Goal: Task Accomplishment & Management: Manage account settings

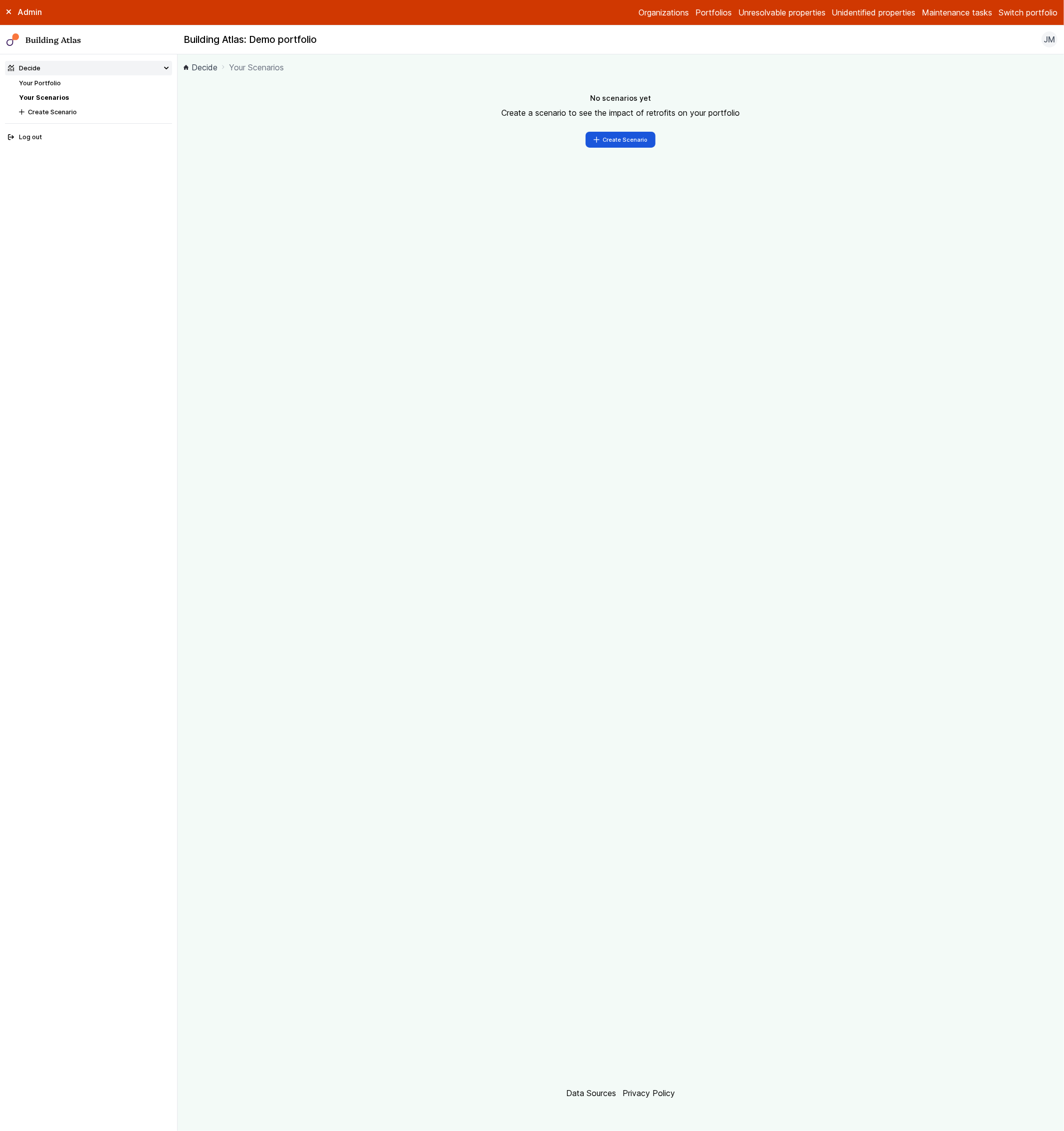
click at [46, 86] on link "Your Portfolio" at bounding box center [39, 83] width 42 height 8
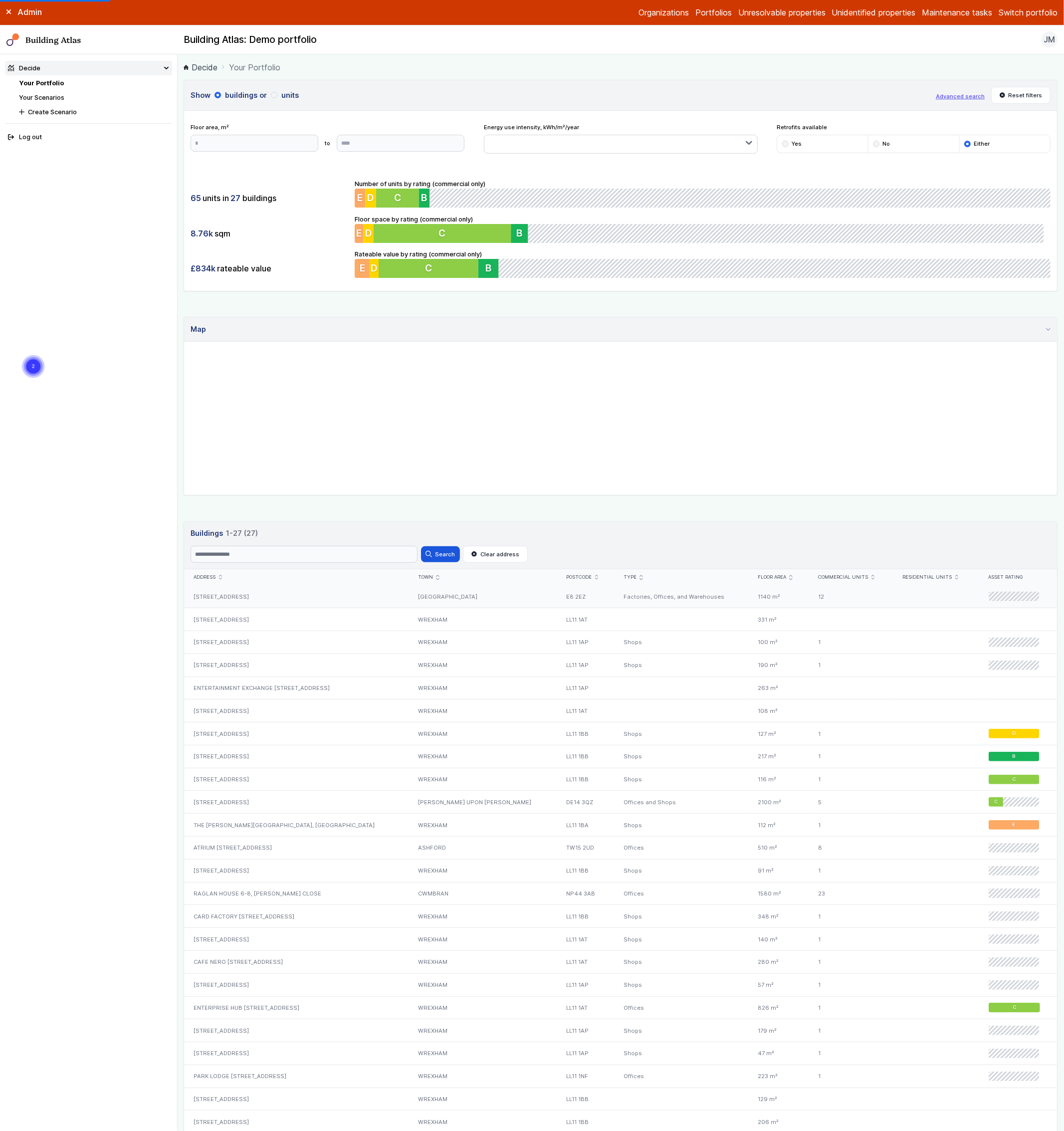
click at [266, 591] on div "18-24, SHACKLEWELL LANE" at bounding box center [296, 596] width 224 height 22
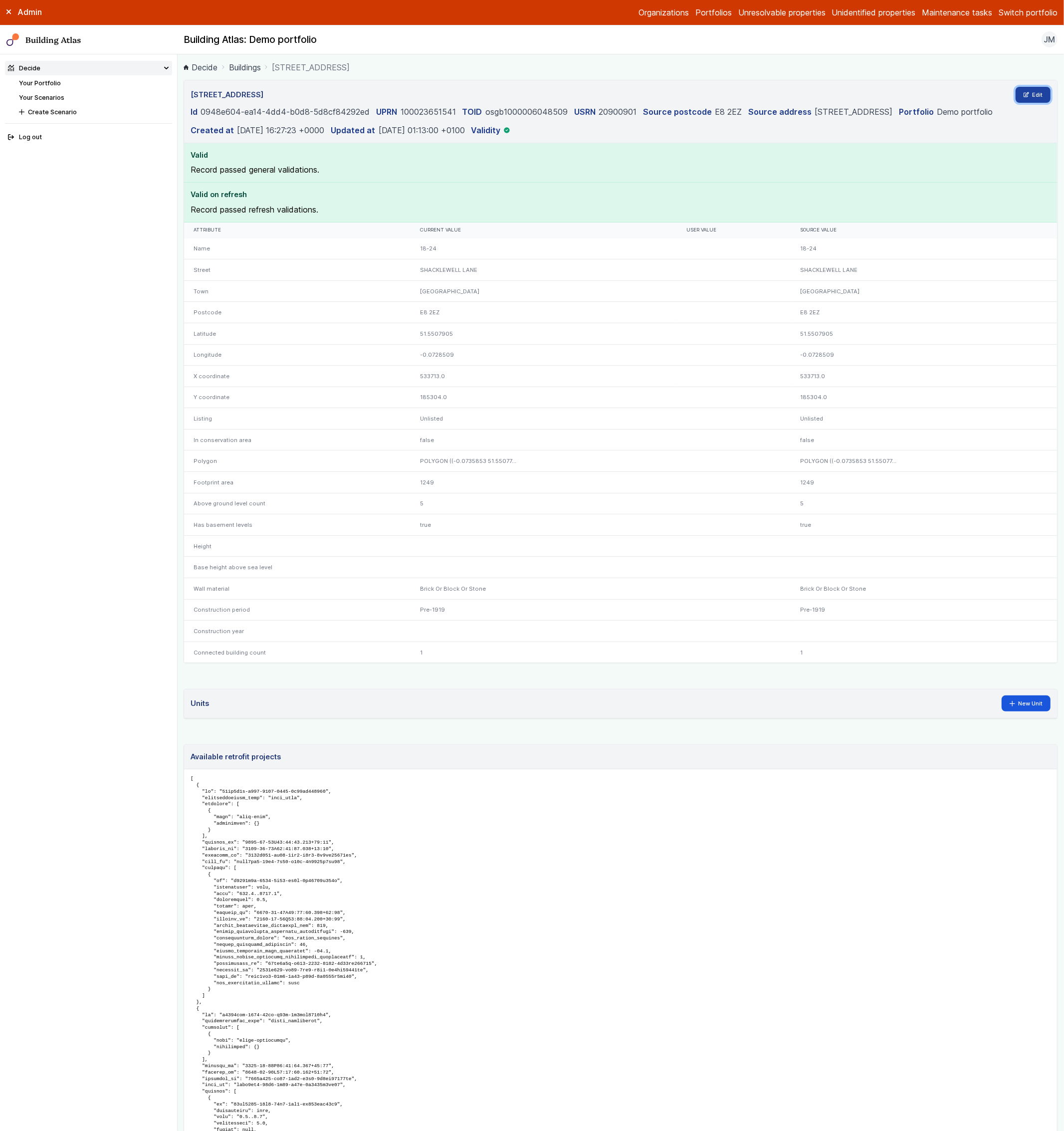
click at [1016, 97] on link "Edit" at bounding box center [1033, 94] width 35 height 16
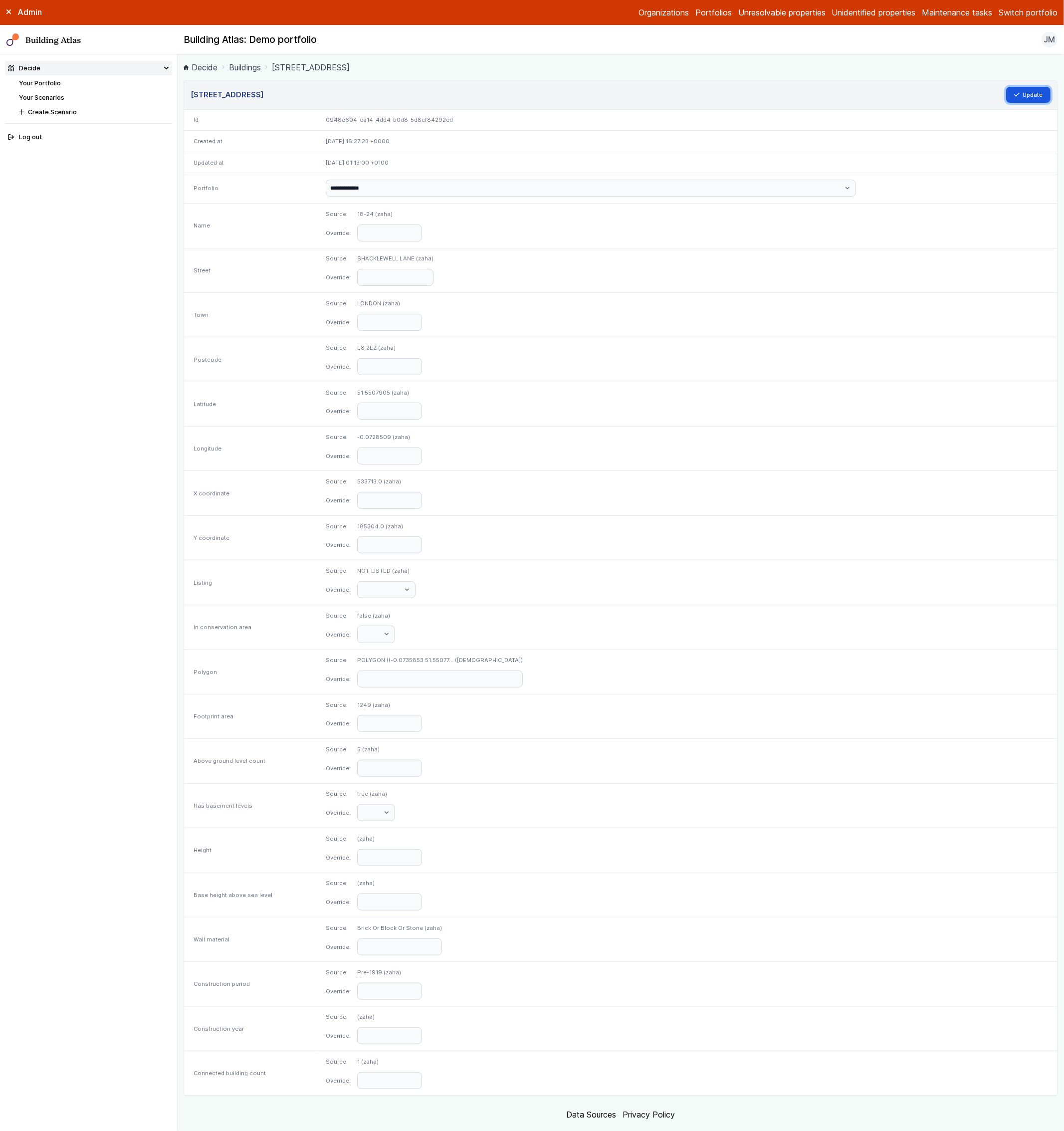
click at [1013, 97] on button "Update" at bounding box center [1028, 94] width 45 height 16
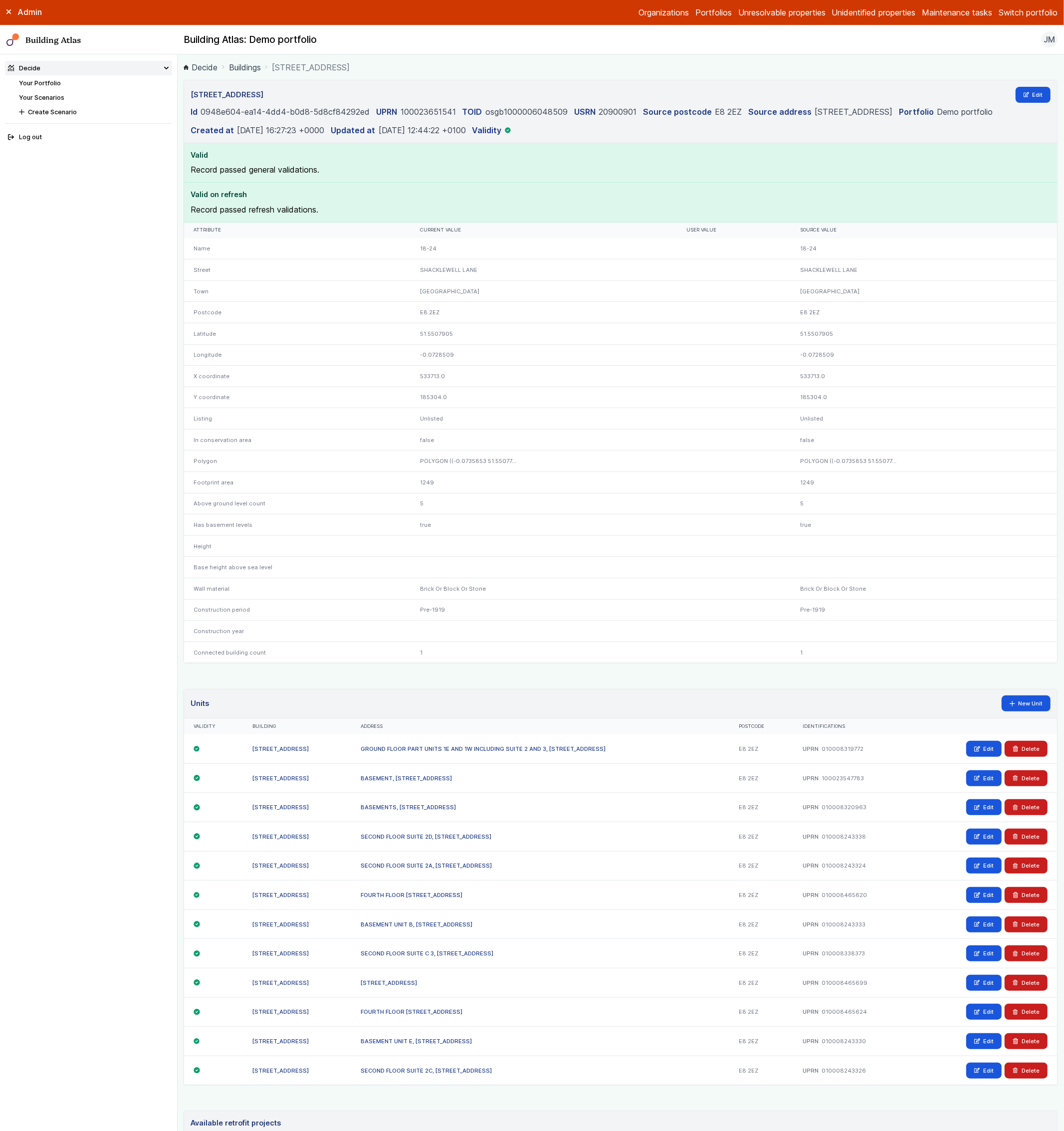
click at [52, 94] on link "Your Scenarios" at bounding box center [42, 98] width 46 height 8
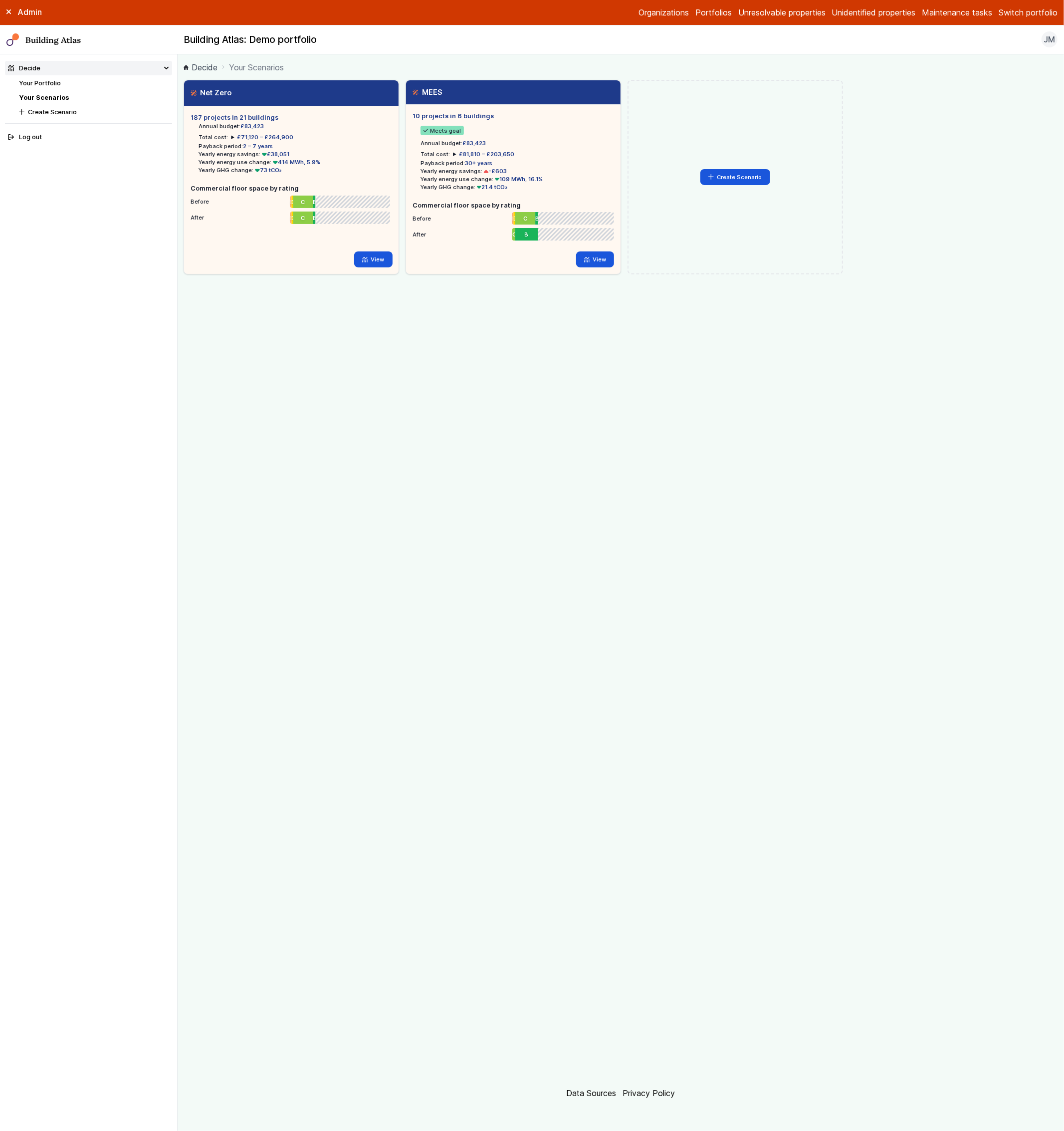
click at [1018, 8] on button "Switch portfolio" at bounding box center [1027, 12] width 59 height 12
click at [0, 0] on button "Westminster LA" at bounding box center [0, 0] width 0 height 0
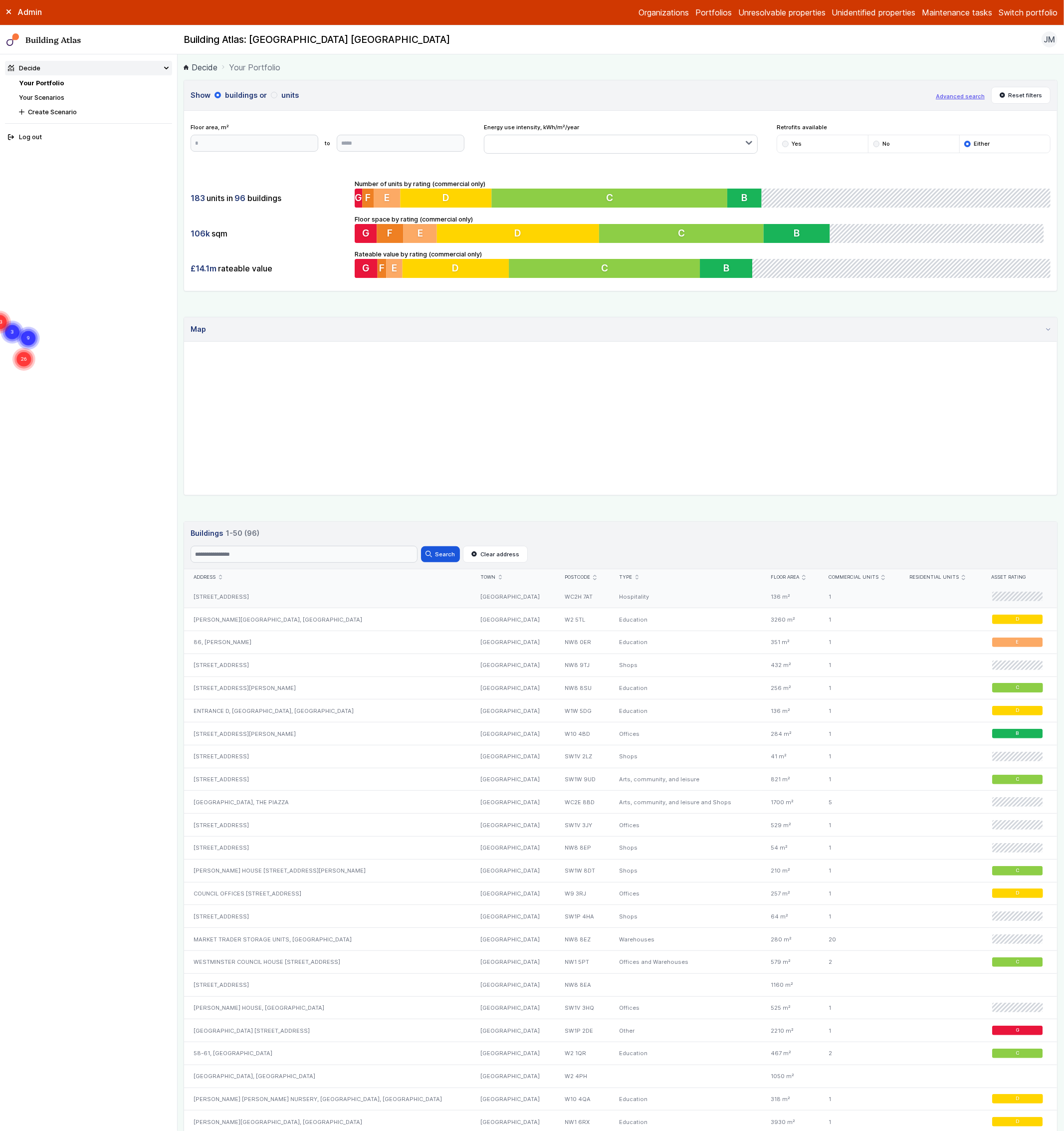
click at [238, 598] on div "[STREET_ADDRESS]" at bounding box center [327, 596] width 287 height 22
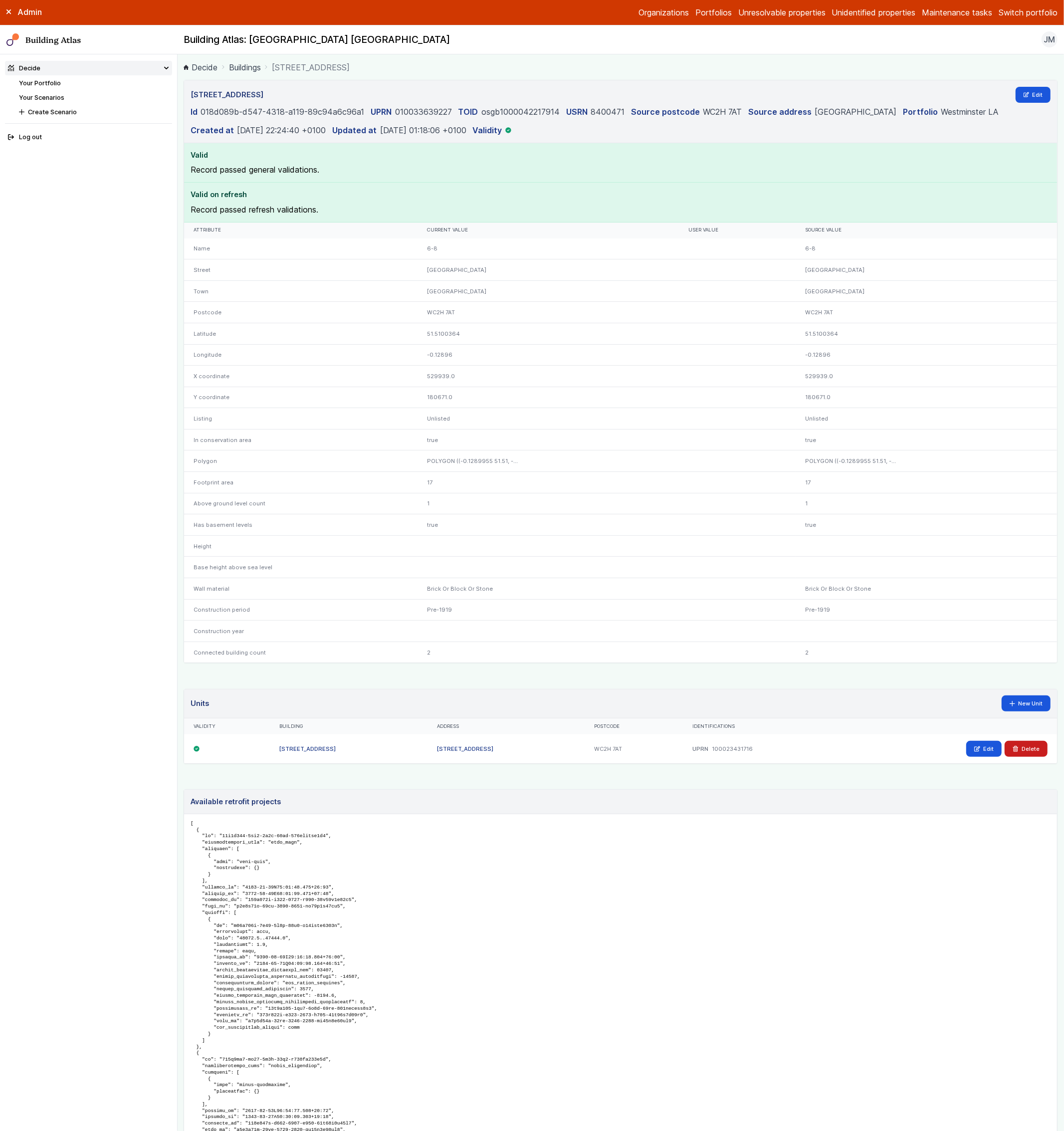
click at [1018, 110] on dl "Id 018d089b-d547-4318-a119-89c94a6c96a1 UPRN 010033639227 TOID osgb100004221791…" at bounding box center [620, 121] width 860 height 30
click at [1022, 98] on link "Edit" at bounding box center [1033, 94] width 35 height 16
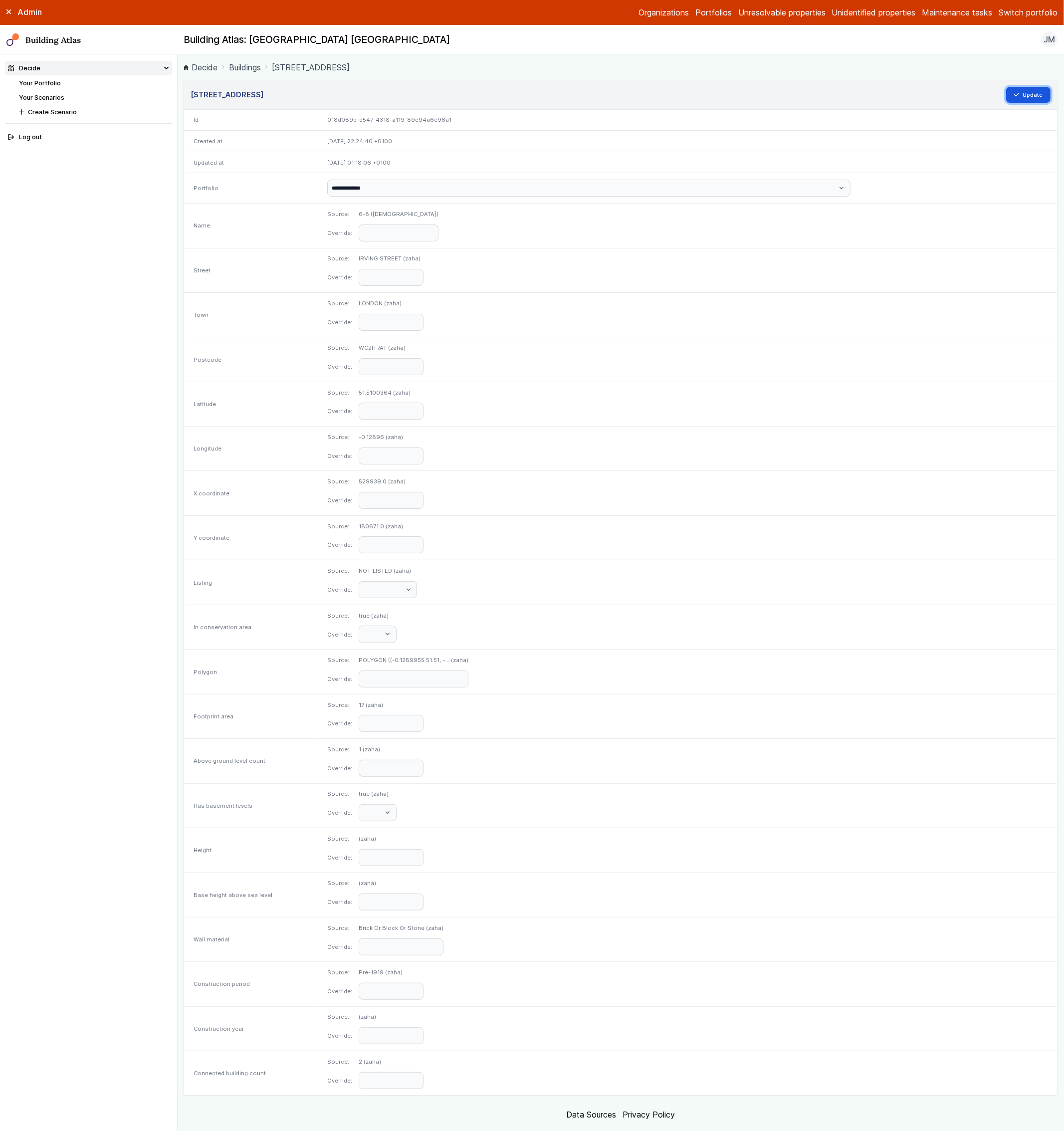
click at [1022, 98] on button "Update" at bounding box center [1028, 94] width 45 height 16
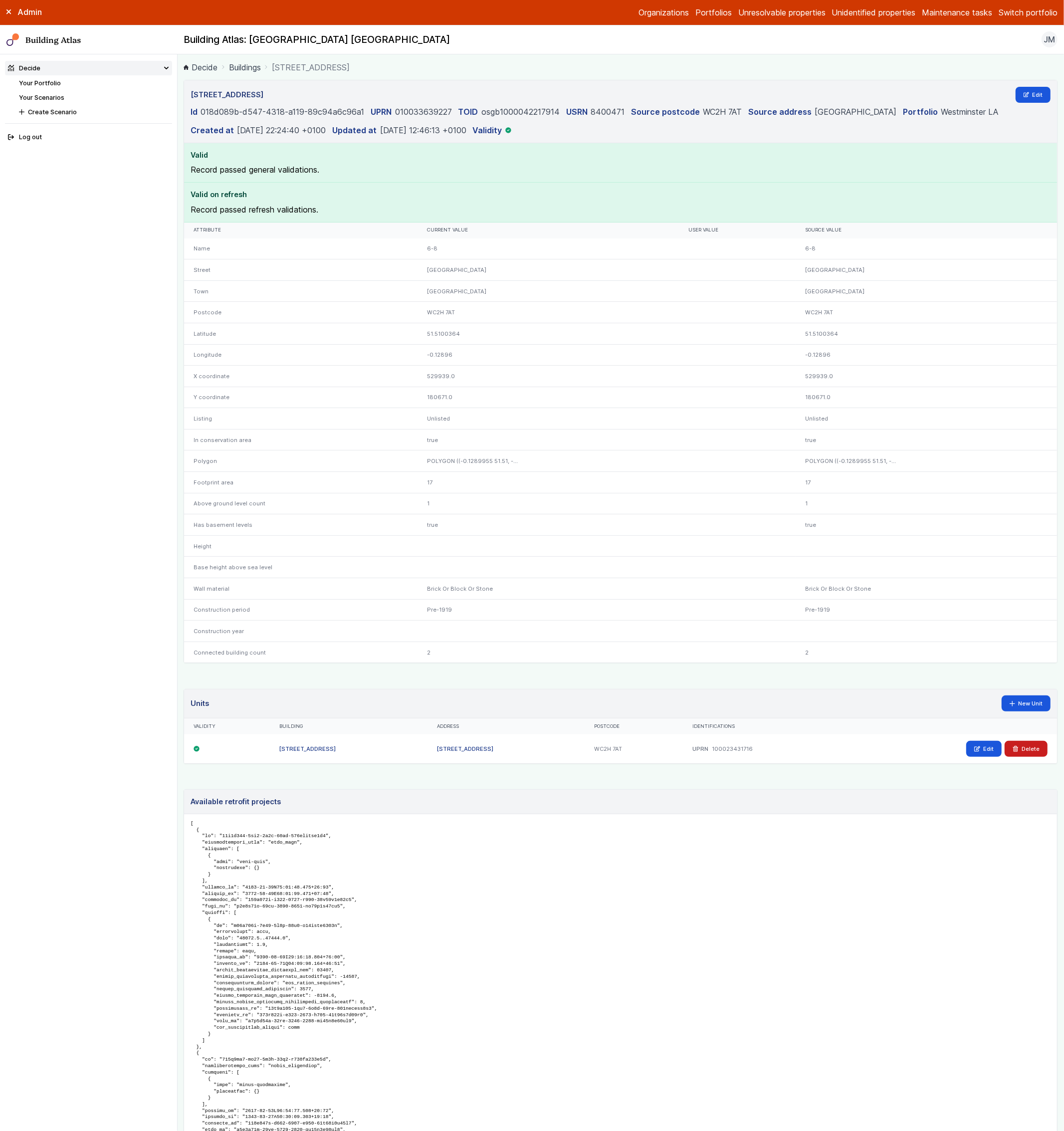
click at [44, 99] on link "Your Scenarios" at bounding box center [42, 98] width 46 height 8
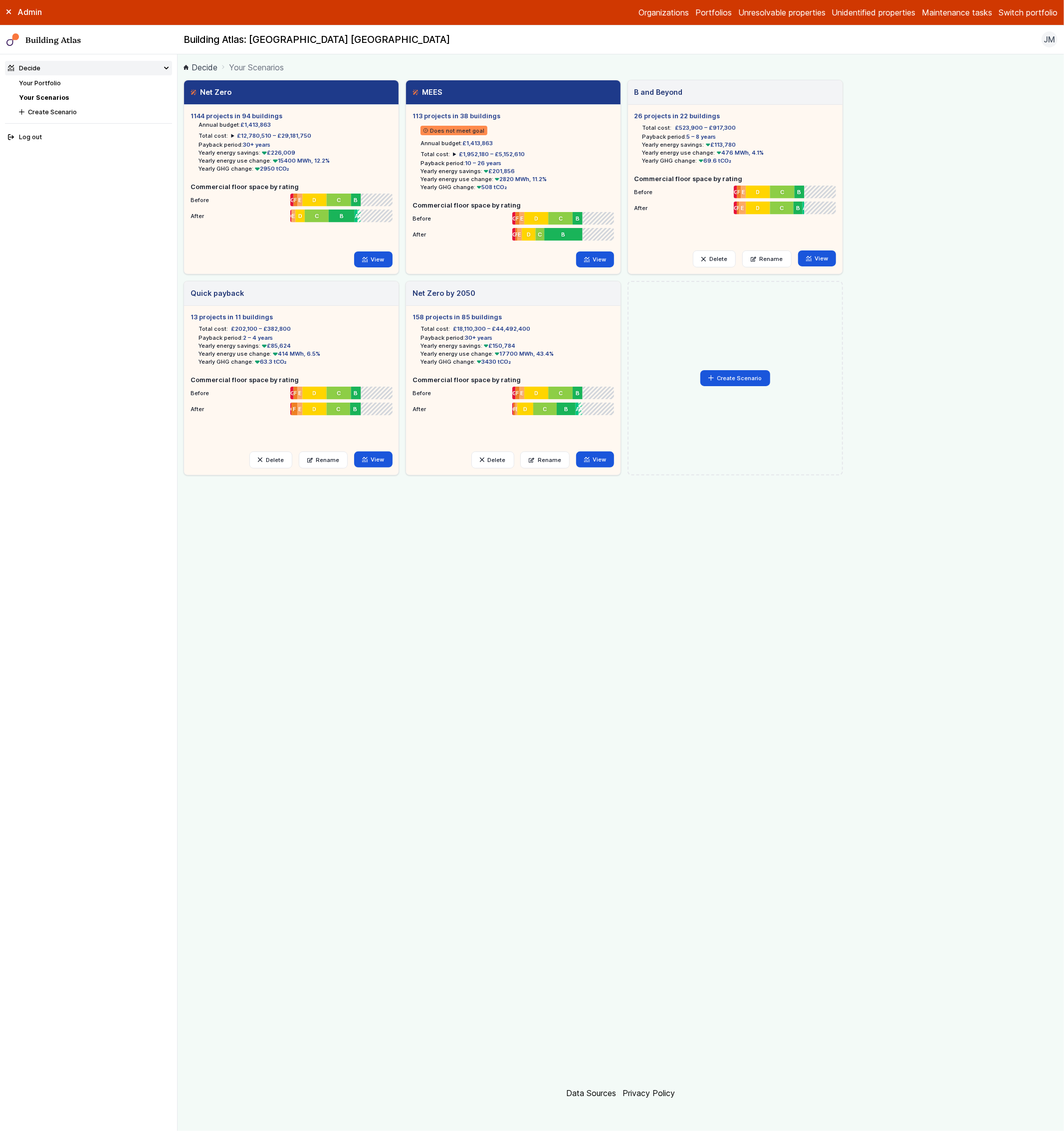
click at [659, 614] on div "Net Zero 1144 projects in 94 buildings Annual budget: £1,413,863 Total cost: £1…" at bounding box center [620, 576] width 874 height 994
click at [1031, 23] on div "Admin Organizations Portfolios Unresolvable properties Unidentified properties …" at bounding box center [532, 12] width 1064 height 26
click at [1036, 14] on button "Switch portfolio" at bounding box center [1027, 12] width 59 height 12
click at [0, 0] on button "King's Cross" at bounding box center [0, 0] width 0 height 0
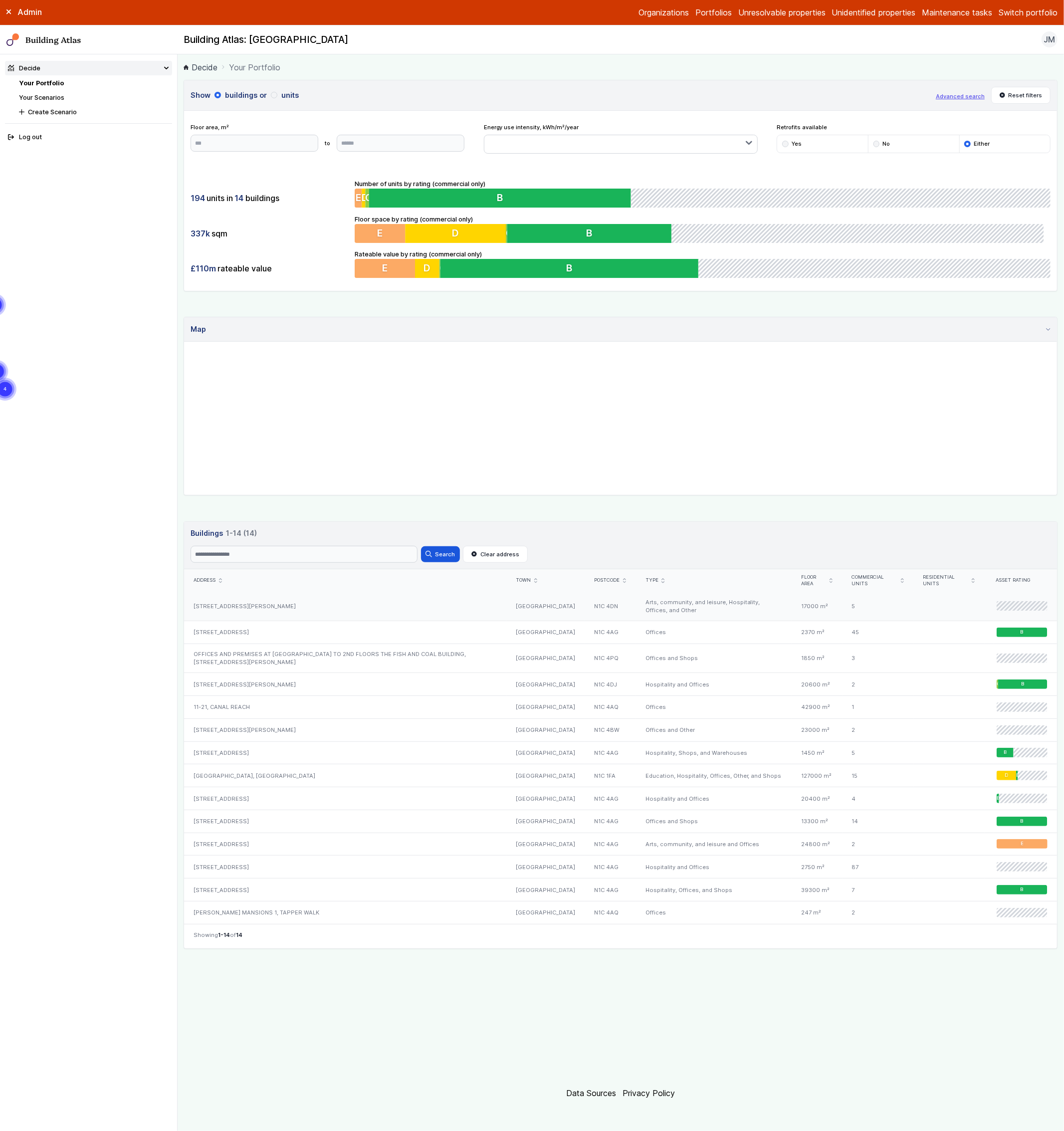
click at [238, 592] on div "14-18, HANDYSIDE STREET" at bounding box center [345, 606] width 322 height 29
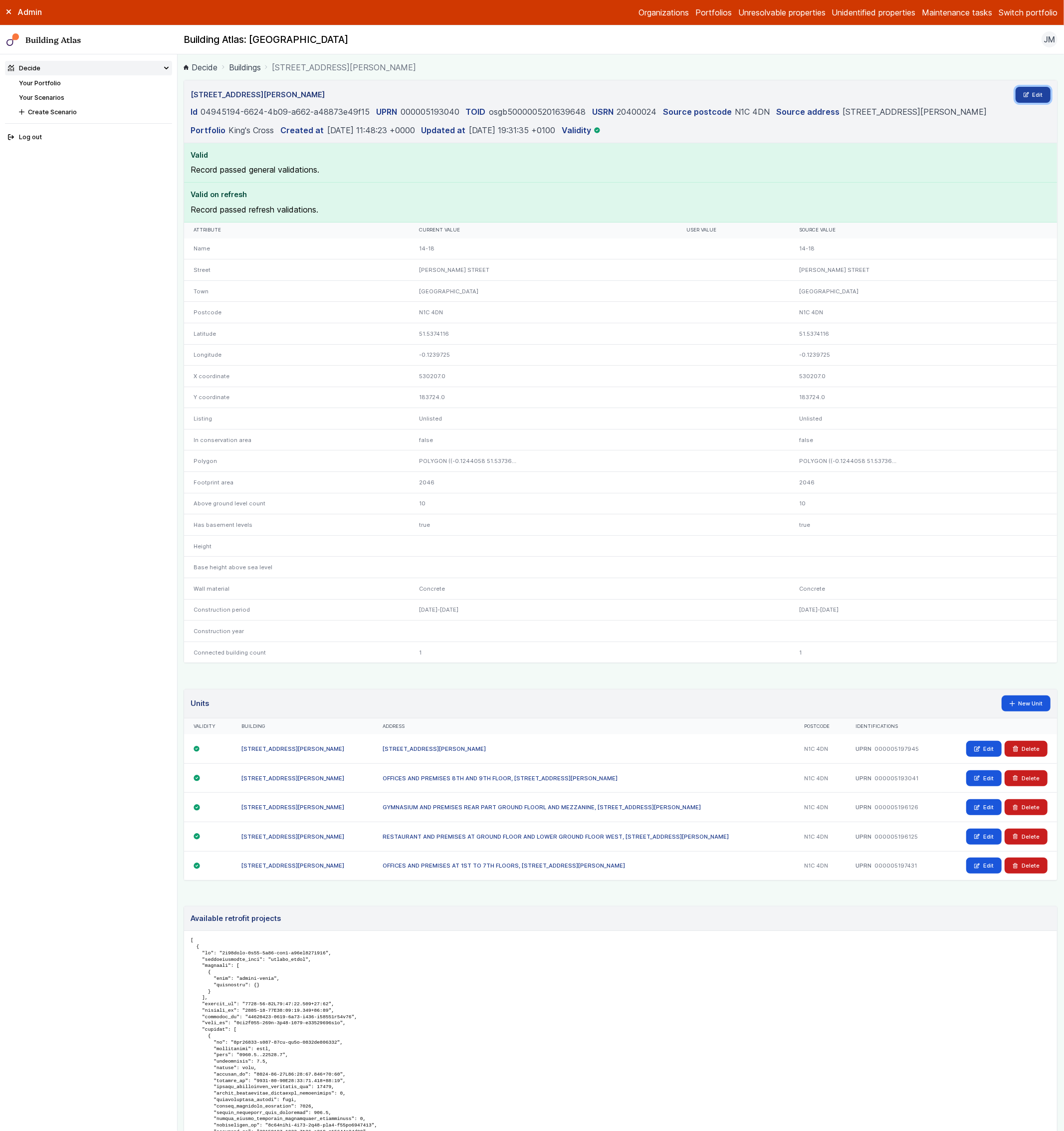
click at [1029, 91] on link "Edit" at bounding box center [1033, 94] width 35 height 16
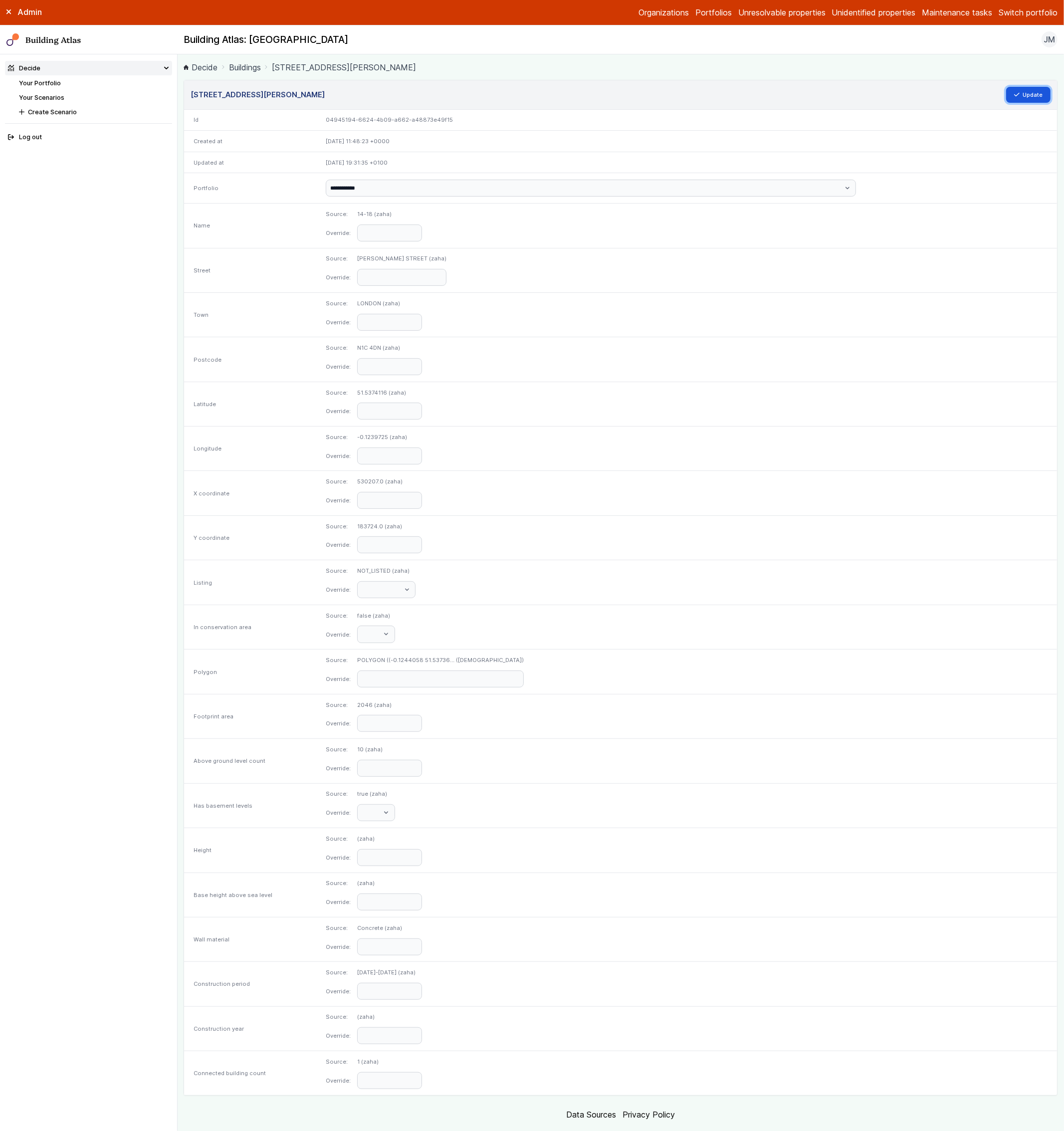
click at [1029, 91] on button "Update" at bounding box center [1028, 94] width 45 height 16
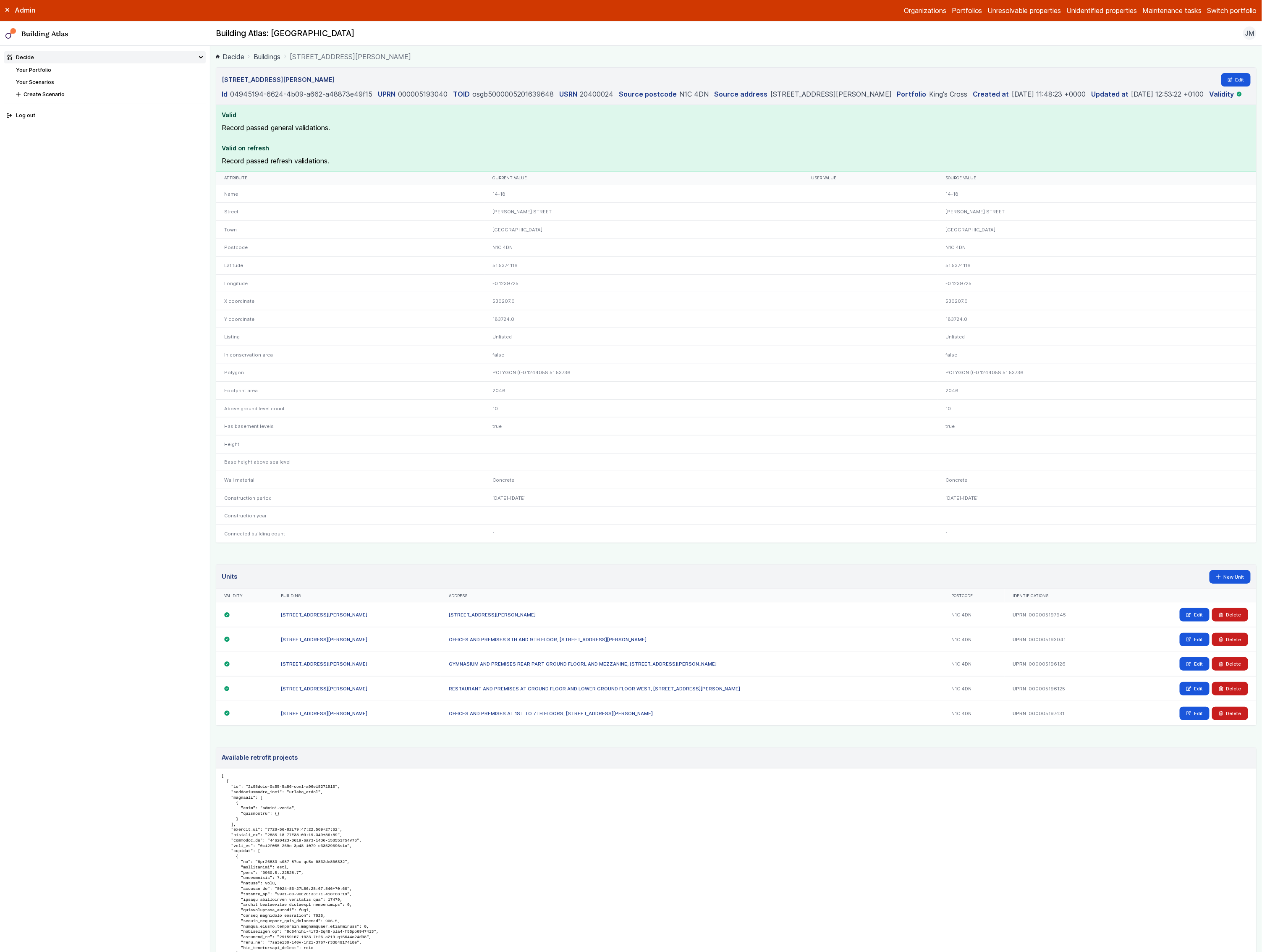
click at [43, 84] on link "Your Scenarios" at bounding box center [35, 82] width 38 height 6
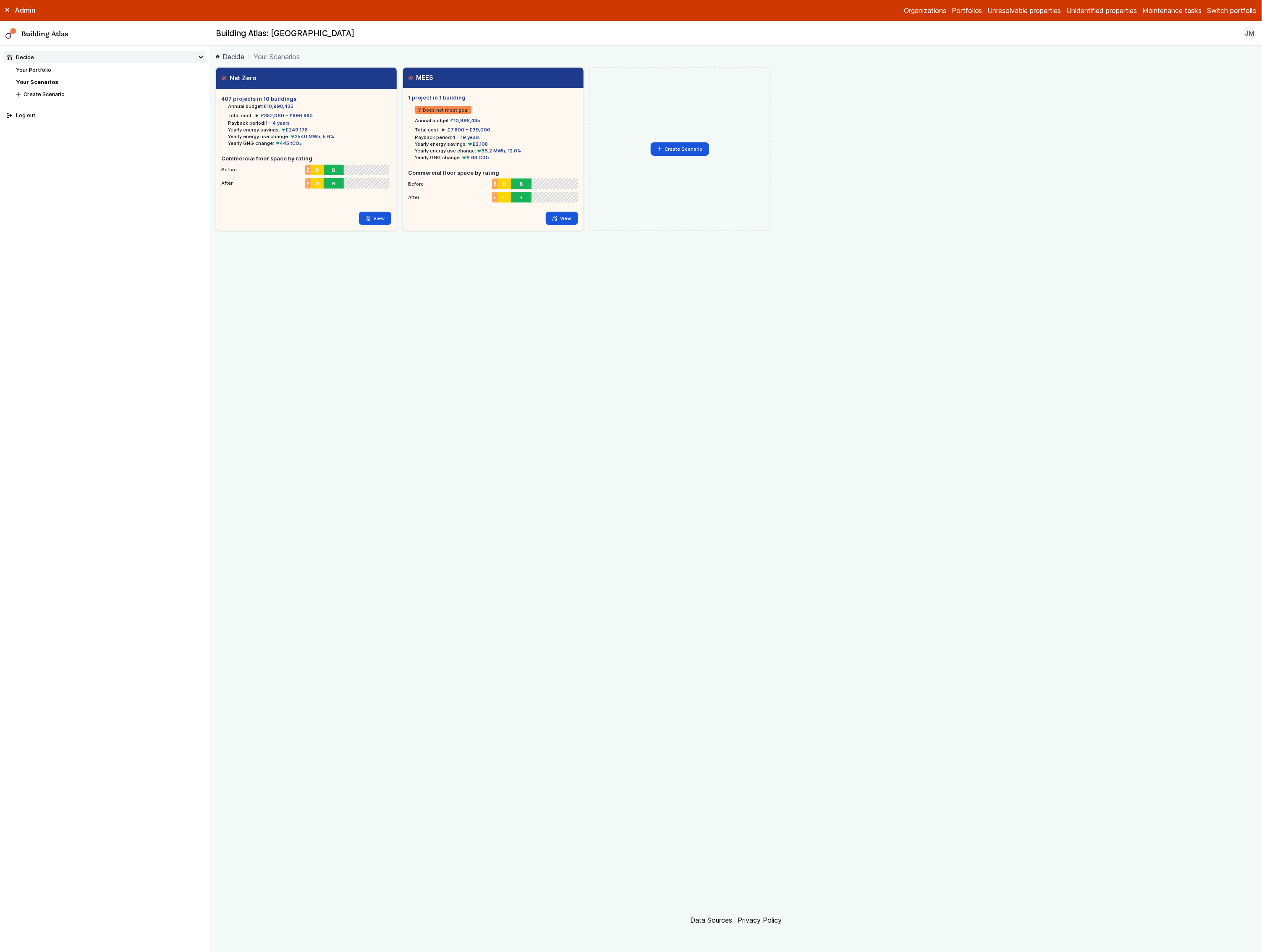
click at [43, 84] on link "Your Scenarios" at bounding box center [37, 82] width 42 height 6
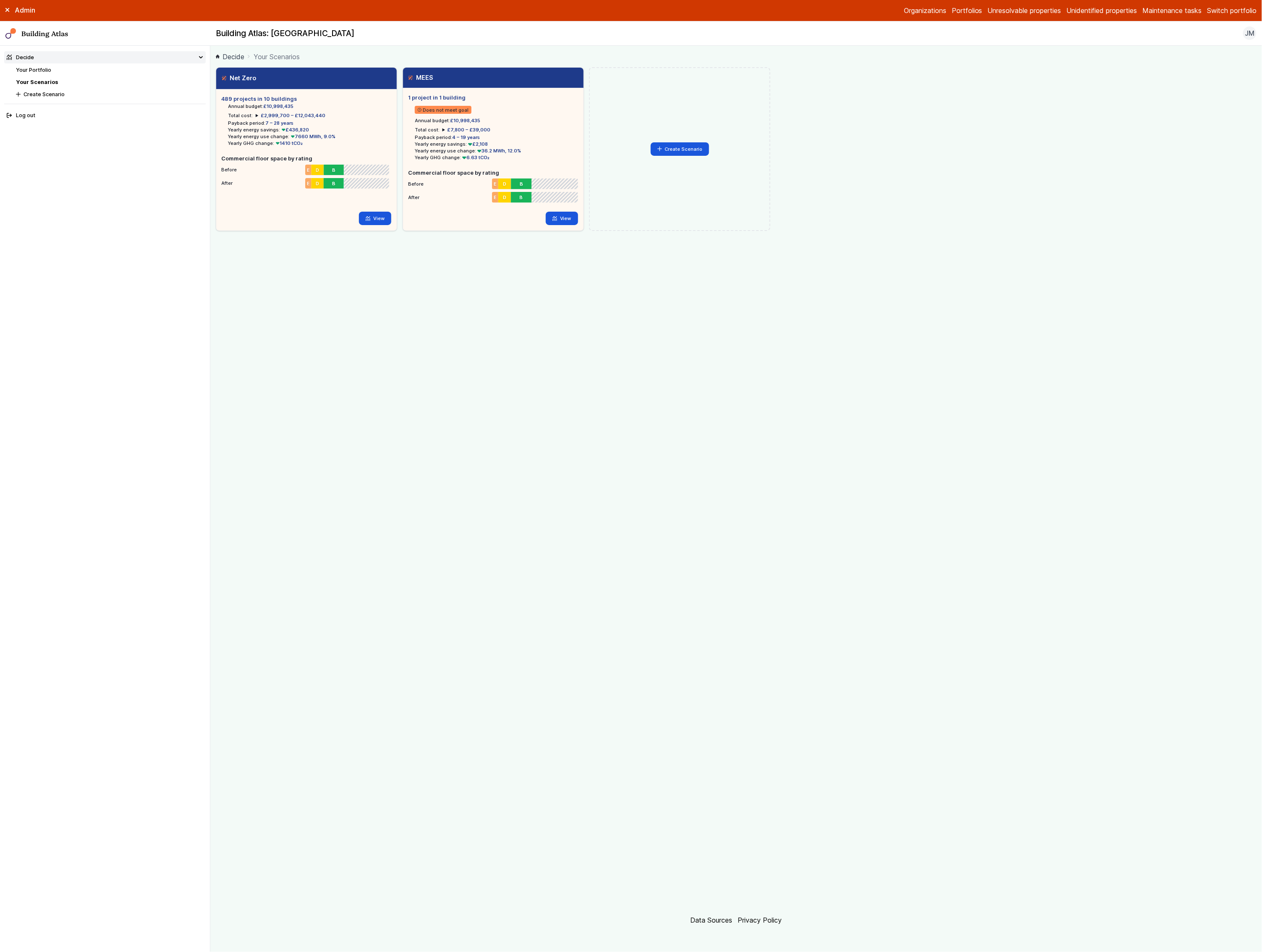
click at [43, 84] on link "Your Scenarios" at bounding box center [37, 82] width 42 height 6
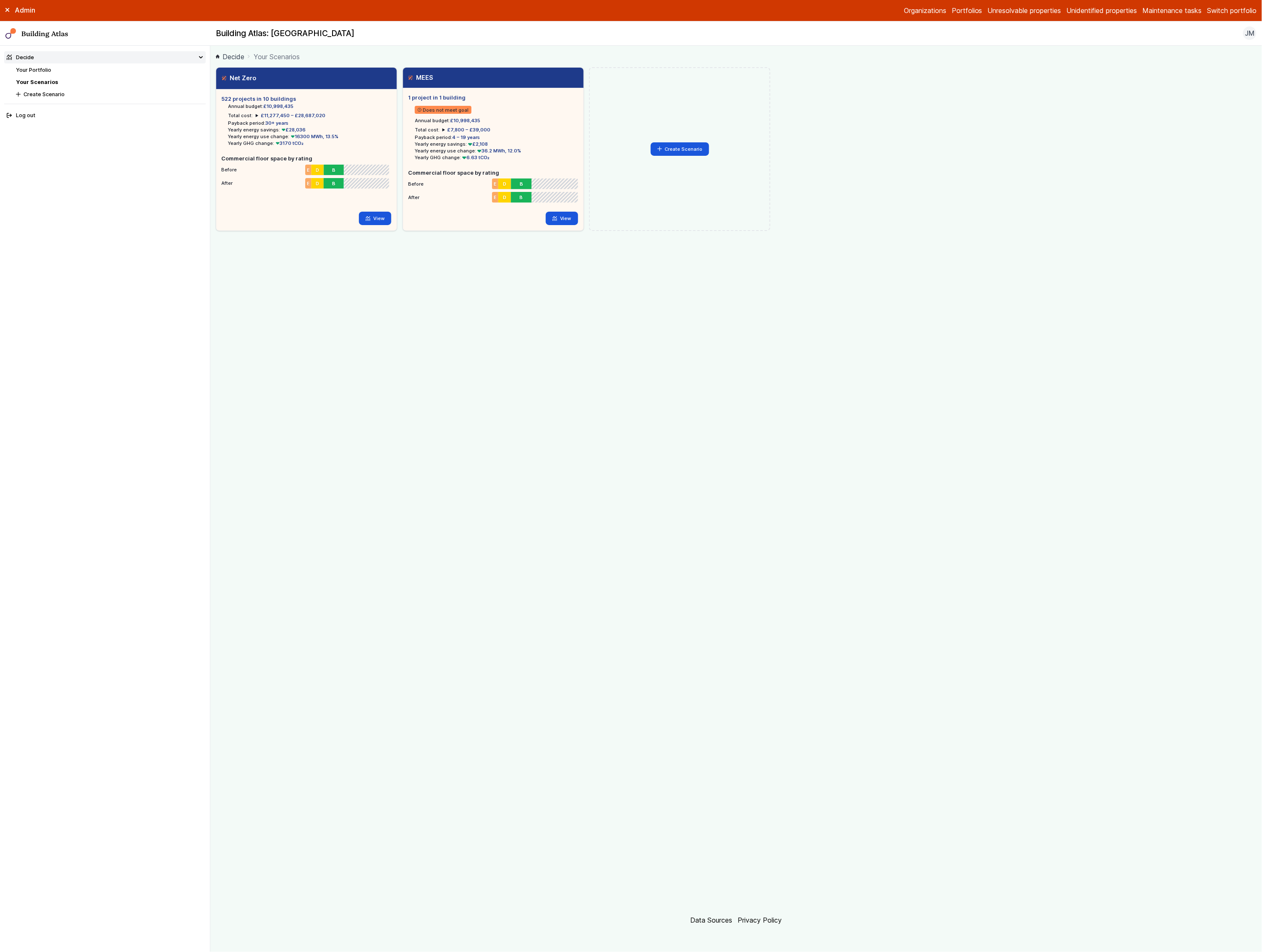
click at [43, 84] on link "Your Scenarios" at bounding box center [37, 82] width 42 height 6
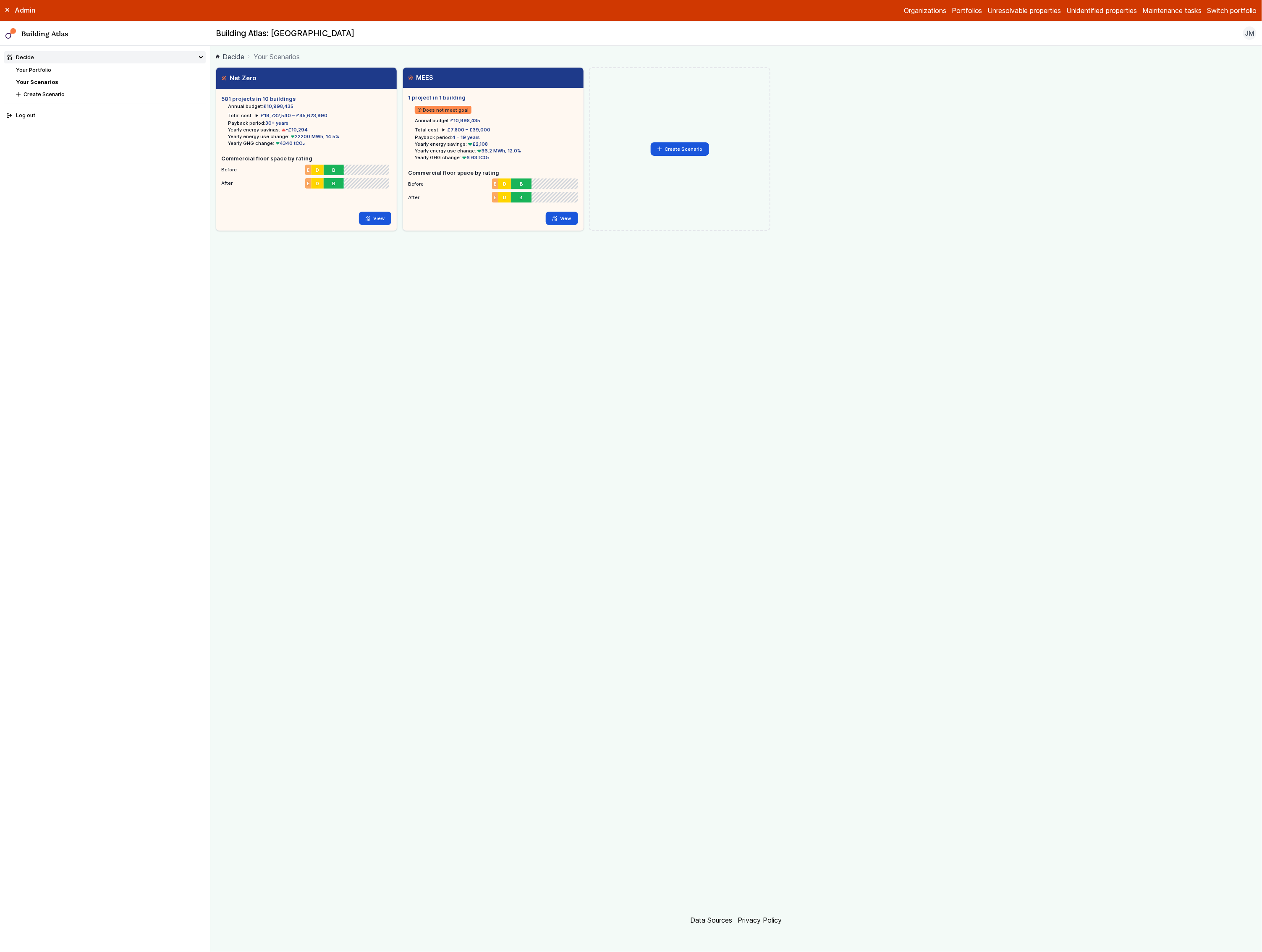
click at [43, 84] on link "Your Scenarios" at bounding box center [37, 82] width 42 height 6
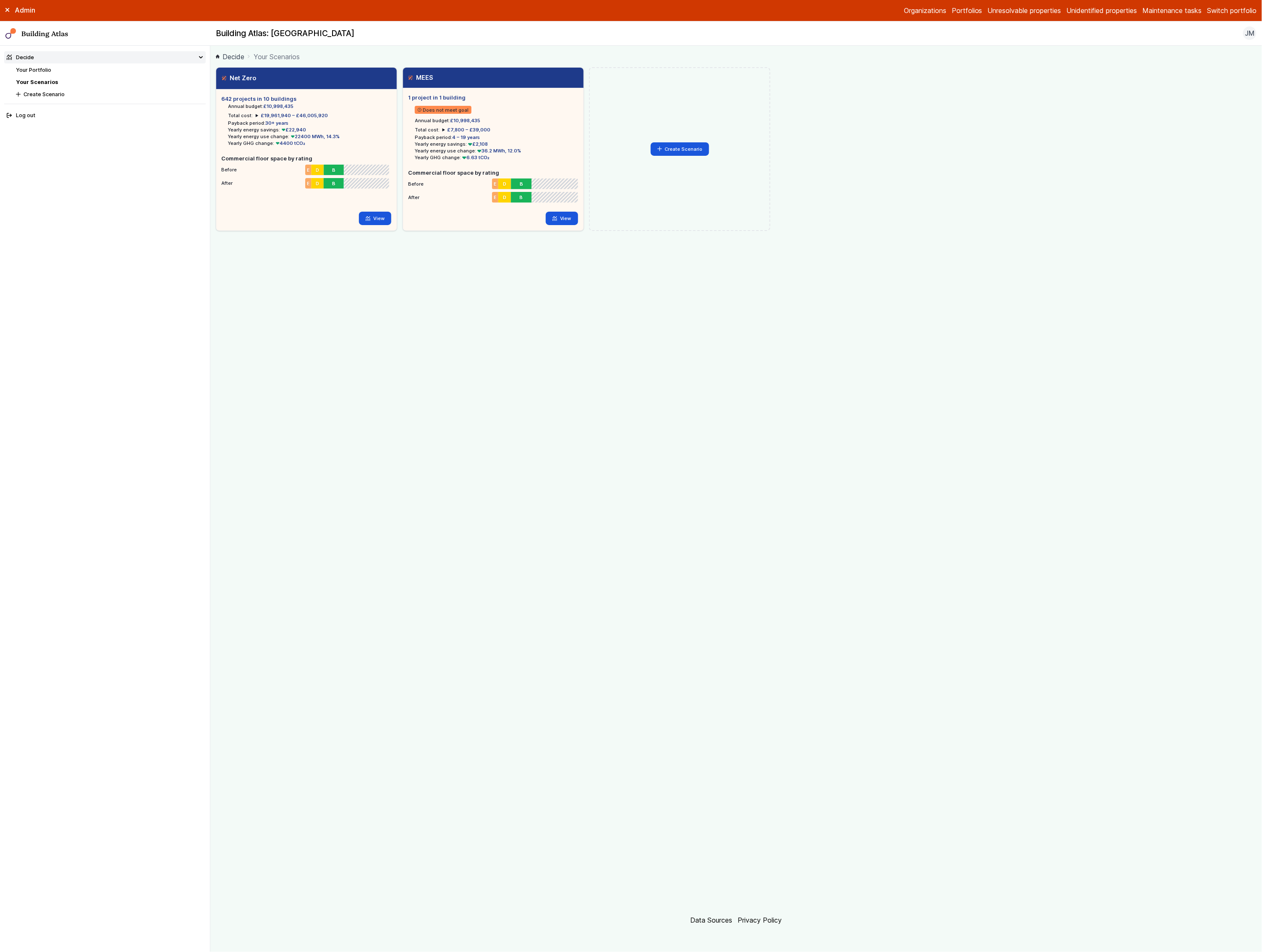
click at [43, 84] on link "Your Scenarios" at bounding box center [37, 82] width 42 height 6
drag, startPoint x: 383, startPoint y: 138, endPoint x: 1020, endPoint y: 126, distance: 637.1
click at [982, 118] on div "Net Zero Loading 773 projects in 11 buildings Annual budget: £10,998,435 Total …" at bounding box center [736, 148] width 1041 height 164
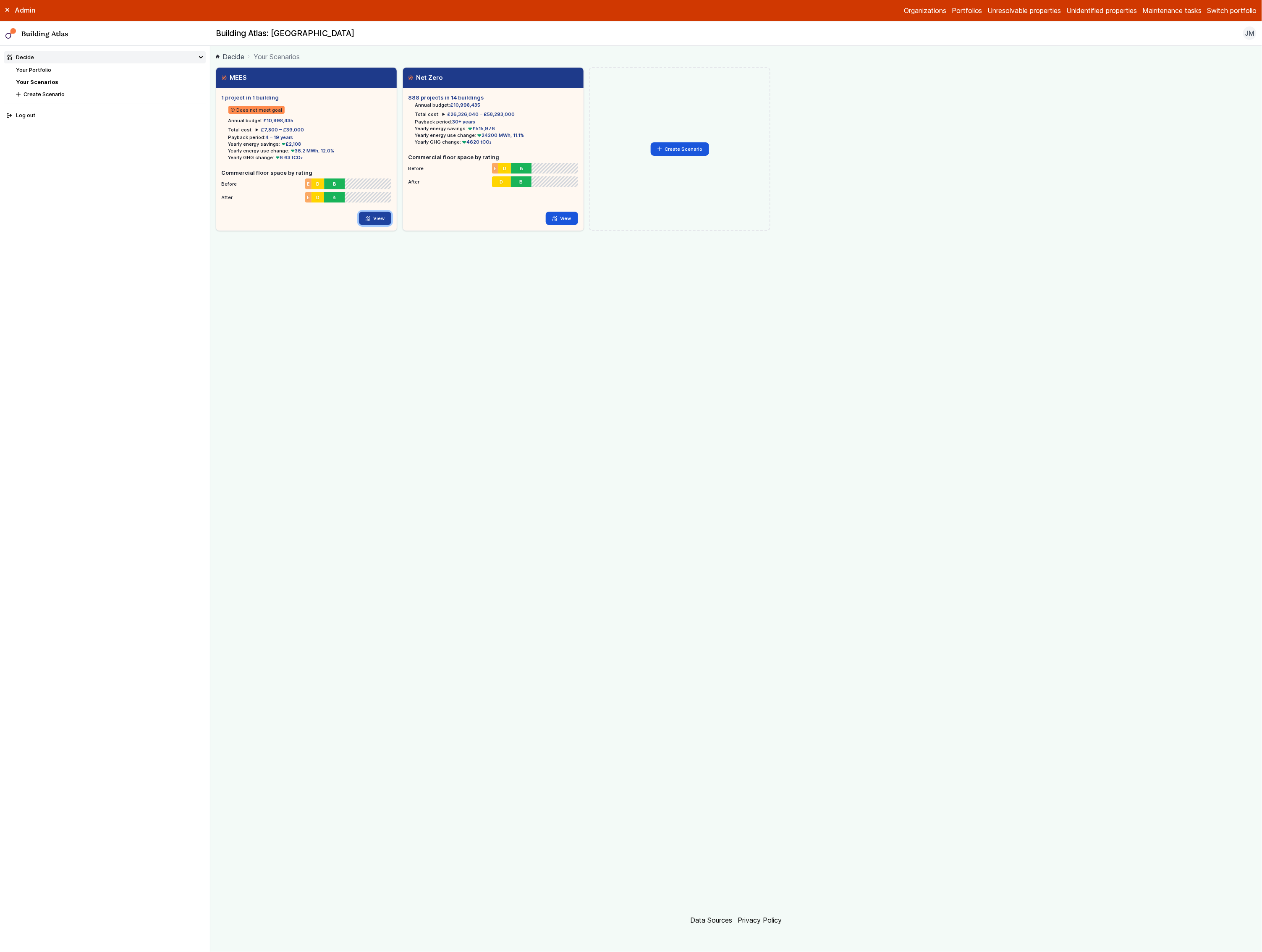
click at [384, 219] on link "View" at bounding box center [375, 218] width 33 height 13
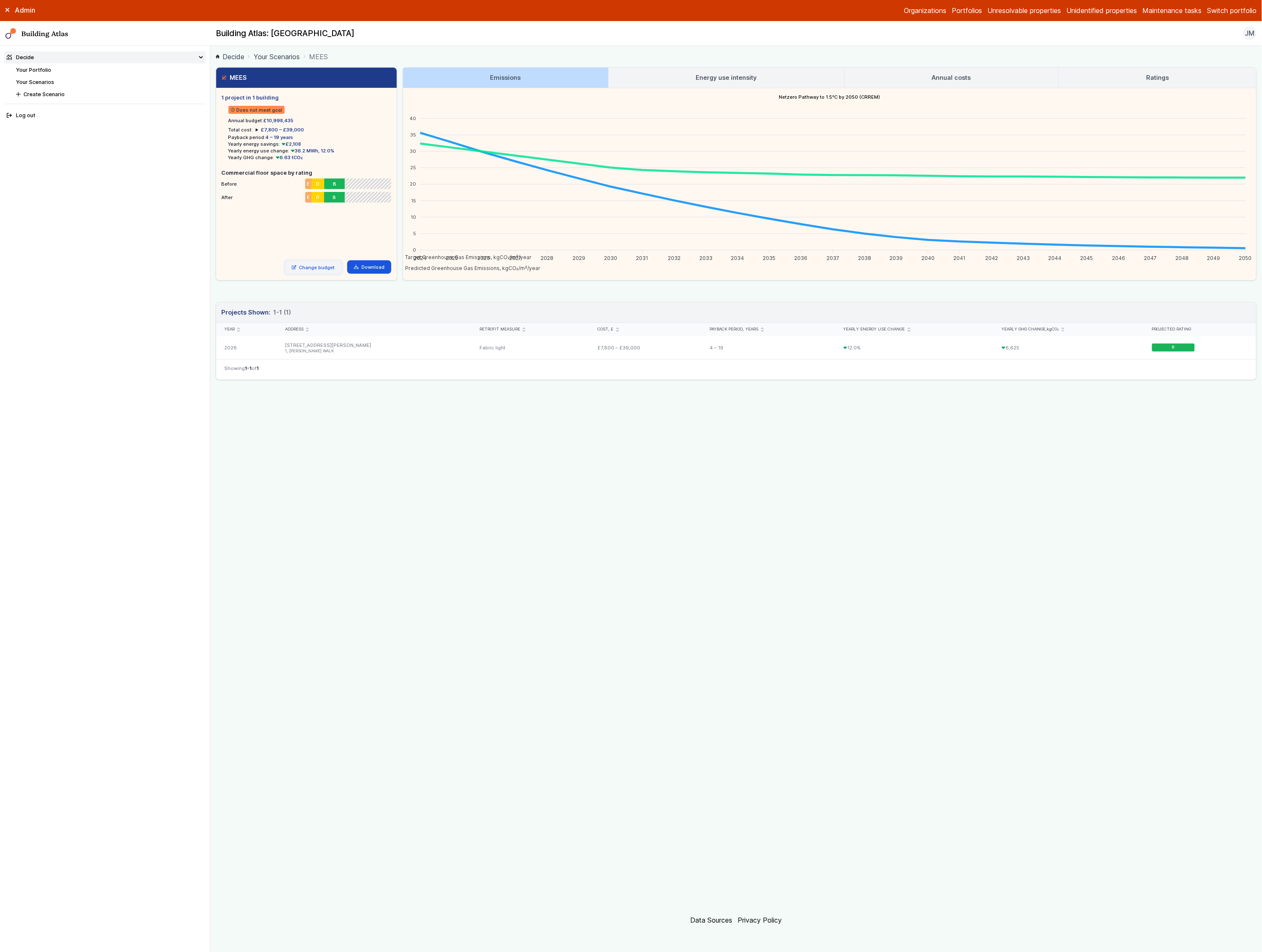
click at [323, 265] on link "Change budget" at bounding box center [313, 267] width 58 height 15
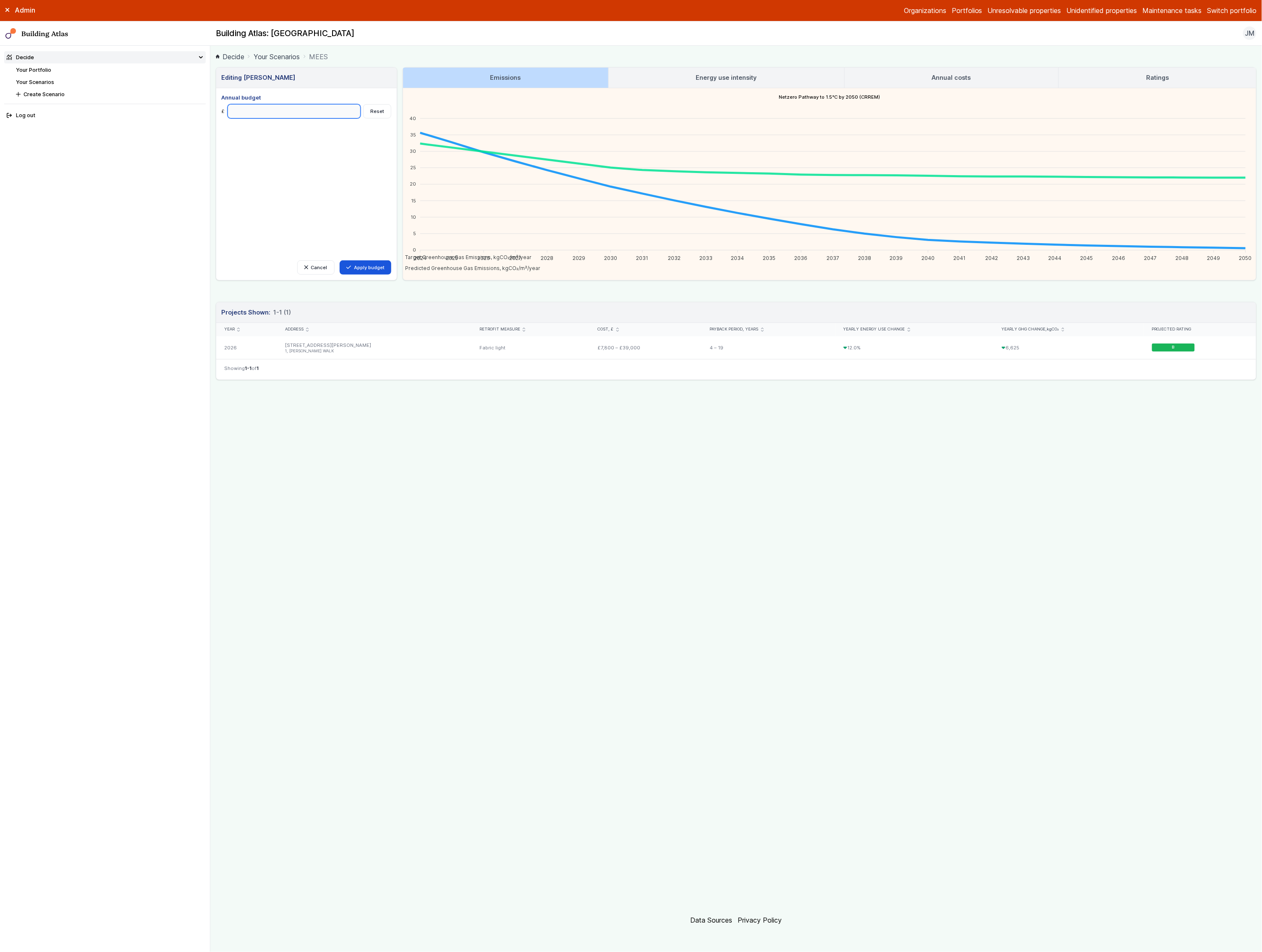
click at [330, 111] on input "Annual budget" at bounding box center [294, 111] width 133 height 15
click at [380, 112] on button "Reset" at bounding box center [377, 111] width 28 height 15
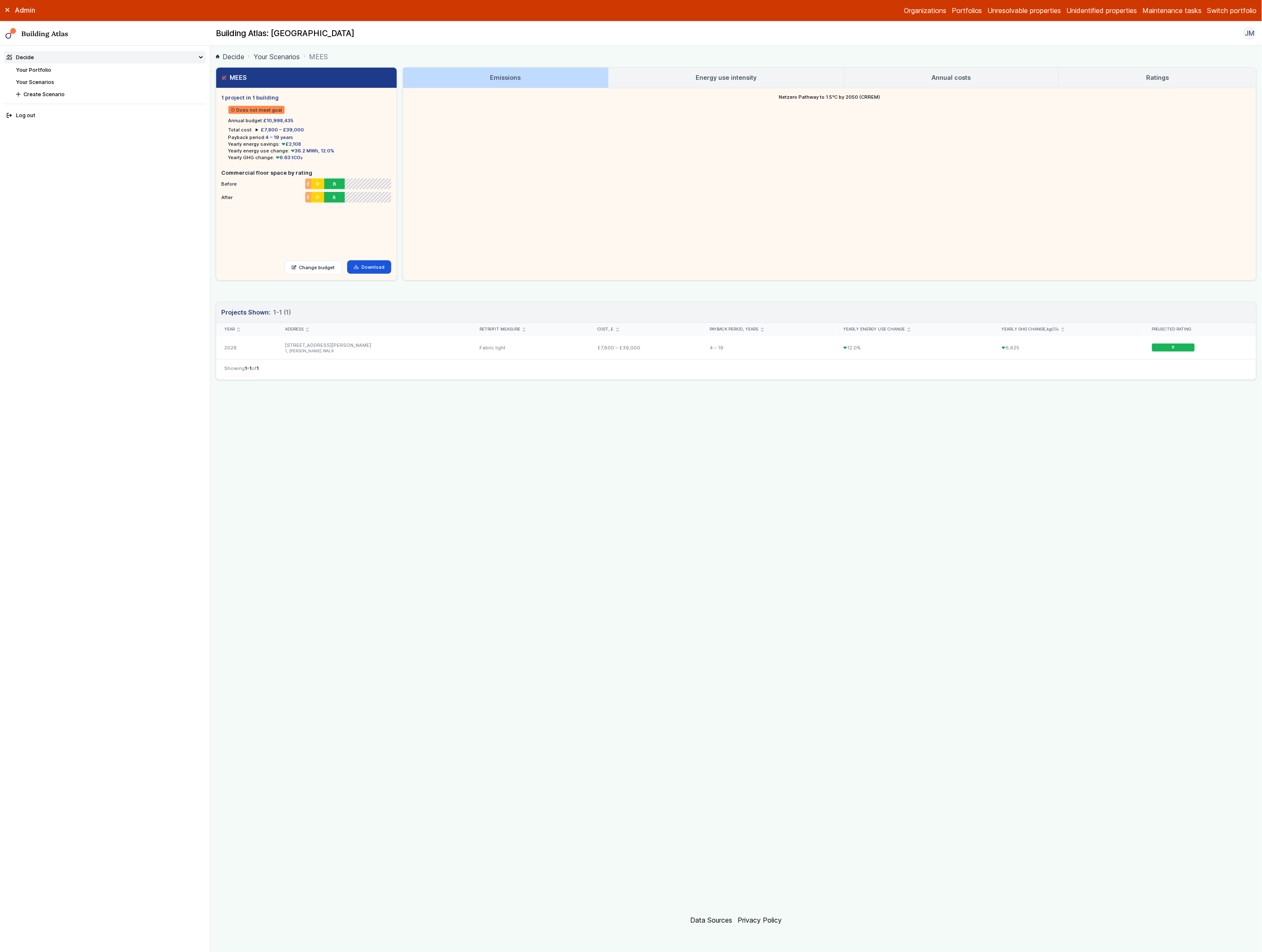
click at [733, 73] on h3 "Energy use intensity" at bounding box center [726, 77] width 61 height 9
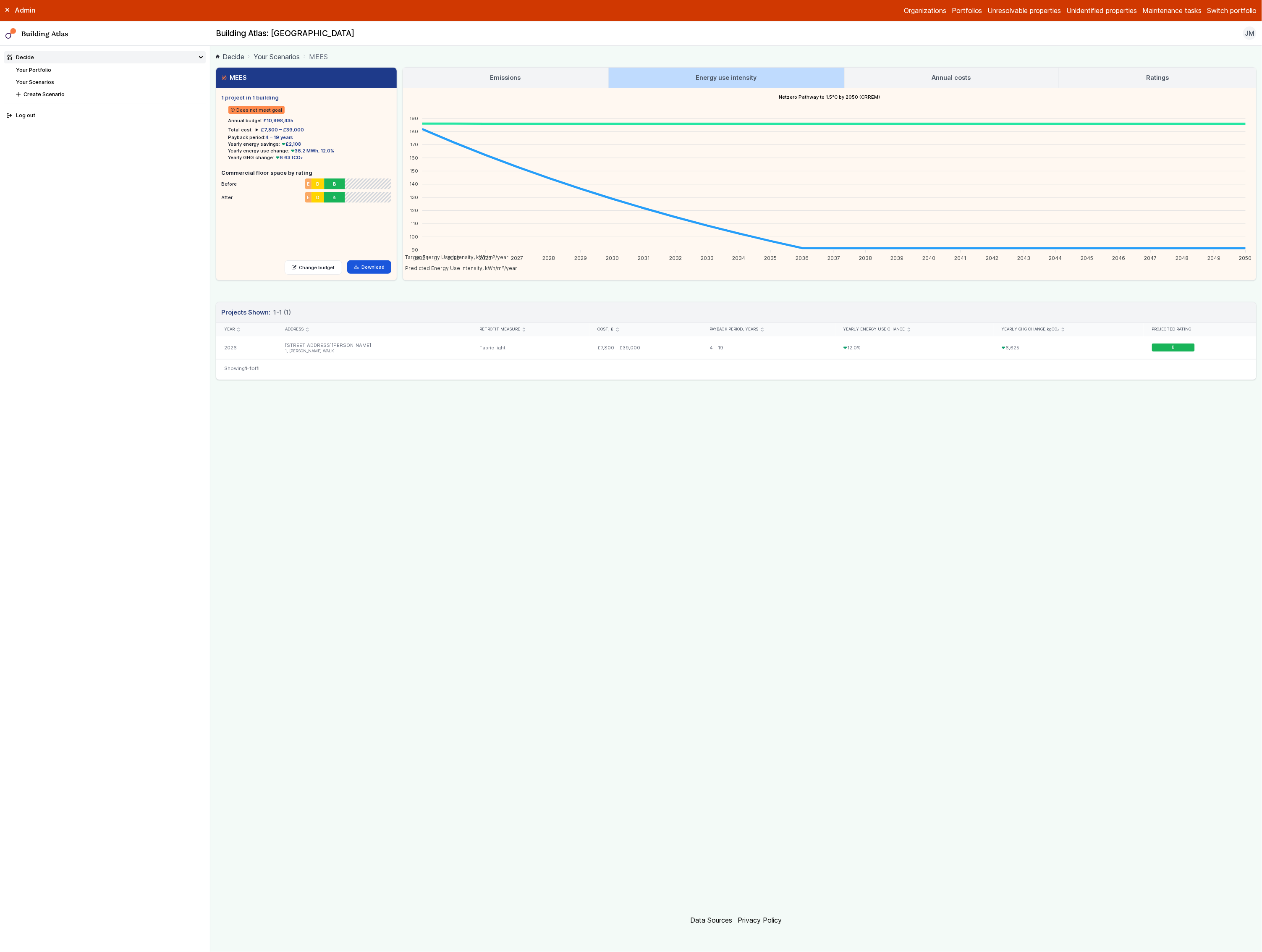
click at [570, 71] on link "Emissions" at bounding box center [505, 77] width 206 height 20
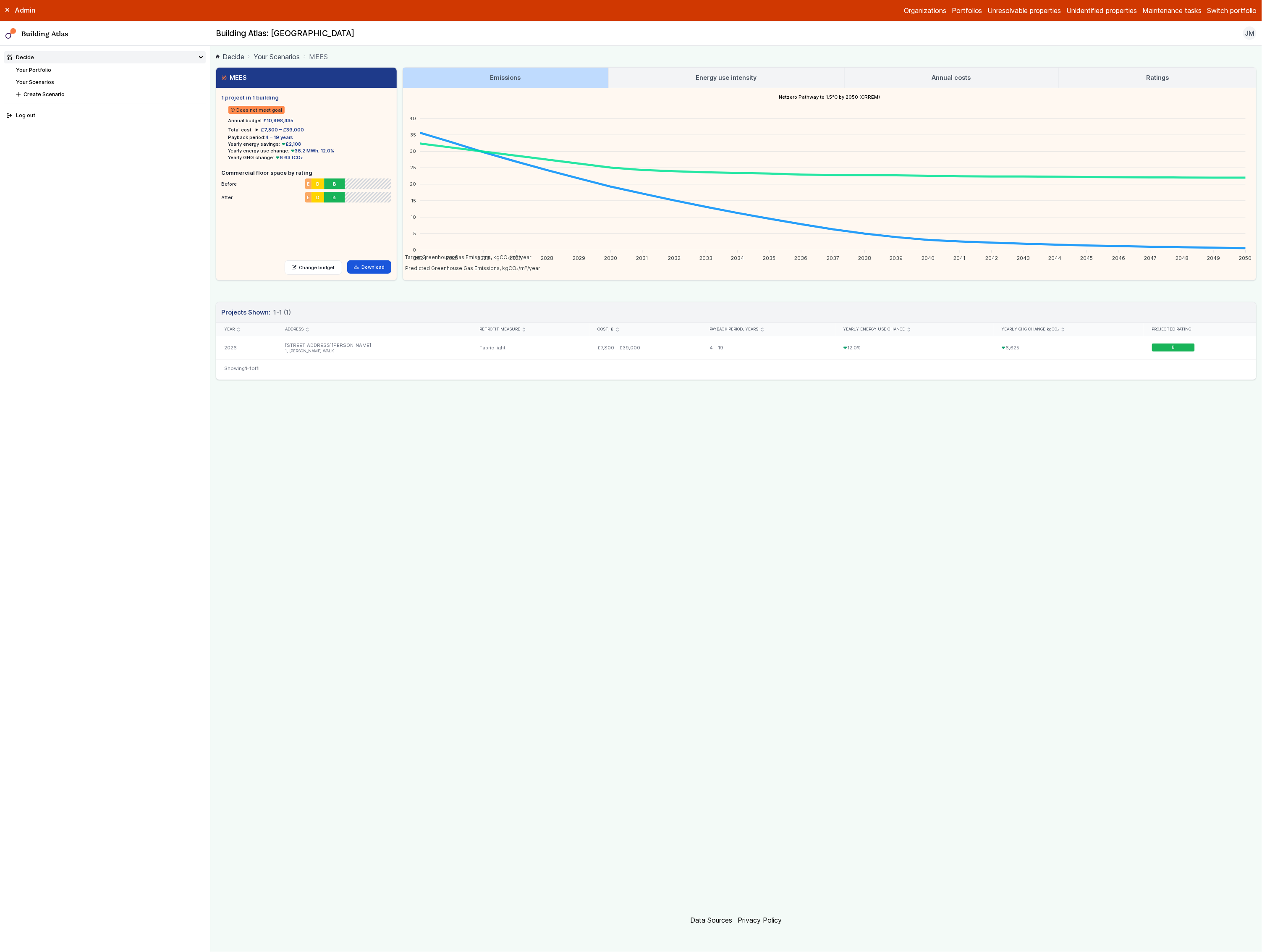
click at [973, 82] on link "Annual costs" at bounding box center [952, 77] width 214 height 20
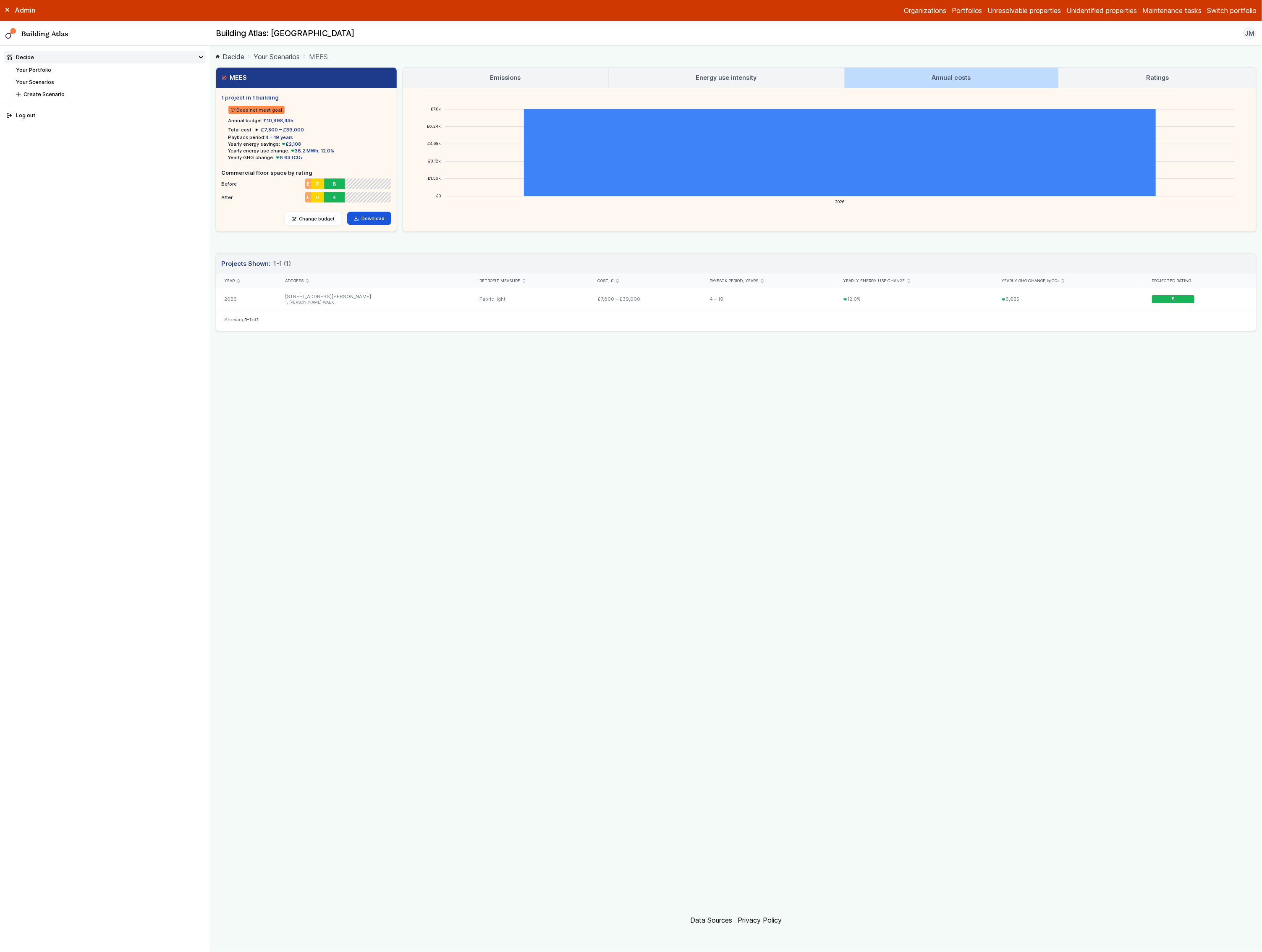
click at [277, 56] on link "Your Scenarios" at bounding box center [276, 56] width 46 height 10
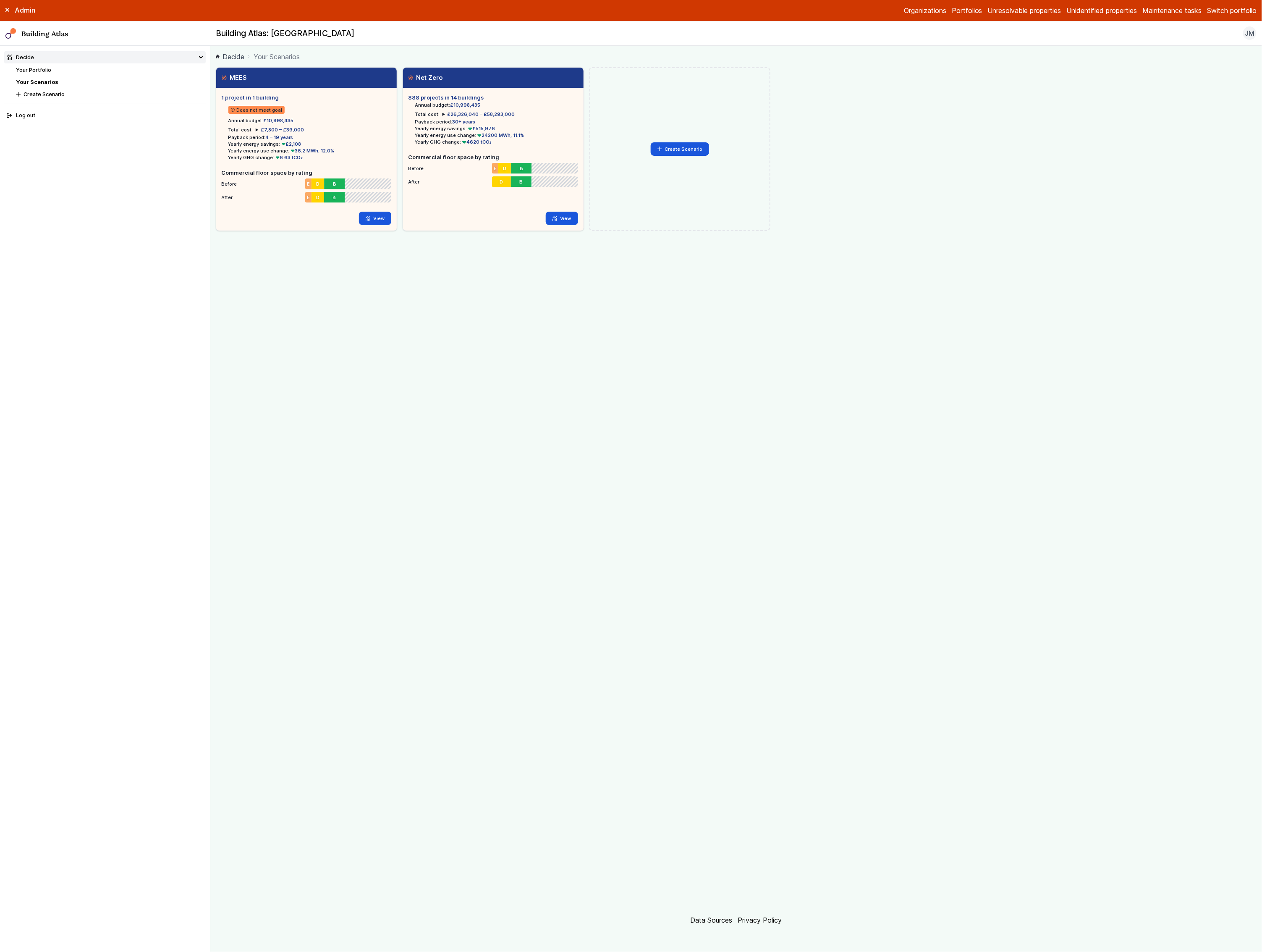
click at [1231, 10] on button "Switch portfolio" at bounding box center [1232, 10] width 50 height 10
click at [988, 77] on div "MEES 1 project in 1 building Does not meet goal Annual budget: £10,998,435 Tota…" at bounding box center [736, 148] width 1041 height 164
click at [1249, 8] on button "Switch portfolio" at bounding box center [1232, 10] width 50 height 10
click at [0, 0] on button "Skipton" at bounding box center [0, 0] width 0 height 0
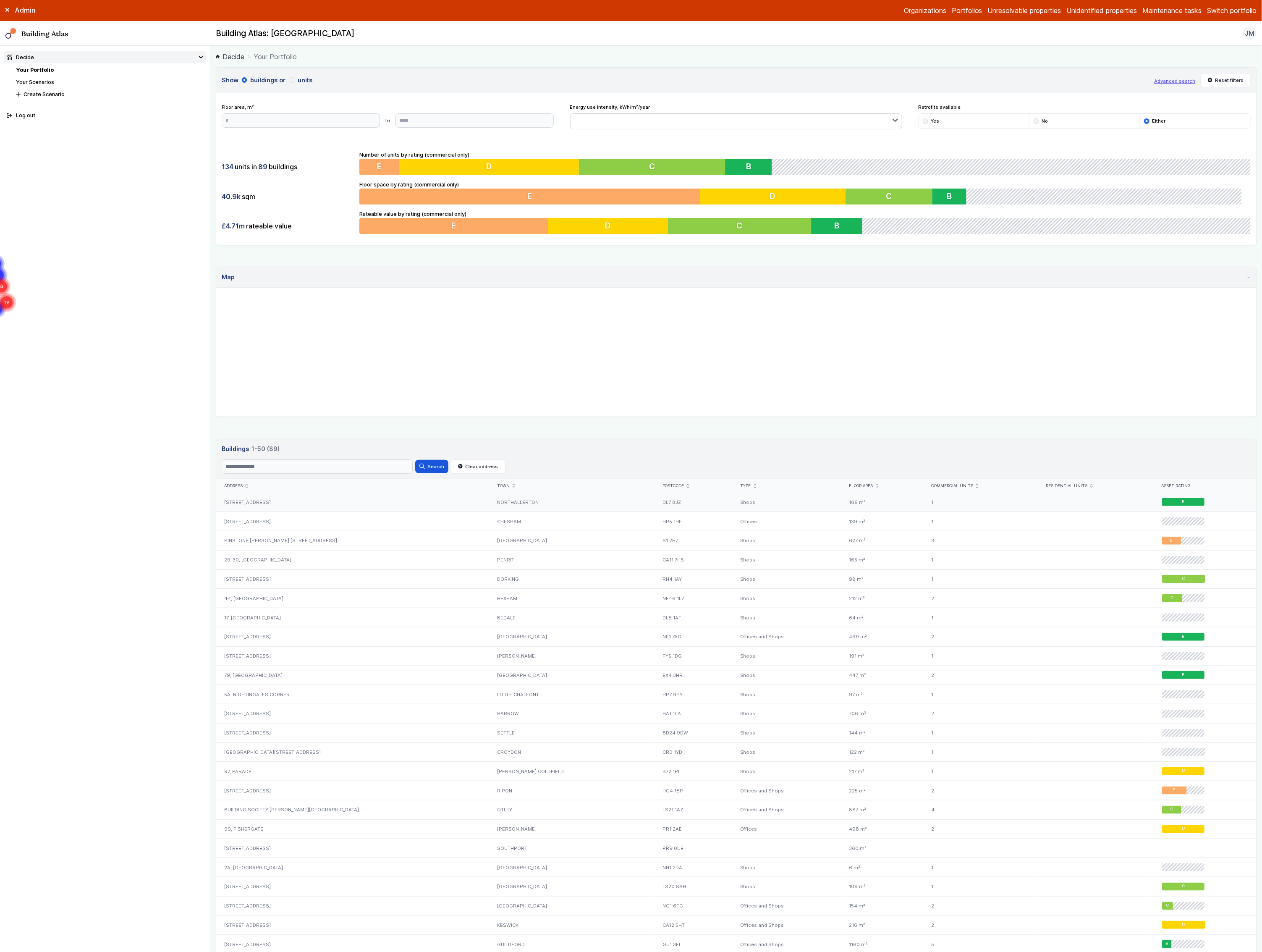
click at [257, 507] on div "173, HIGH STREET" at bounding box center [352, 502] width 273 height 19
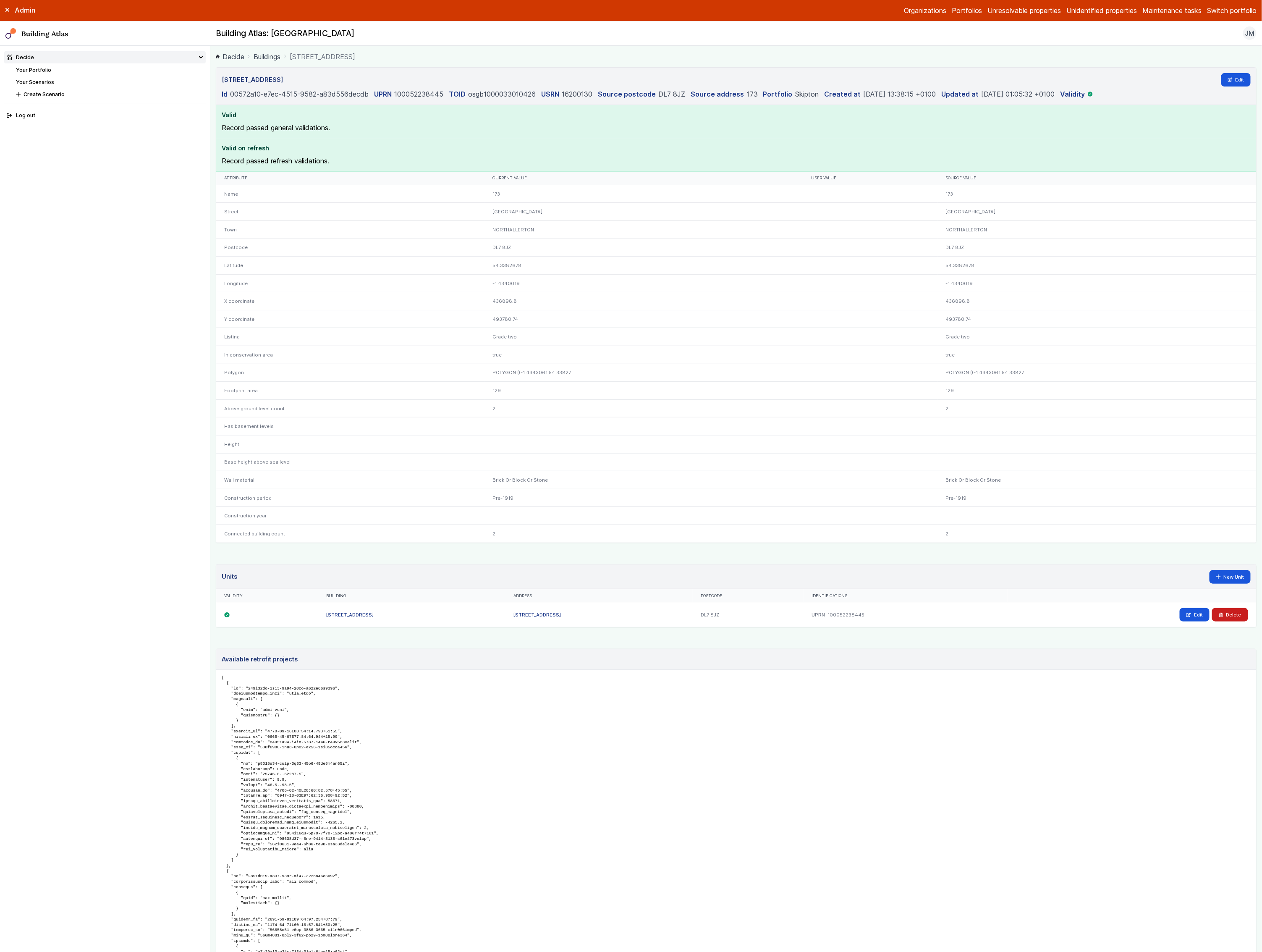
click at [1238, 88] on header "[STREET_ADDRESS] Edit Id 00572a10-e7ec-4515-9582-a83d556decdb UPRN 100052238445…" at bounding box center [736, 86] width 1040 height 37
click at [1235, 80] on link "Edit" at bounding box center [1236, 79] width 30 height 13
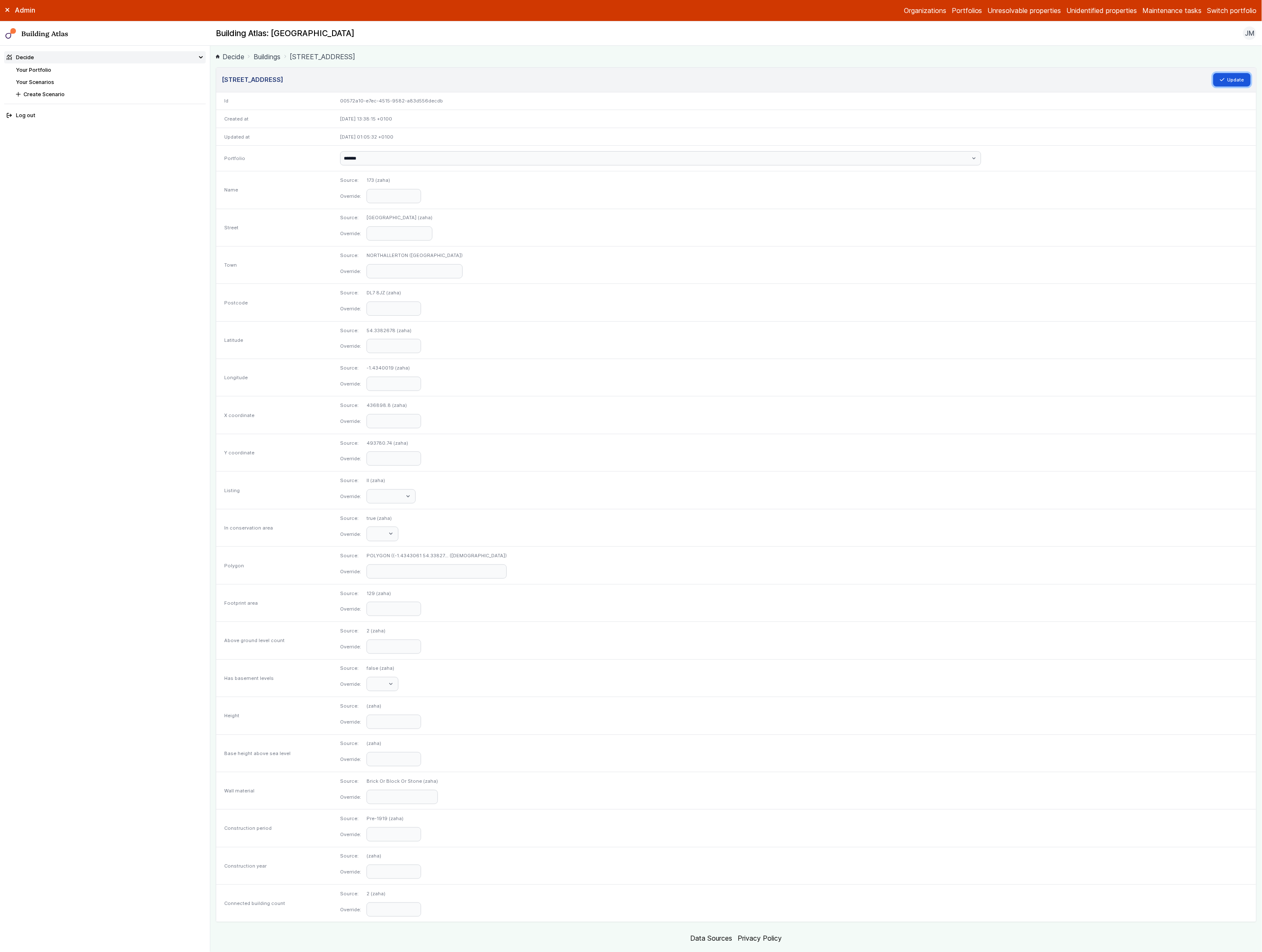
click at [1235, 80] on button "Update" at bounding box center [1232, 79] width 38 height 13
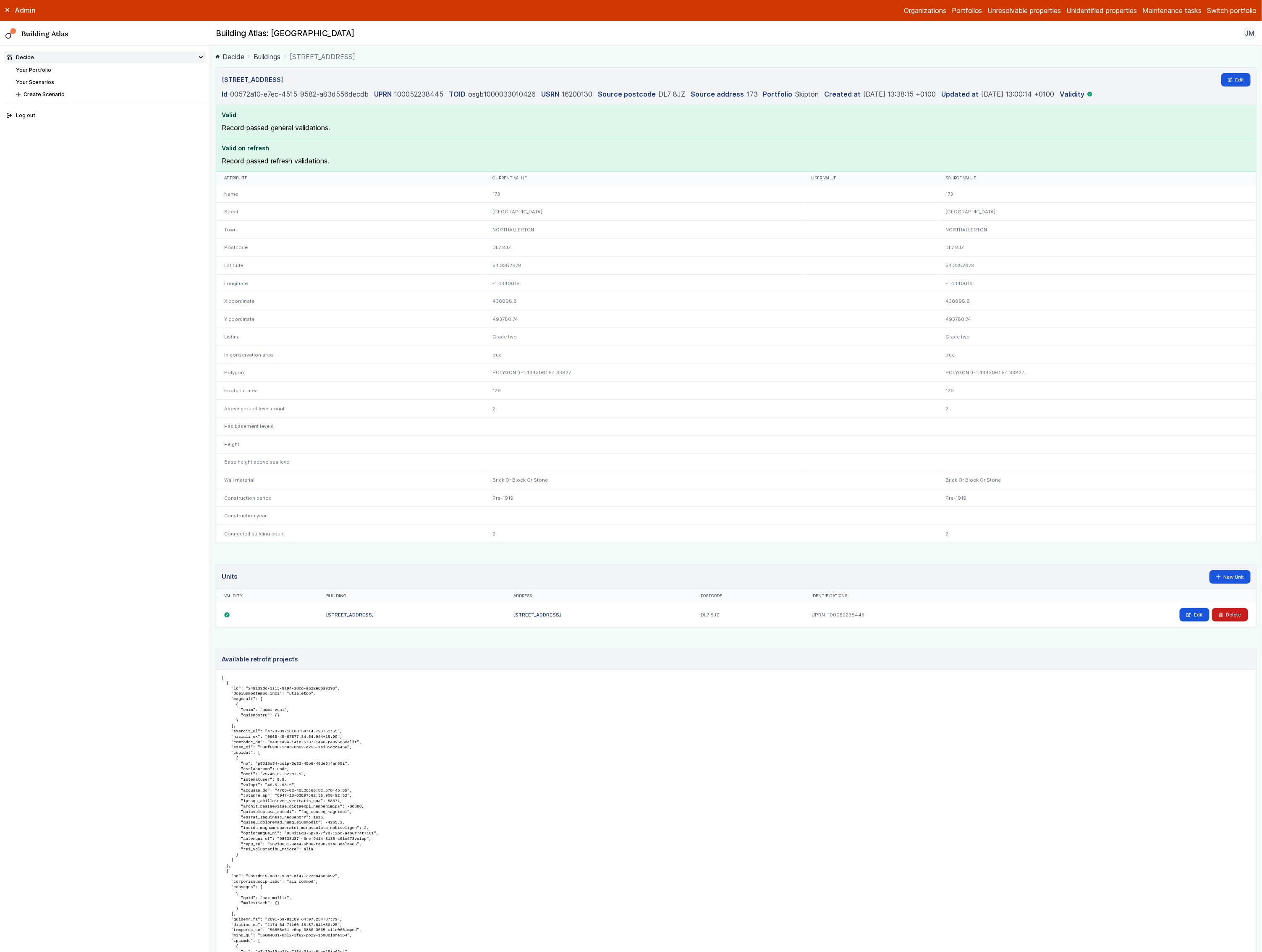
click at [46, 82] on link "Your Scenarios" at bounding box center [35, 82] width 38 height 6
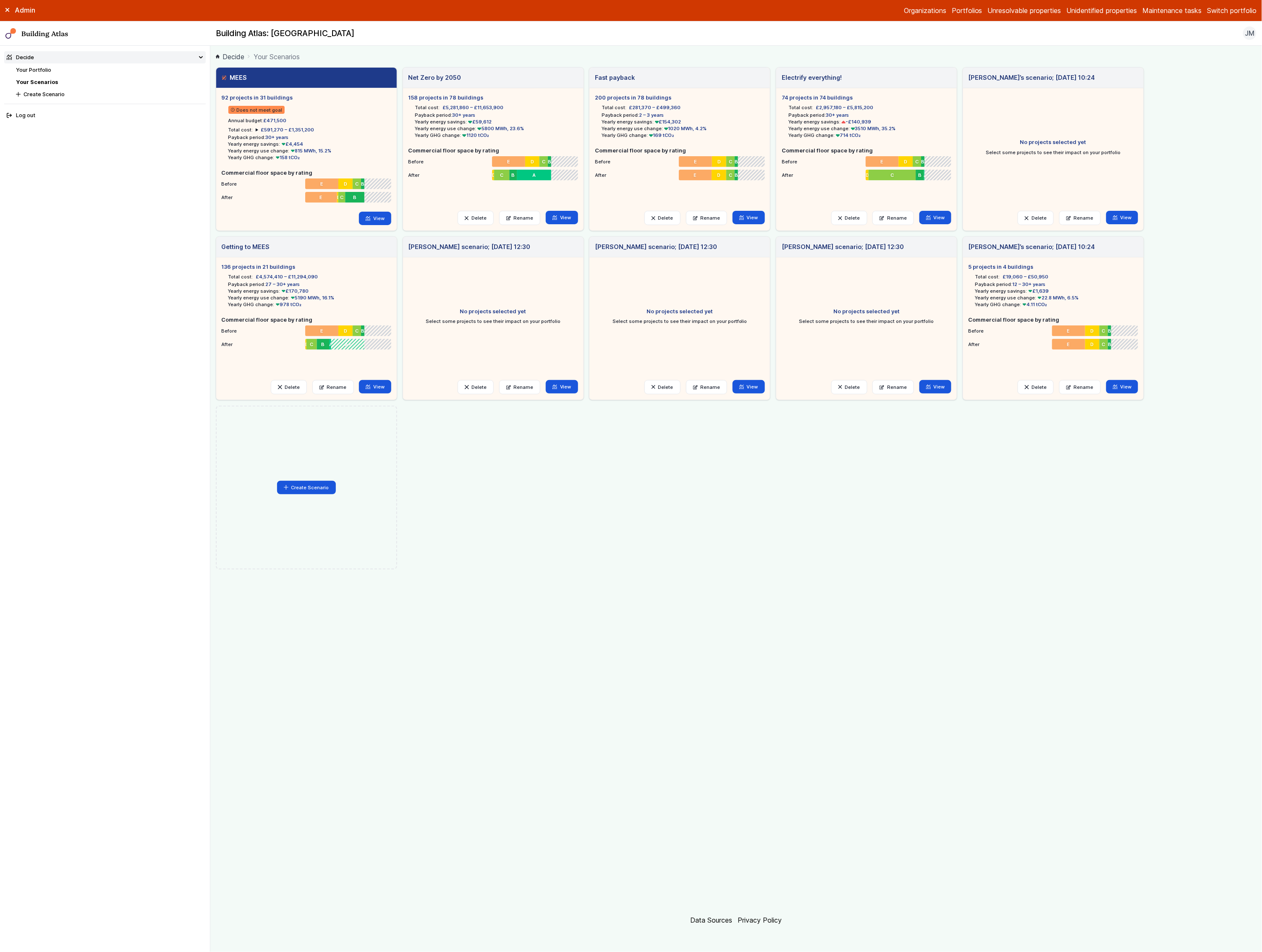
click at [54, 82] on link "Your Scenarios" at bounding box center [37, 82] width 42 height 6
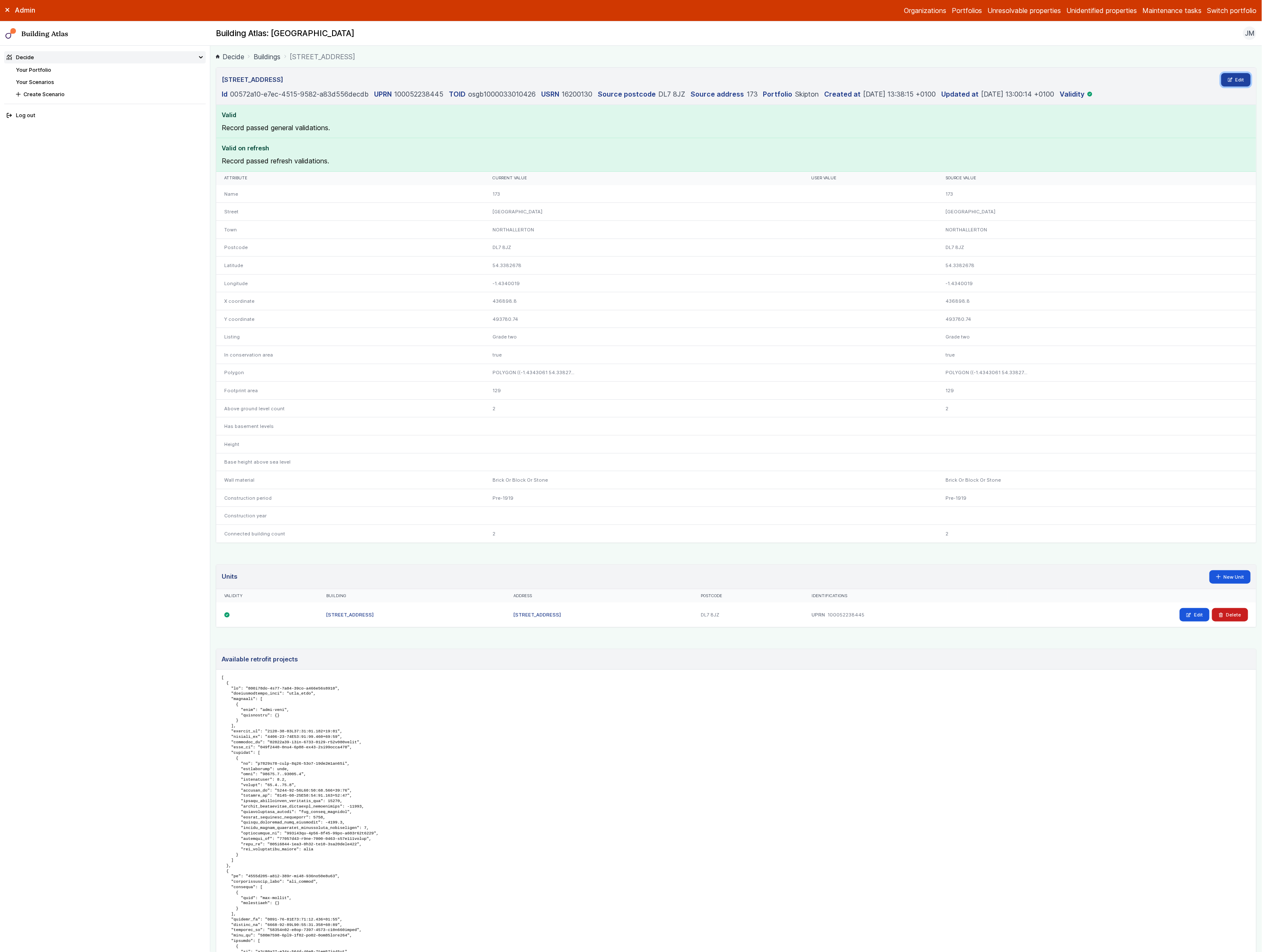
click at [1233, 83] on link "Edit" at bounding box center [1236, 79] width 30 height 13
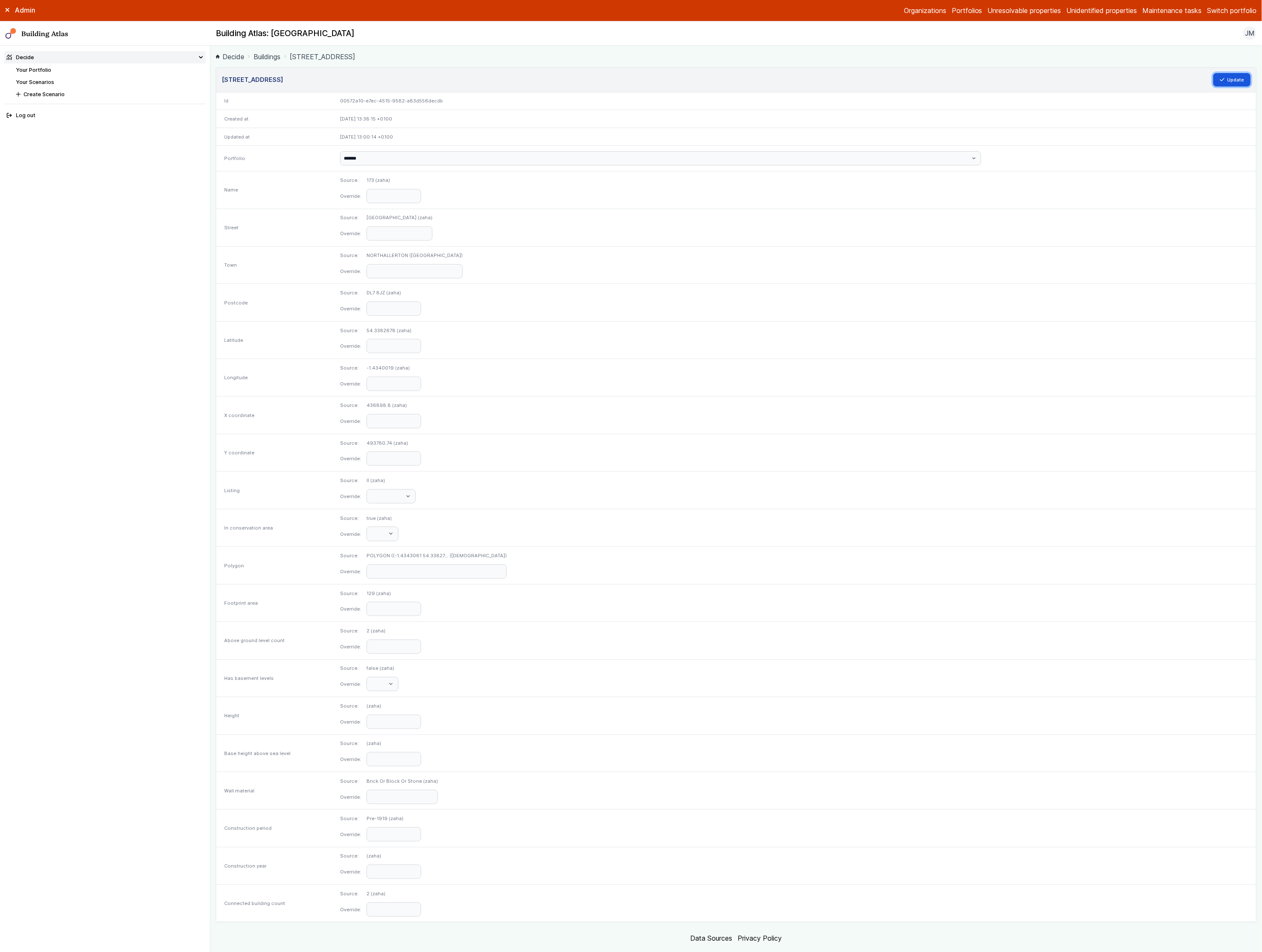
click at [1233, 83] on button "Update" at bounding box center [1232, 79] width 38 height 13
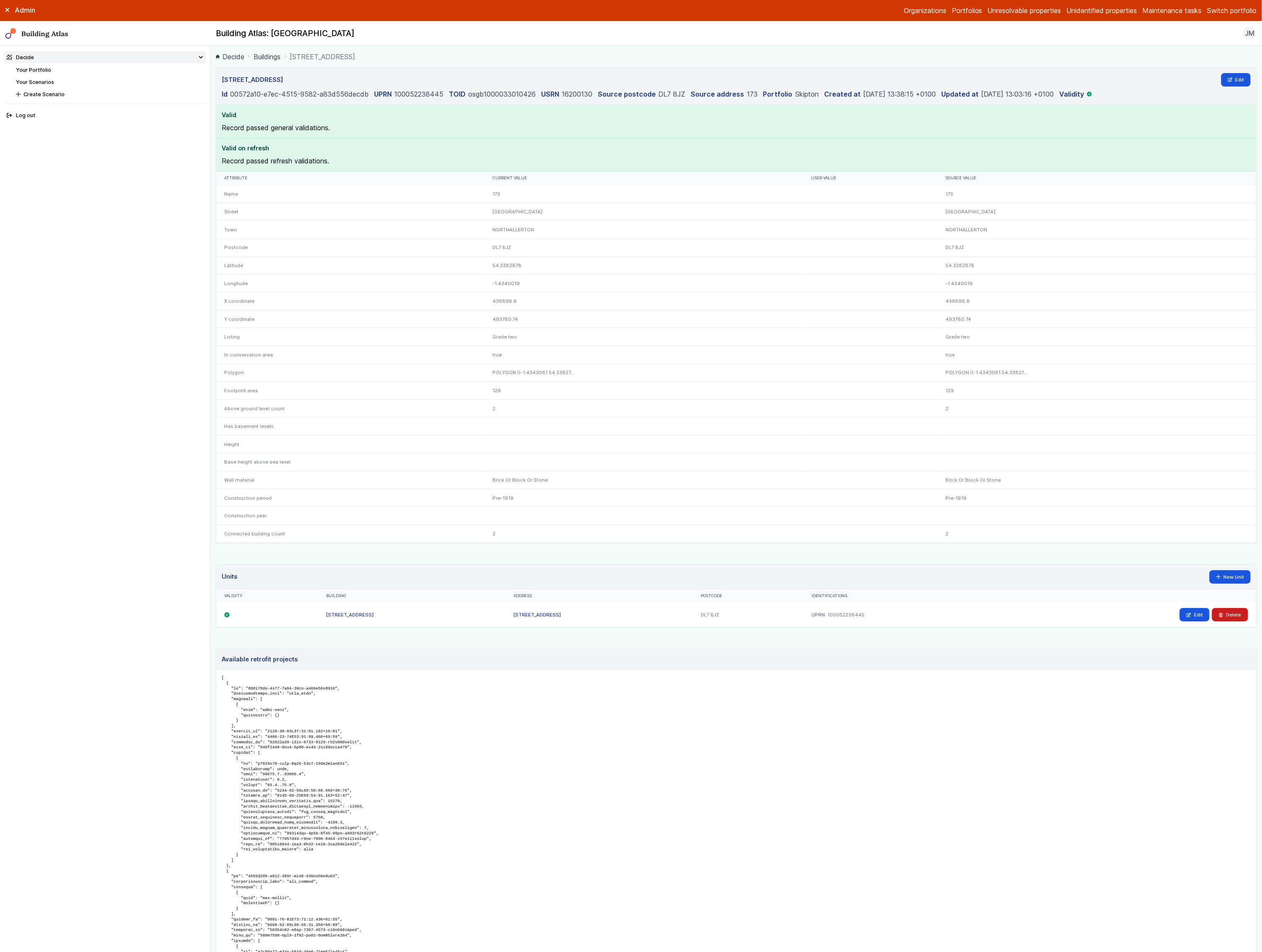
click at [23, 80] on link "Your Scenarios" at bounding box center [35, 82] width 38 height 6
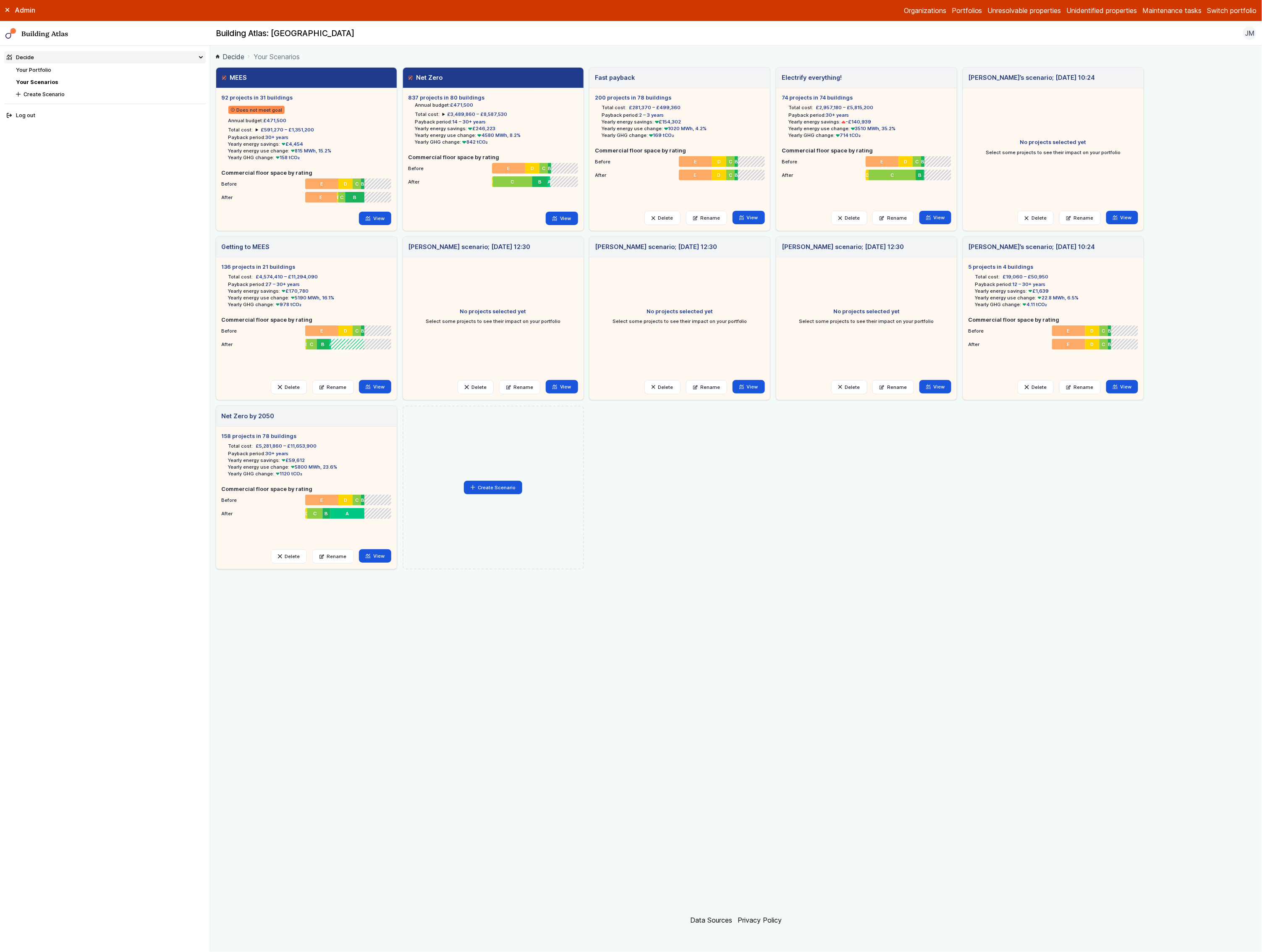
click at [1223, 10] on button "Switch portfolio" at bounding box center [1232, 10] width 50 height 10
click at [567, 221] on link "View" at bounding box center [562, 218] width 33 height 13
click at [381, 214] on link "View" at bounding box center [375, 218] width 33 height 13
click at [1180, 13] on link "Maintenance tasks" at bounding box center [1172, 10] width 59 height 10
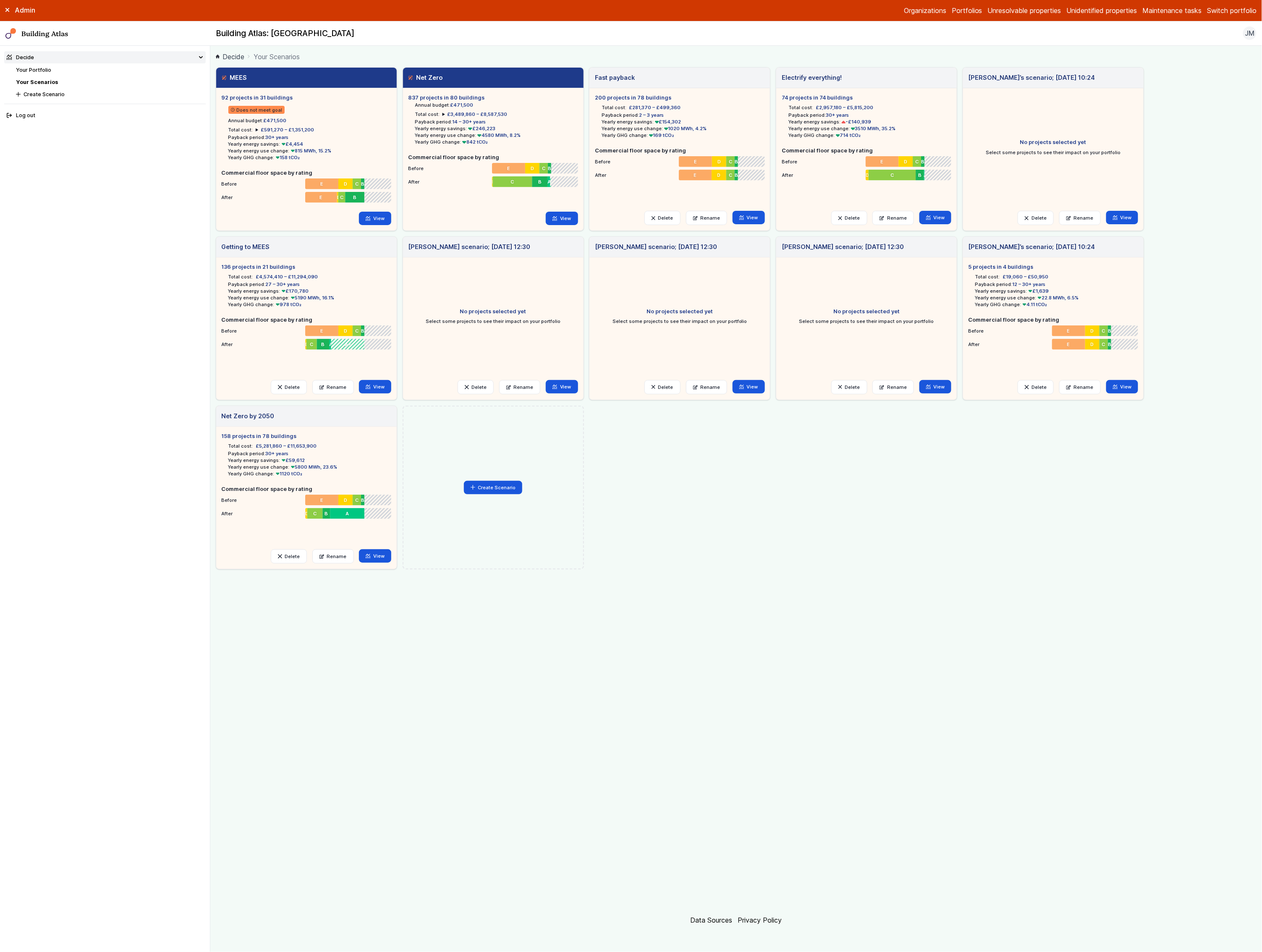
click at [1215, 13] on button "Switch portfolio" at bounding box center [1232, 10] width 50 height 10
click at [0, 0] on button "E.ON Schools [GEOGRAPHIC_DATA]" at bounding box center [0, 0] width 0 height 0
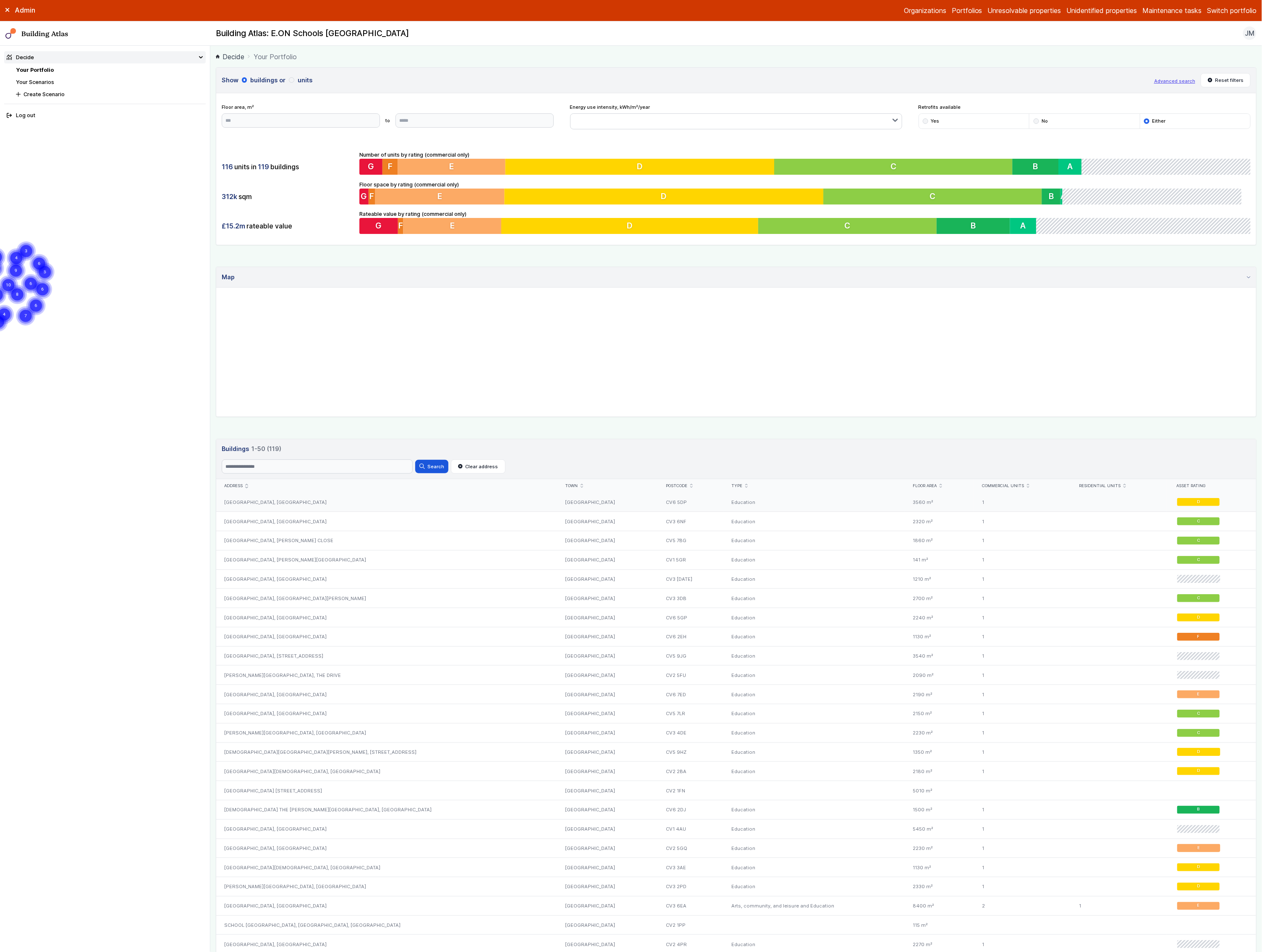
click at [257, 503] on div "BROAD HEATH COMMUNITY PRIMARY SCHOOL, HANFORD CLOSE" at bounding box center [386, 502] width 341 height 19
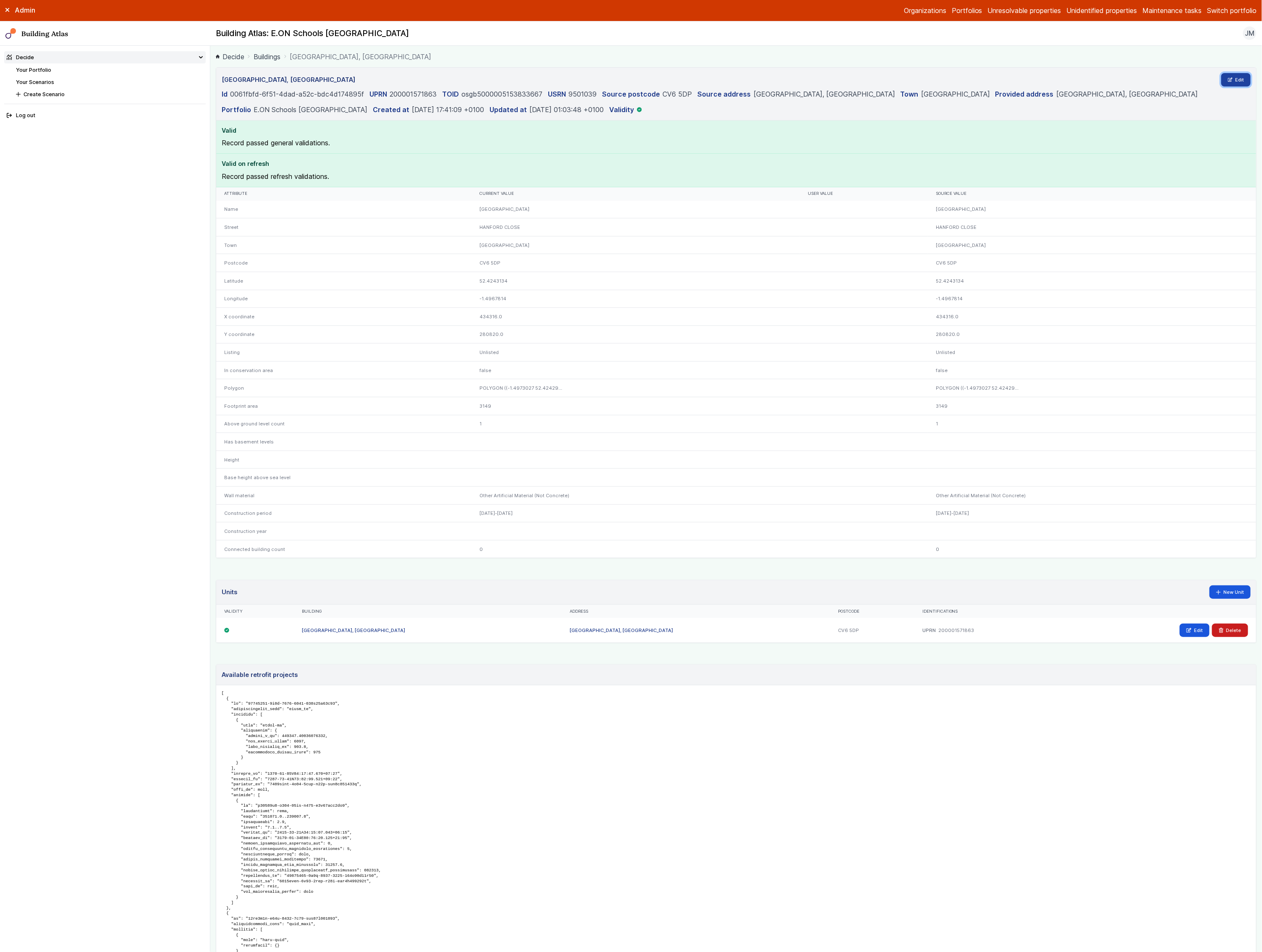
click at [1221, 75] on link "Edit" at bounding box center [1236, 79] width 30 height 13
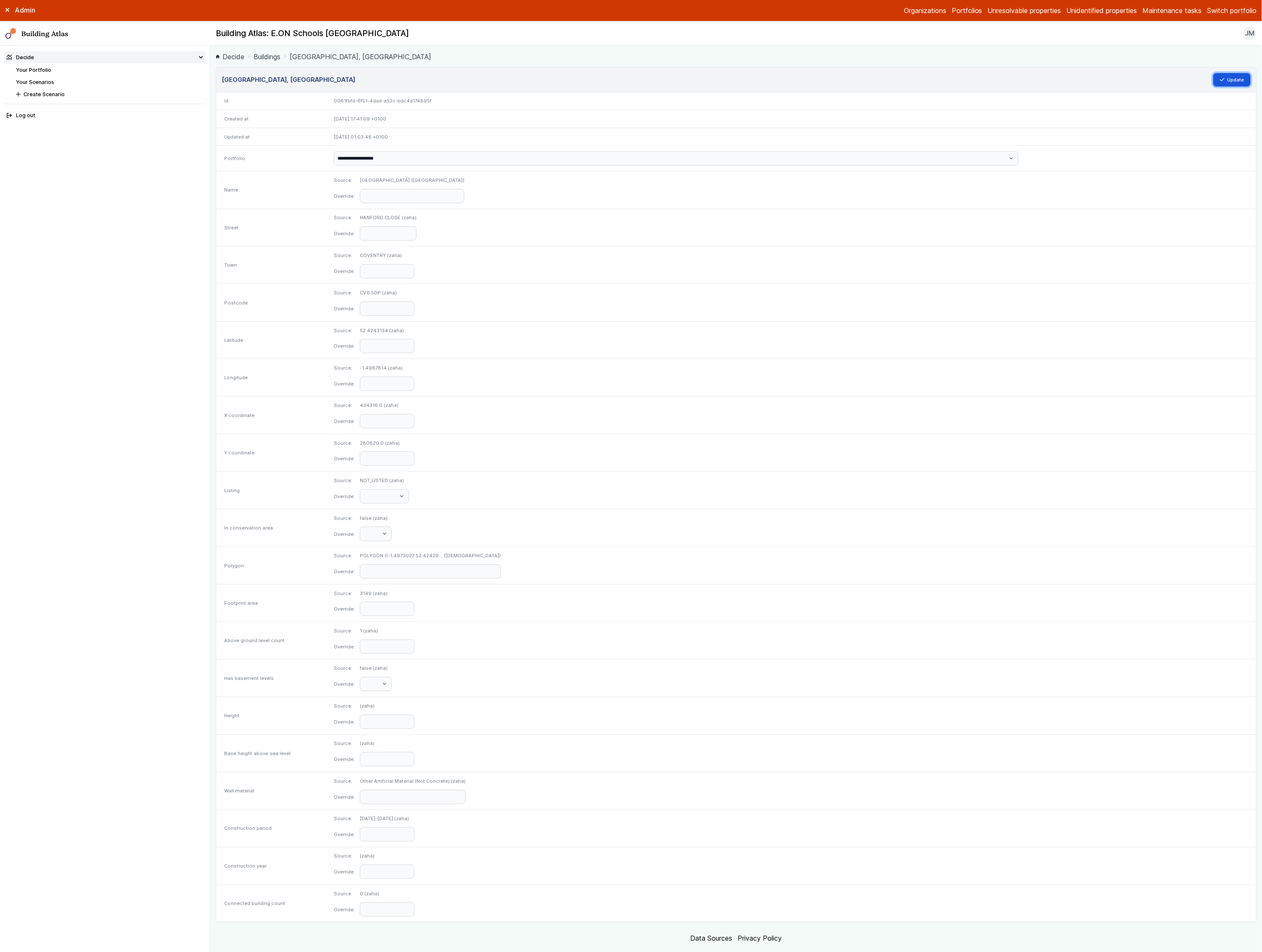
click at [1221, 75] on button "Update" at bounding box center [1232, 79] width 38 height 13
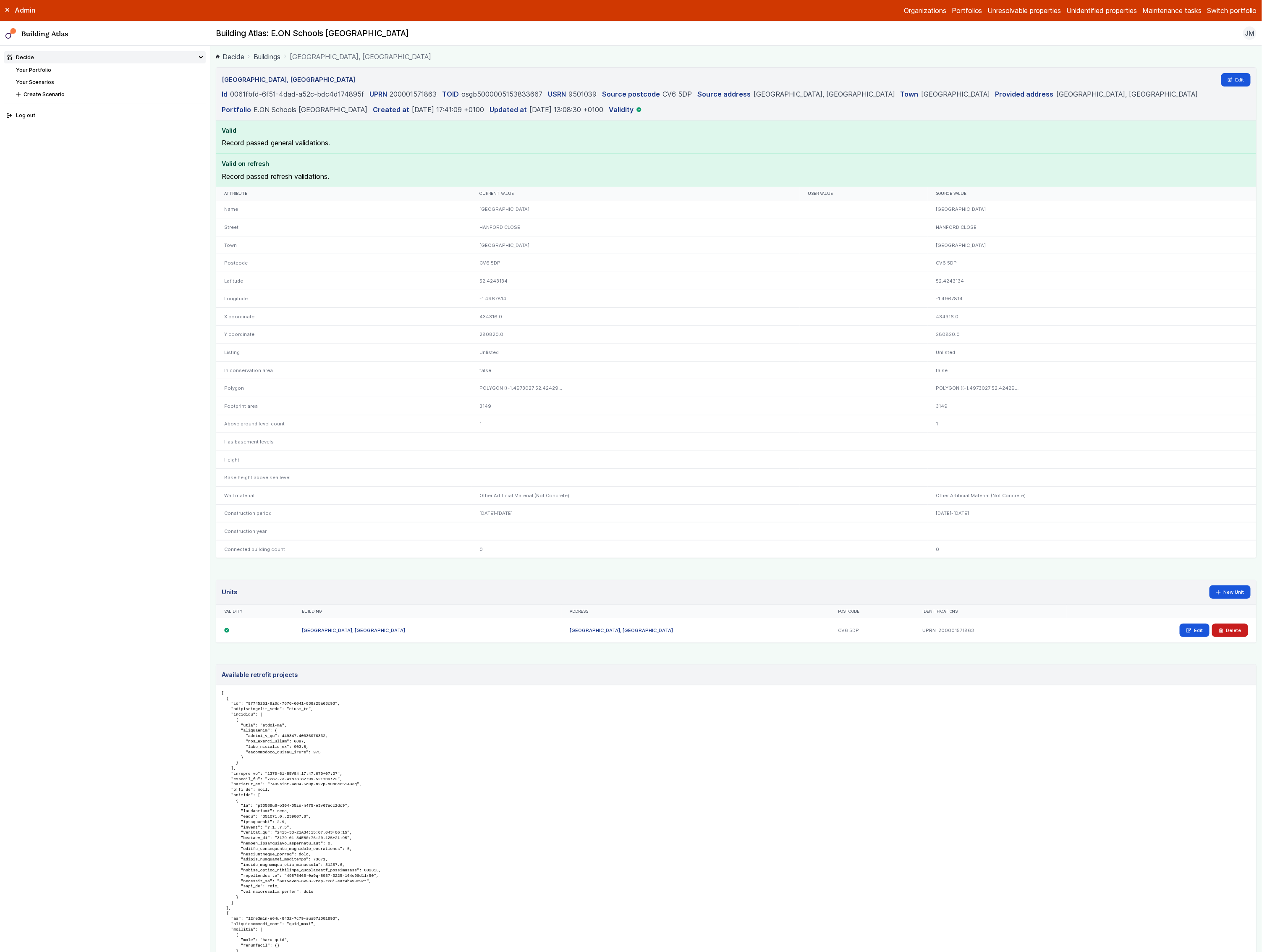
click at [47, 83] on link "Your Scenarios" at bounding box center [35, 82] width 38 height 6
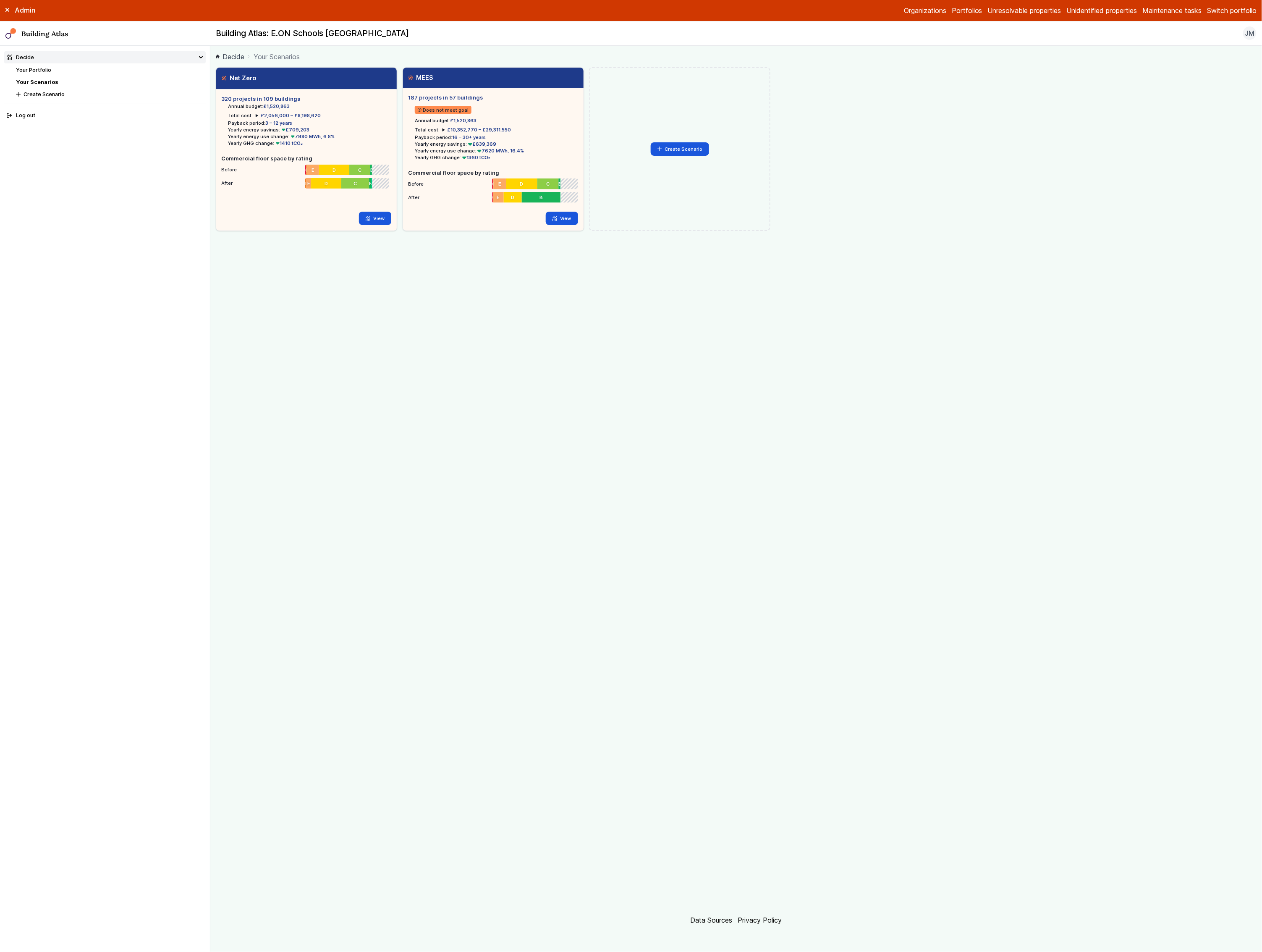
click at [547, 413] on div "Net Zero Loading 320 projects in 109 buildings Annual budget: £1,520,863 Total …" at bounding box center [736, 485] width 1041 height 837
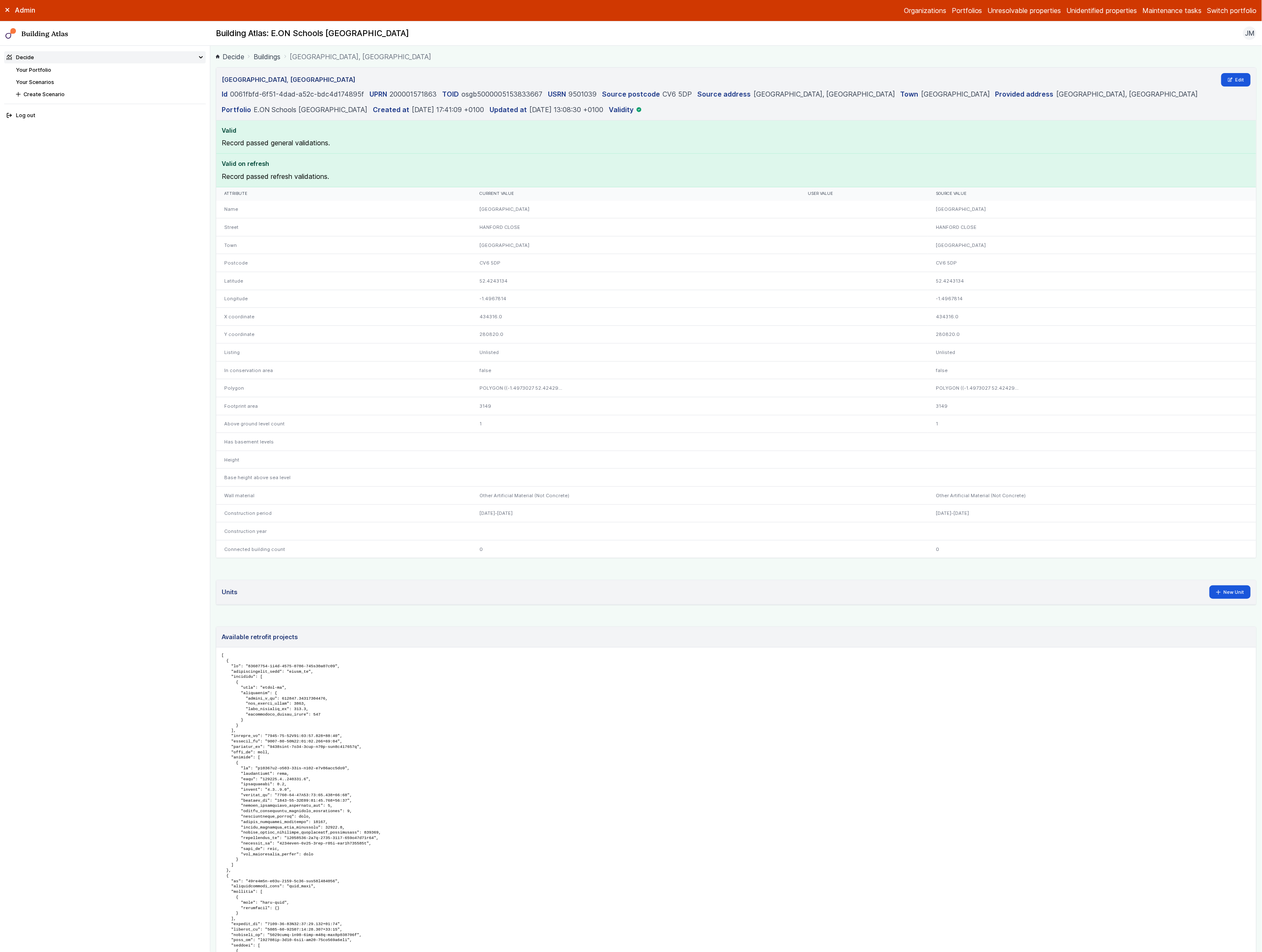
drag, startPoint x: 546, startPoint y: 413, endPoint x: 446, endPoint y: 387, distance: 103.3
click at [288, 304] on div "Name BROAD HEATH COMMUNITY PRIMARY SCHOOL BROAD HEATH COMMUNITY PRIMARY SCHOOL …" at bounding box center [736, 380] width 1040 height 358
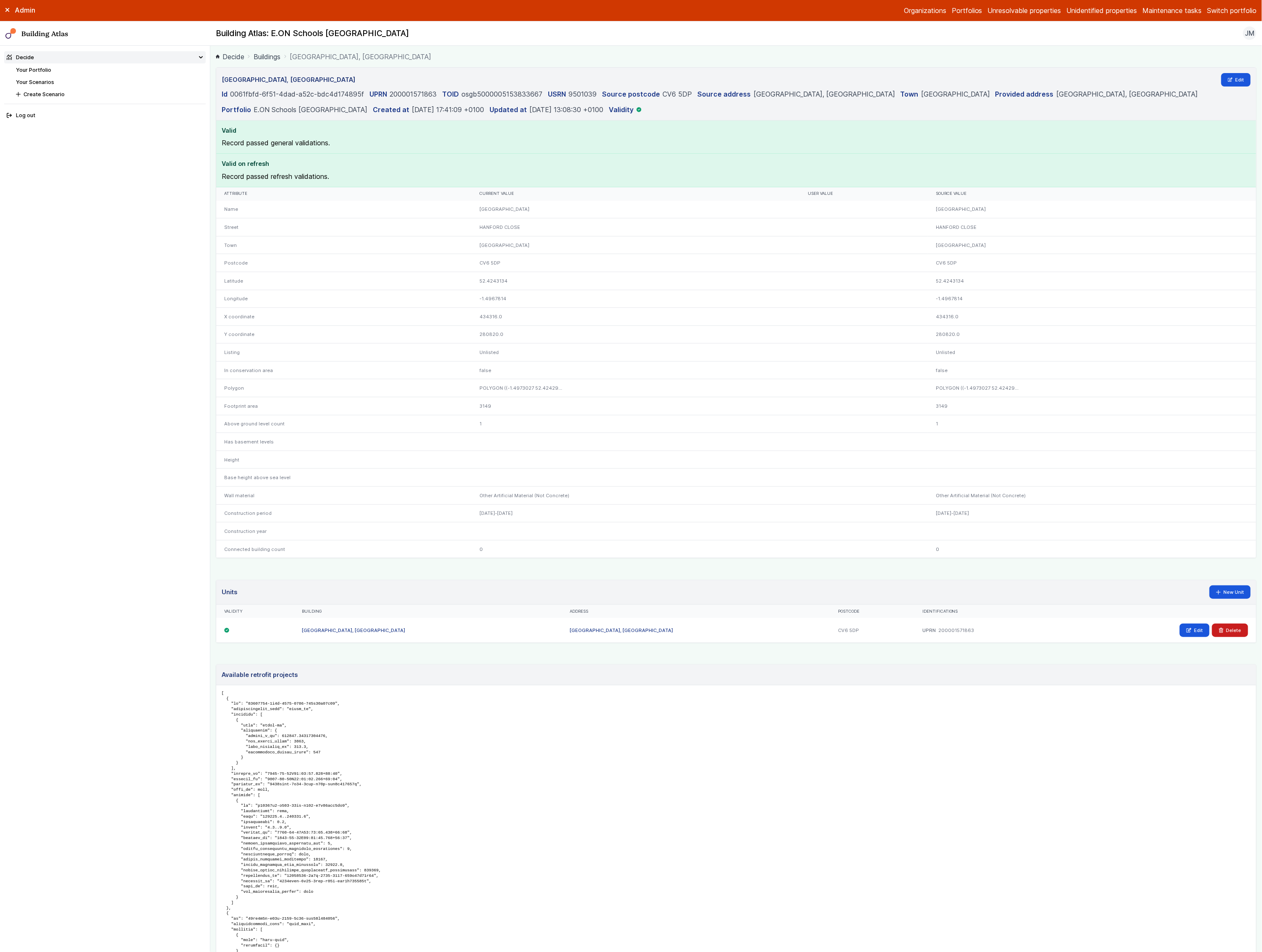
click at [36, 82] on link "Your Scenarios" at bounding box center [35, 82] width 38 height 6
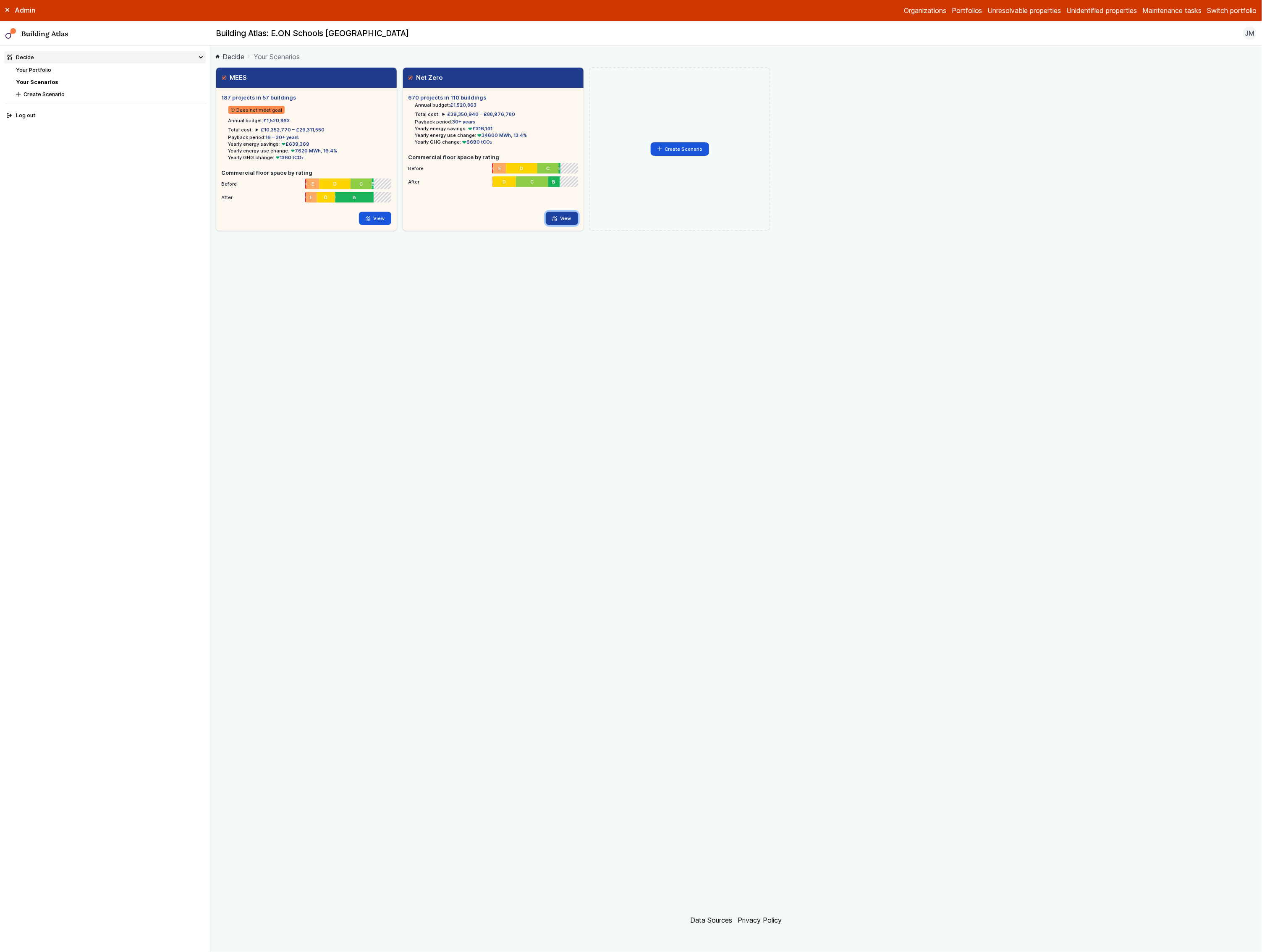
click at [571, 224] on link "View" at bounding box center [562, 218] width 33 height 13
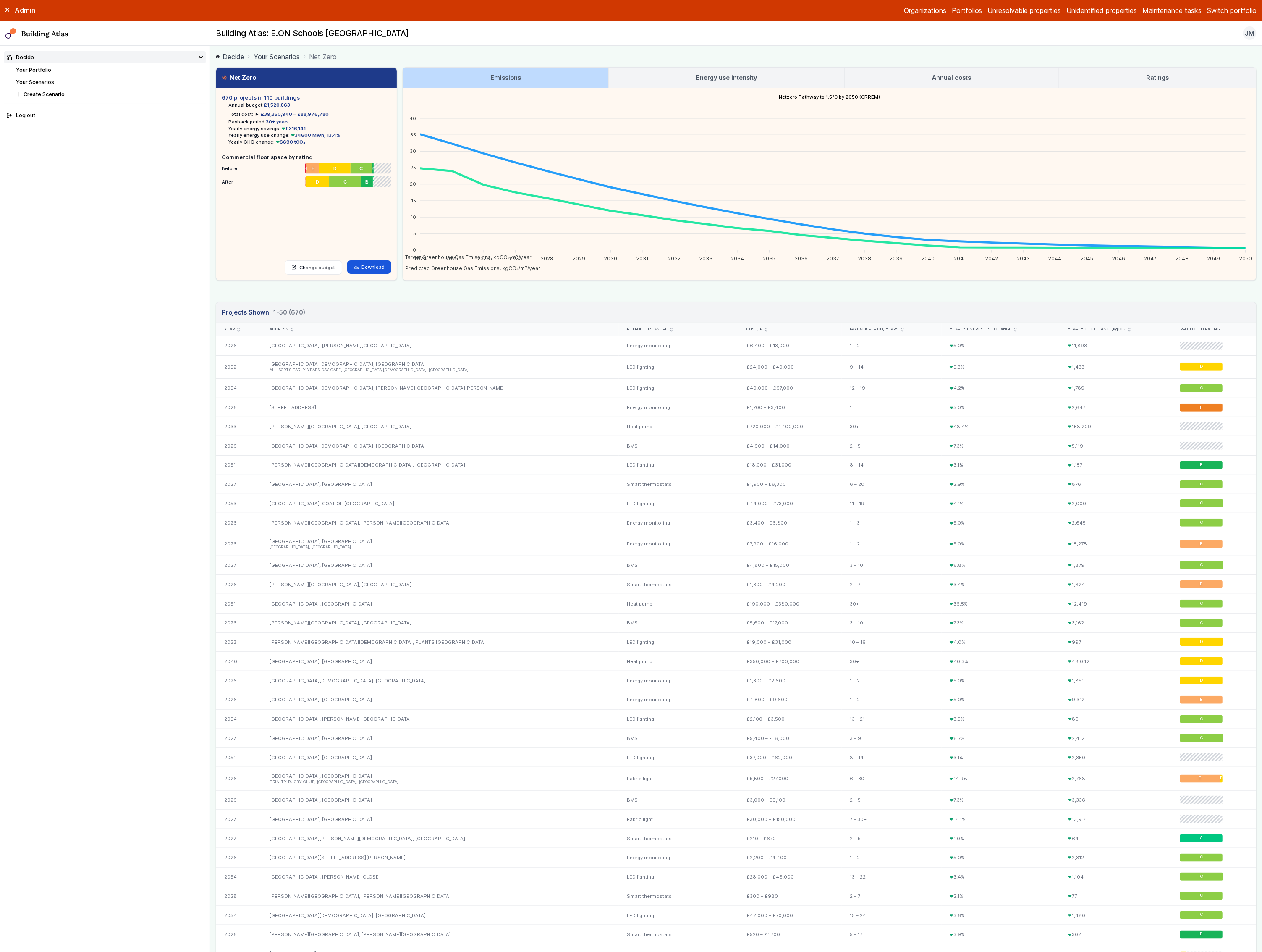
click at [1233, 8] on button "Switch portfolio" at bounding box center [1232, 10] width 50 height 10
click at [857, 54] on ol "Decide Your Scenarios Net Zero" at bounding box center [736, 56] width 1041 height 10
click at [1212, 41] on nav "Building Atlas Building Atlas: E.ON Schools Coventry JM Log out" at bounding box center [631, 34] width 1262 height 25
click at [1232, 16] on div "Admin Organizations Portfolios Unresolvable properties Unidentified properties …" at bounding box center [631, 10] width 1262 height 22
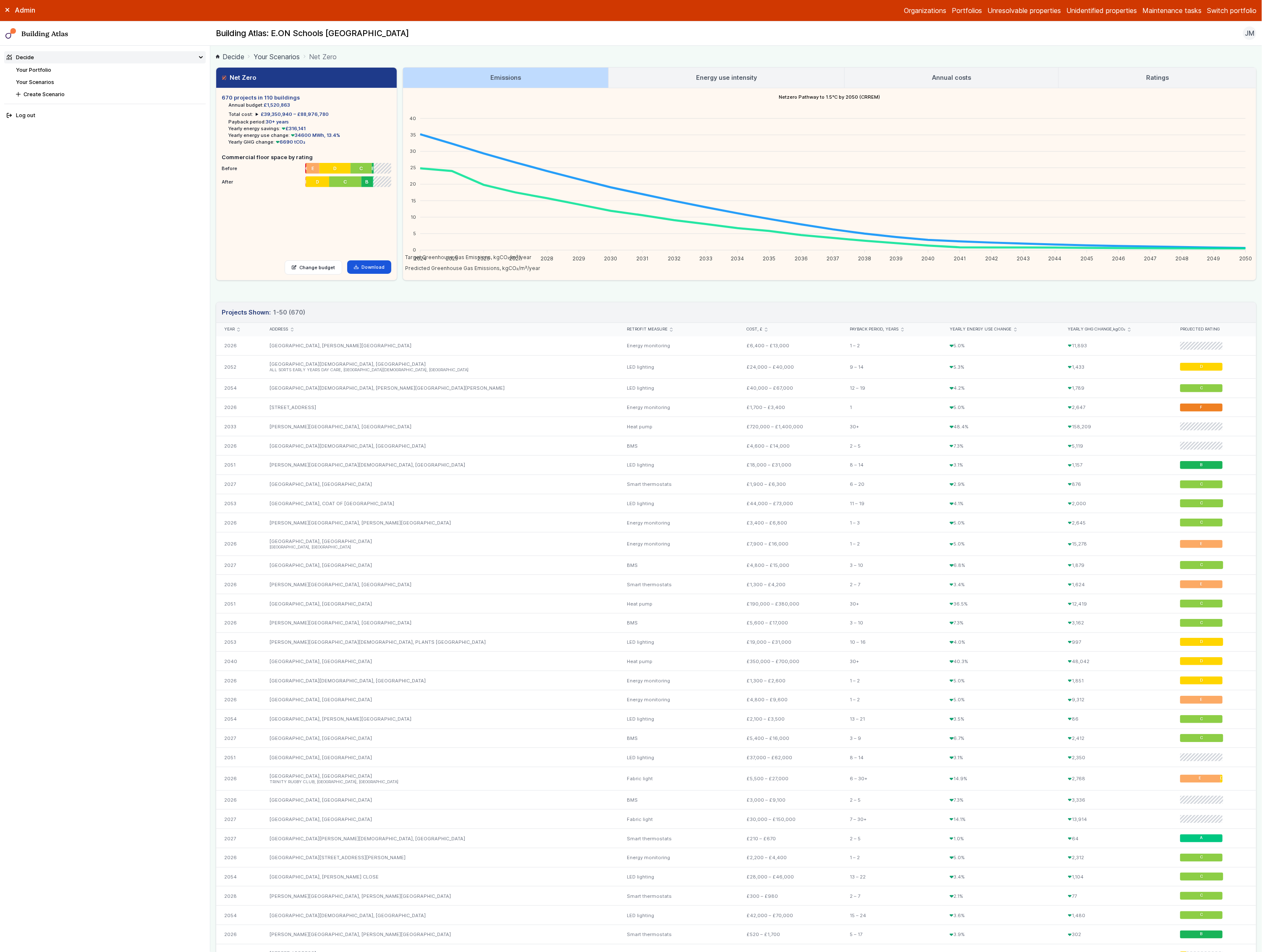
click at [1236, 10] on button "Switch portfolio" at bounding box center [1232, 10] width 50 height 10
click at [0, 0] on button "Mitie demo" at bounding box center [0, 0] width 0 height 0
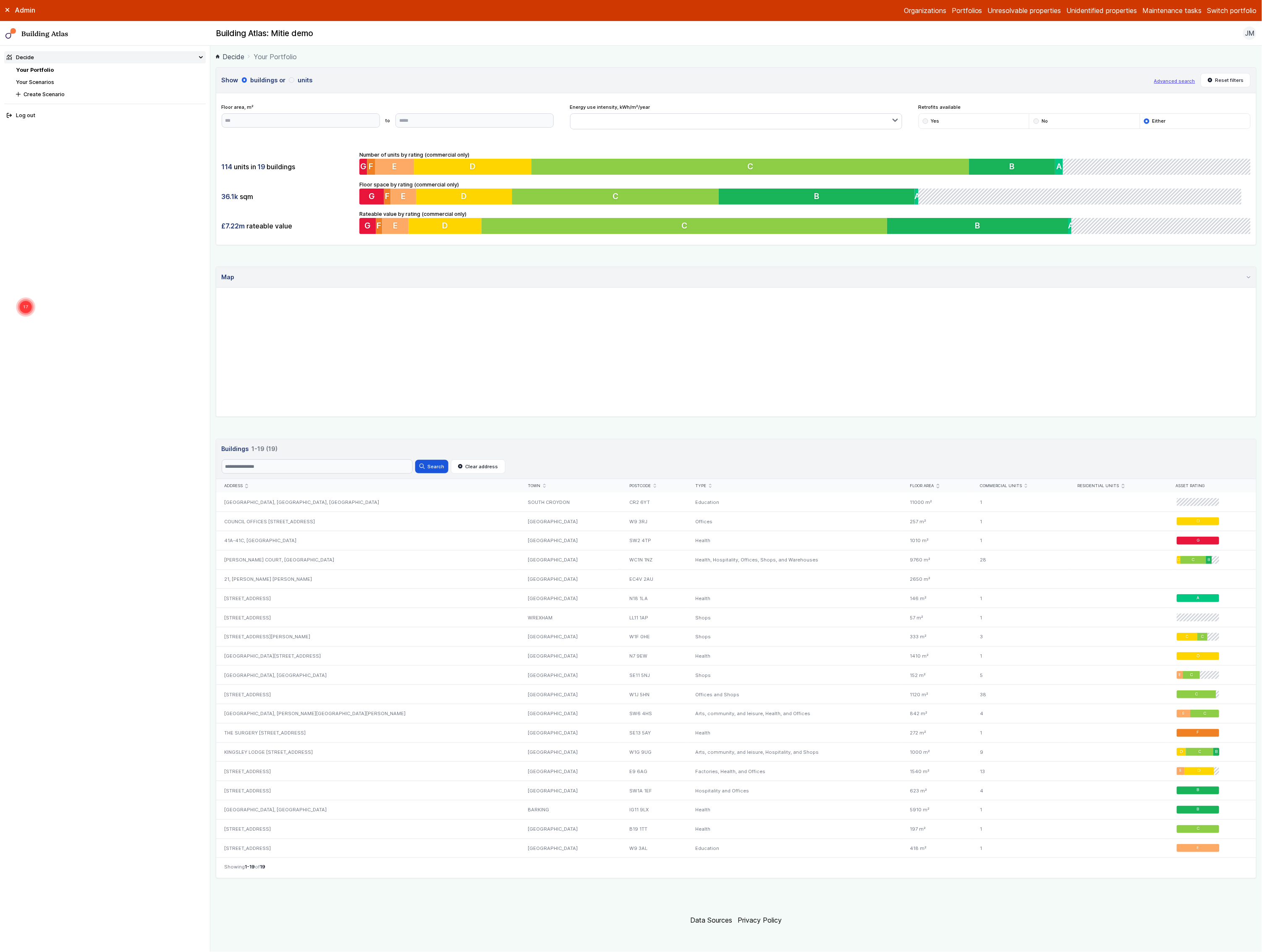
click at [48, 80] on link "Your Scenarios" at bounding box center [35, 82] width 38 height 6
click at [1229, 18] on div "Admin Organizations Portfolios Unresolvable properties Unidentified properties …" at bounding box center [631, 10] width 1262 height 22
click at [318, 499] on div "FOUNDERS HOUSE, WHITGIFT SCHOOL, NOTTINGHAM ROAD" at bounding box center [368, 502] width 304 height 19
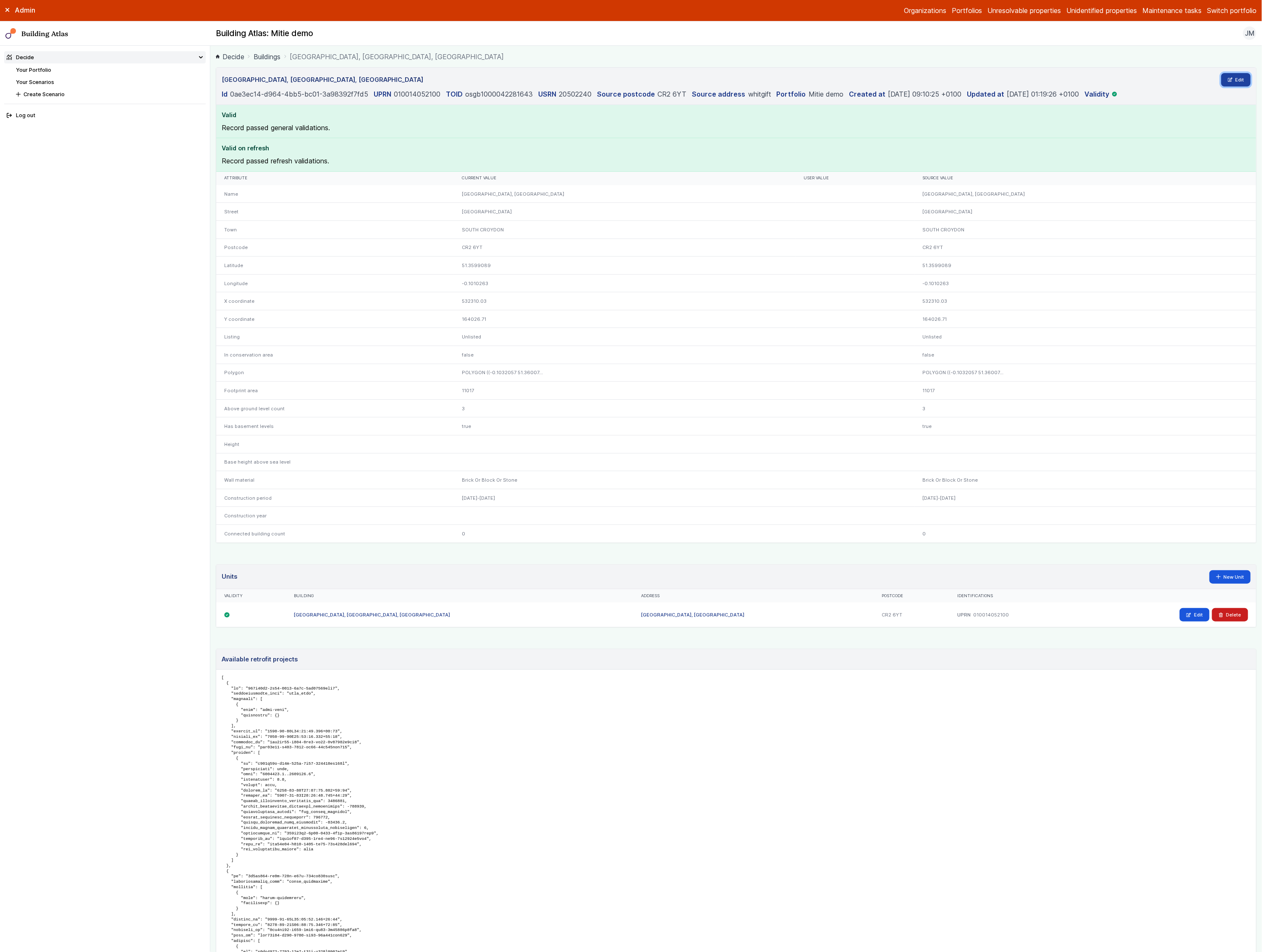
click at [1221, 79] on link "Edit" at bounding box center [1236, 79] width 30 height 13
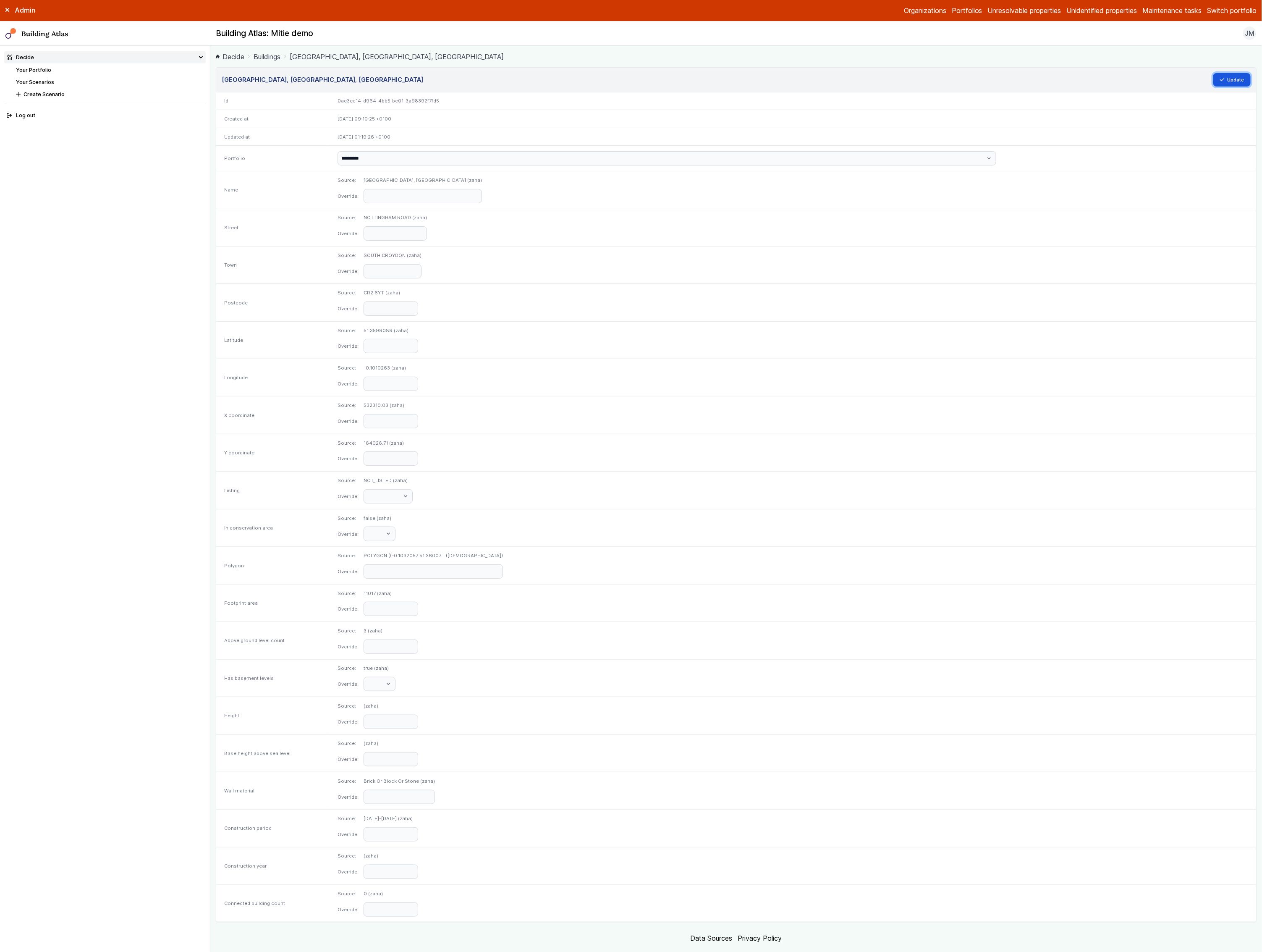
click at [1220, 79] on icon "submit" at bounding box center [1222, 80] width 5 height 5
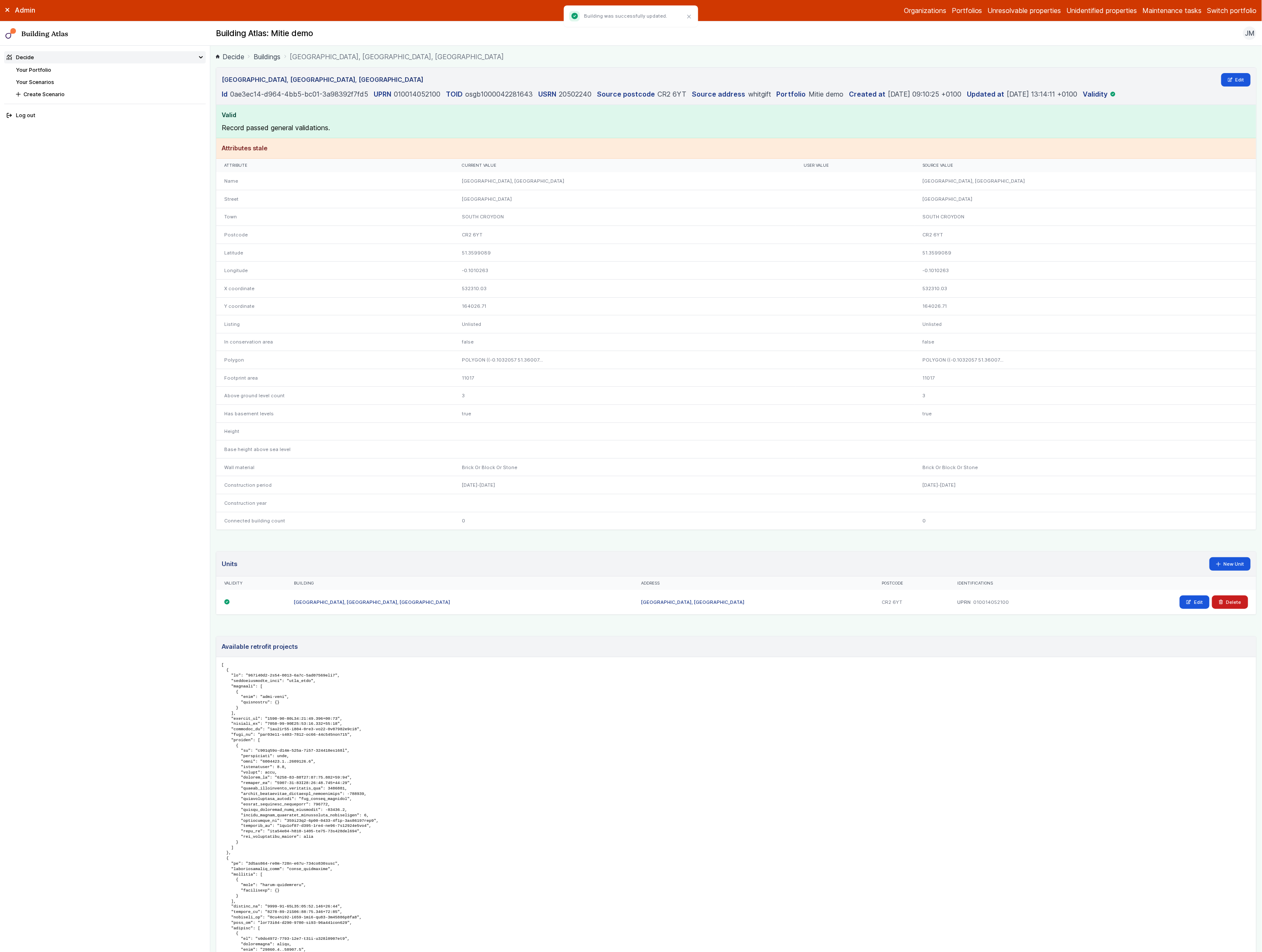
click at [282, 240] on div "Postcode" at bounding box center [335, 235] width 238 height 18
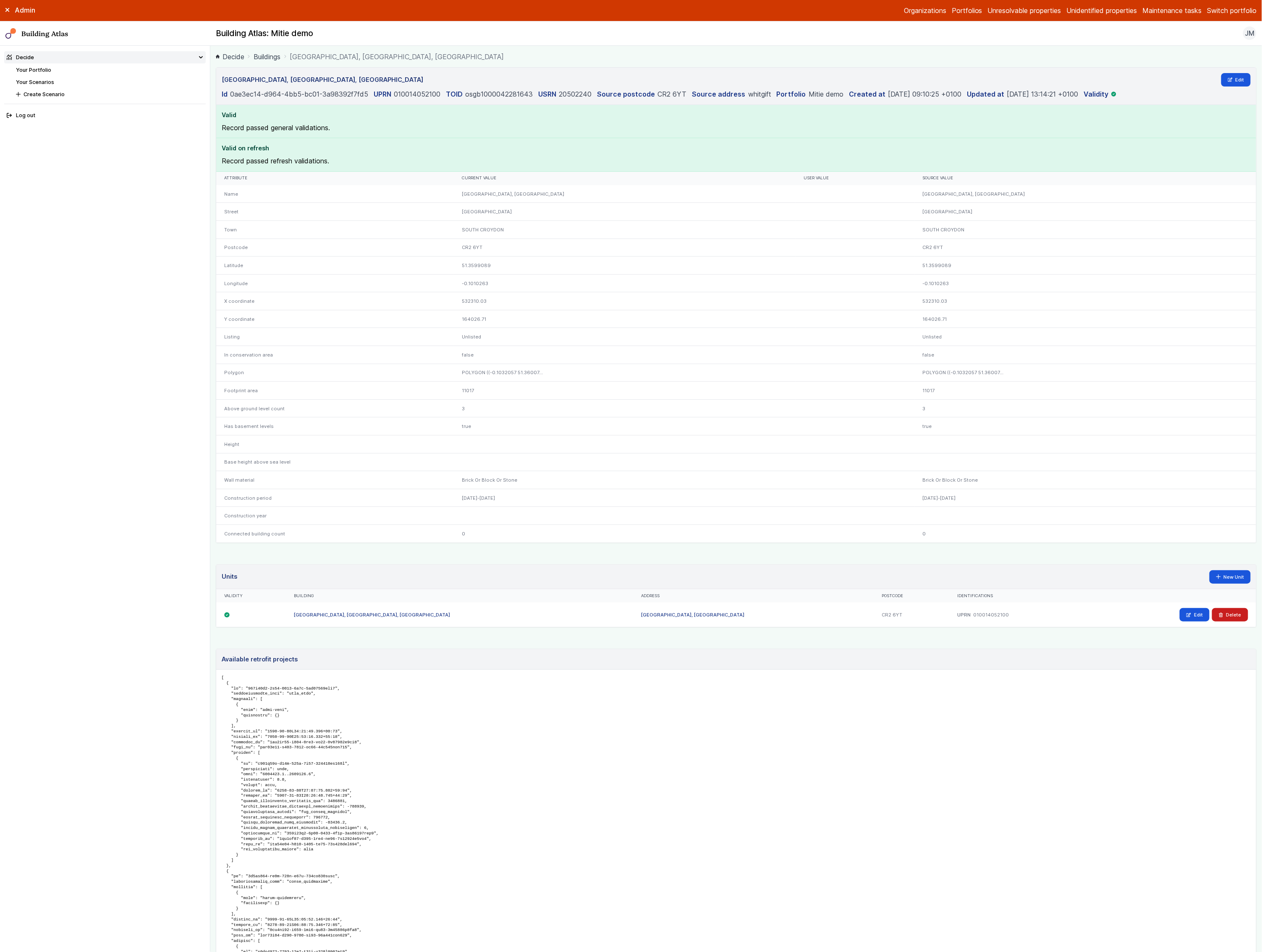
click at [45, 83] on link "Your Scenarios" at bounding box center [35, 82] width 38 height 6
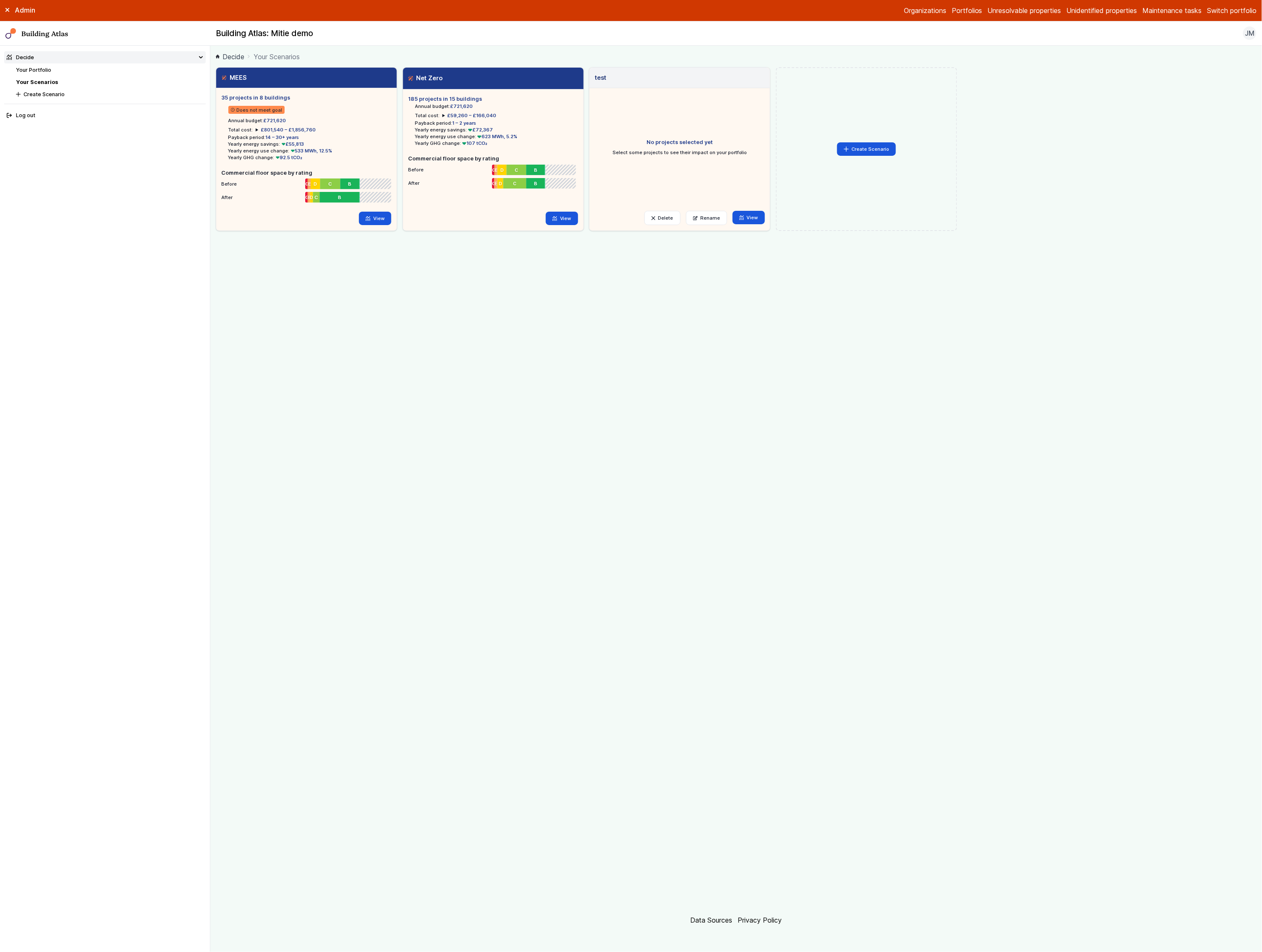
click at [1238, 7] on button "Switch portfolio" at bounding box center [1232, 10] width 50 height 10
click at [0, 0] on button "Assura" at bounding box center [0, 0] width 0 height 0
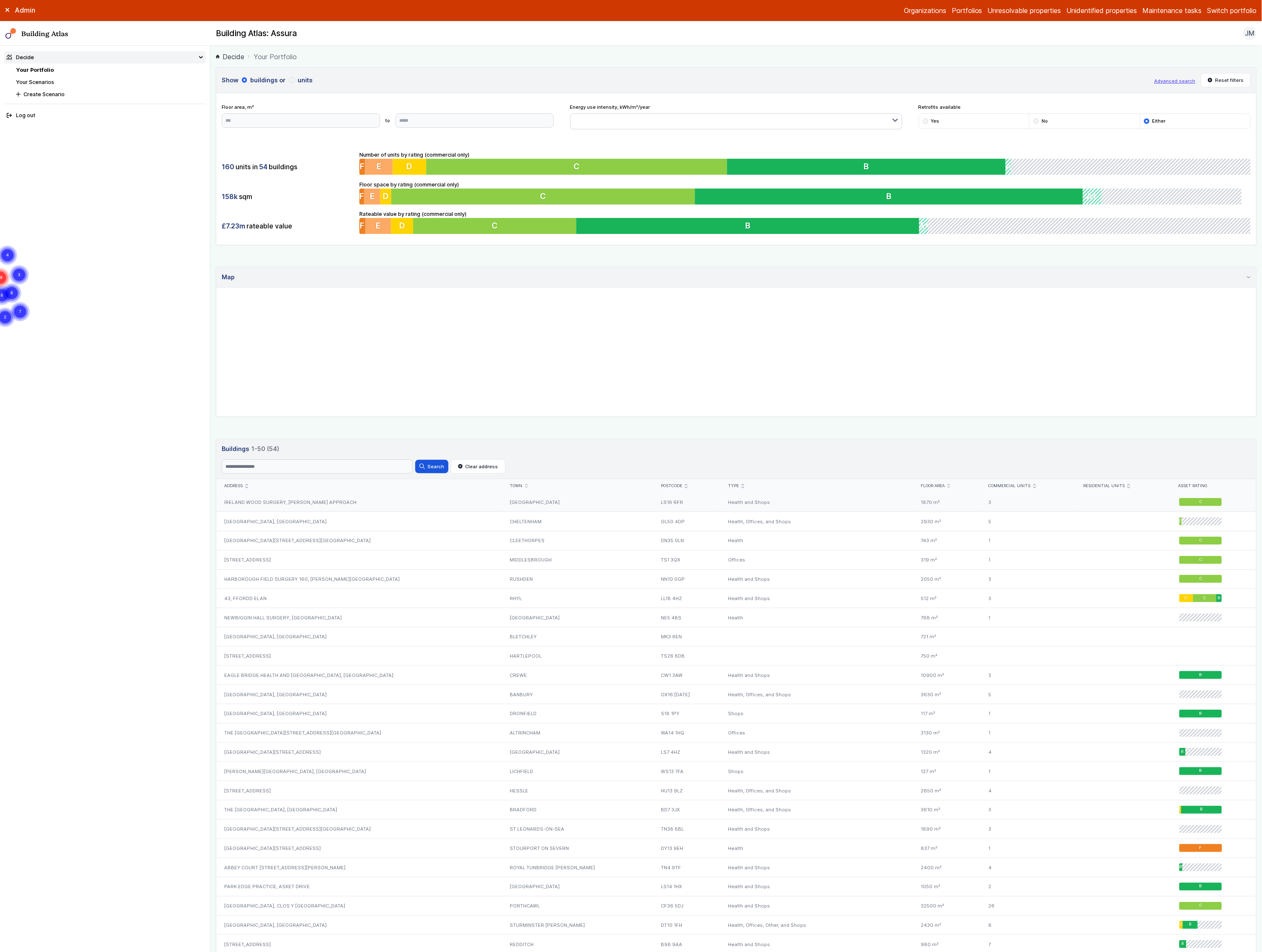
click at [292, 497] on div "IRELAND WOOD SURGERY, [PERSON_NAME] APPROACH" at bounding box center [359, 502] width 285 height 19
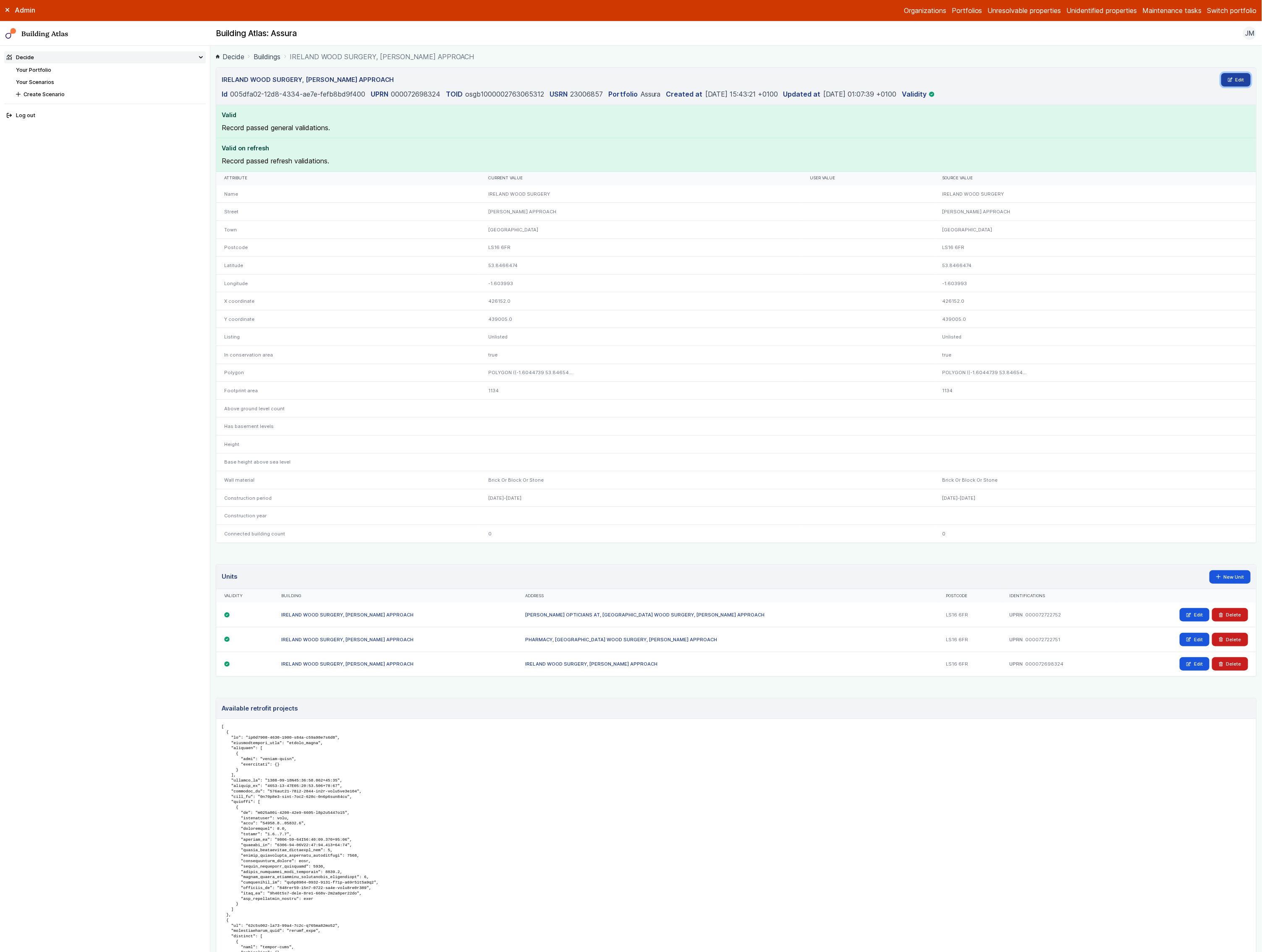
click at [1225, 82] on link "Edit" at bounding box center [1236, 79] width 30 height 13
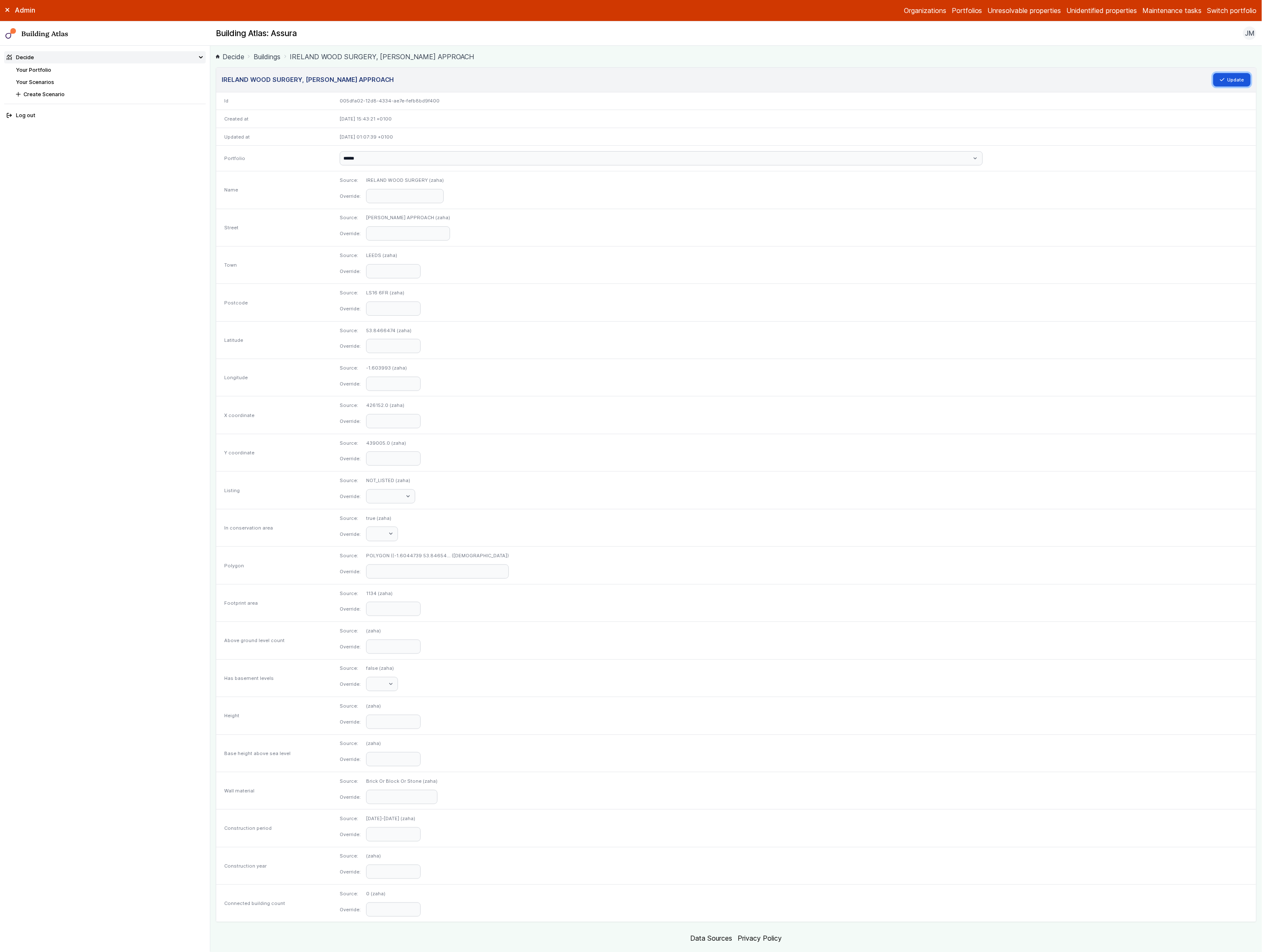
click at [1225, 82] on button "Update" at bounding box center [1232, 79] width 38 height 13
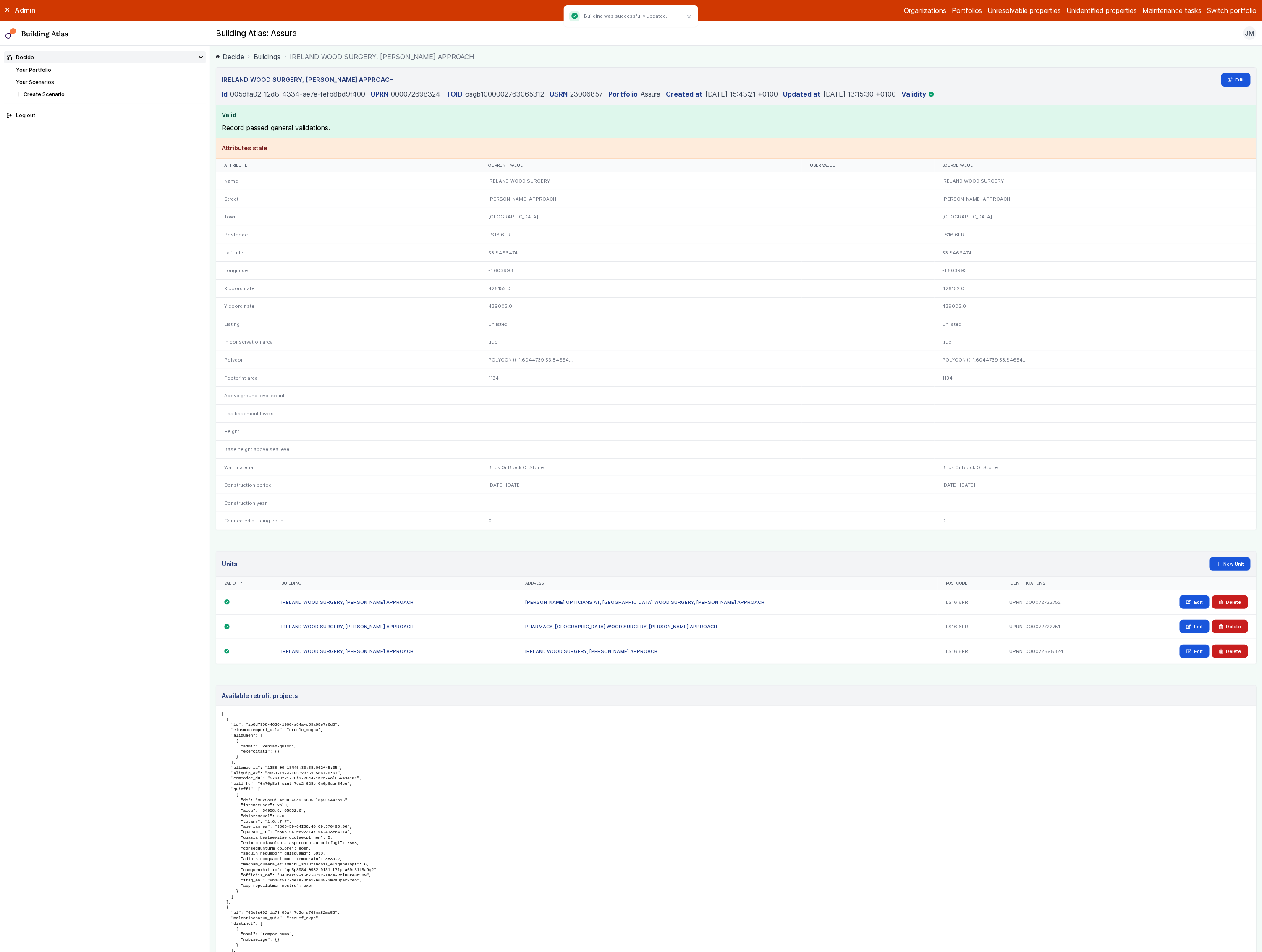
click at [205, 139] on nav "Decide Your Portfolio Your Scenarios Create Scenario Log out" at bounding box center [105, 499] width 210 height 906
click at [43, 80] on link "Your Scenarios" at bounding box center [35, 82] width 38 height 6
click at [1232, 13] on button "Switch portfolio" at bounding box center [1232, 10] width 50 height 10
click at [0, 0] on button "Mitie demo" at bounding box center [0, 0] width 0 height 0
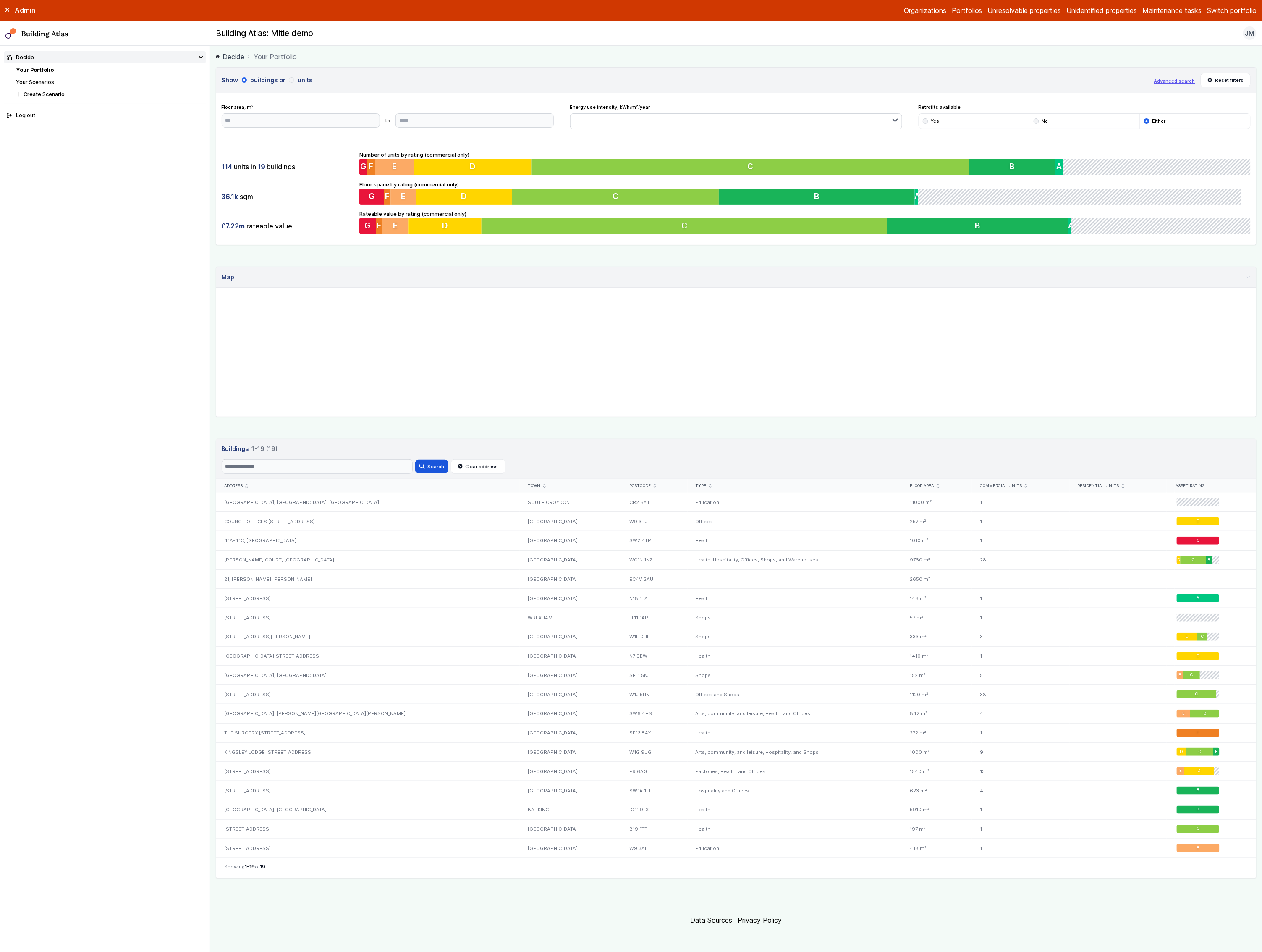
click at [41, 80] on link "Your Scenarios" at bounding box center [35, 82] width 38 height 6
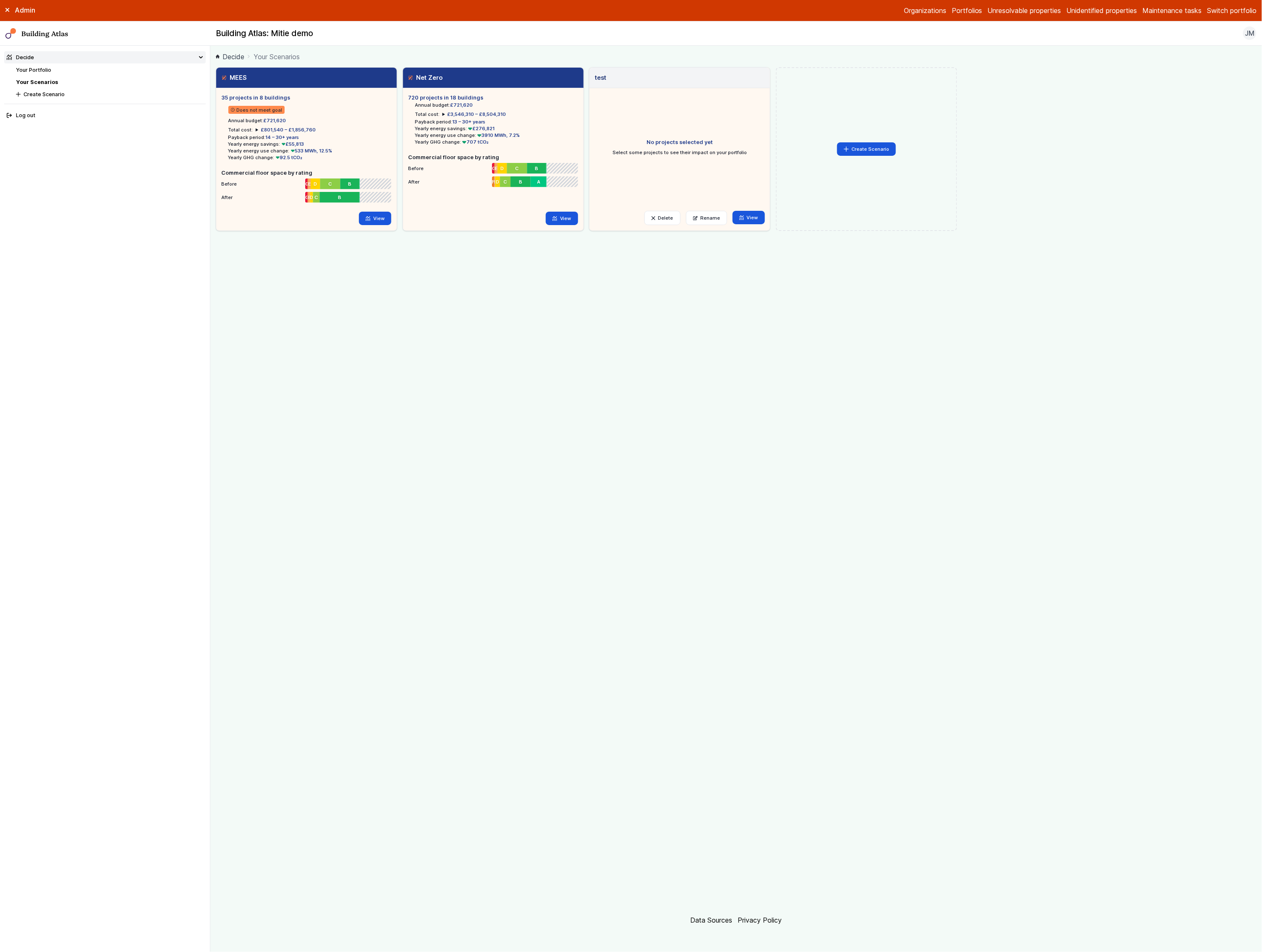
click at [1231, 13] on button "Switch portfolio" at bounding box center [1232, 10] width 50 height 10
click at [0, 0] on button "E.ON Schools [GEOGRAPHIC_DATA]" at bounding box center [0, 0] width 0 height 0
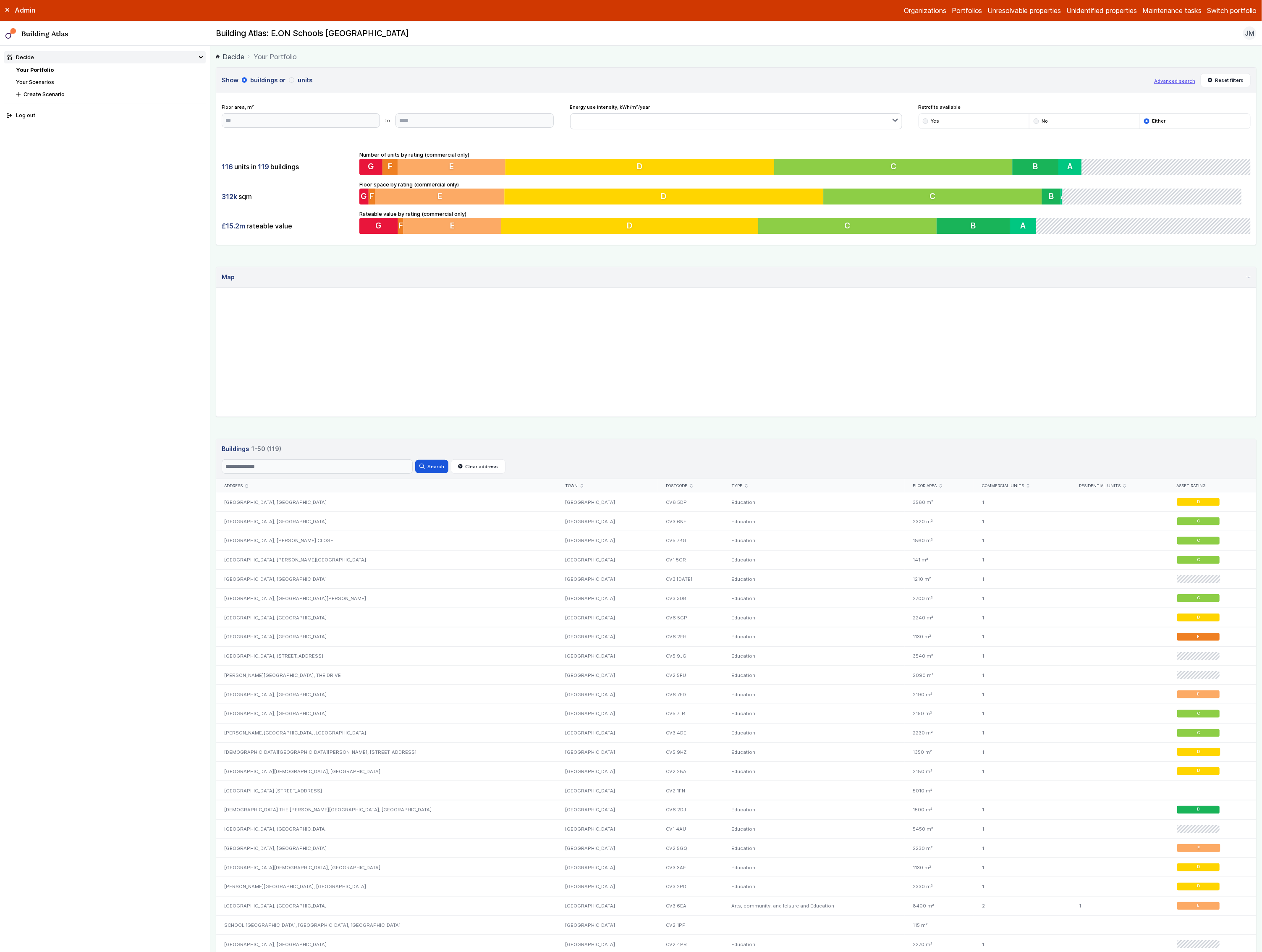
click at [25, 79] on link "Your Scenarios" at bounding box center [35, 82] width 38 height 6
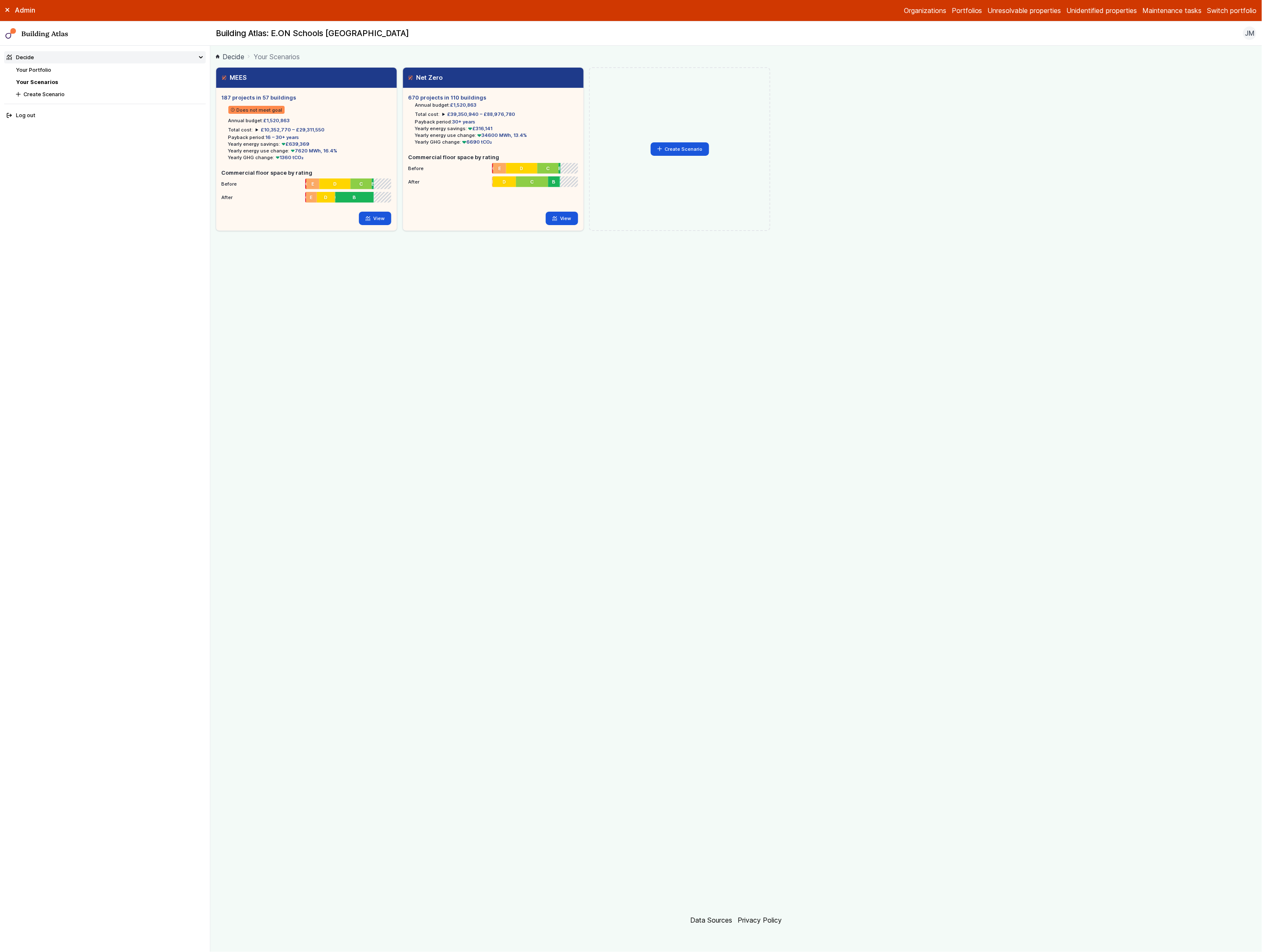
click at [1248, 15] on button "Switch portfolio" at bounding box center [1232, 10] width 50 height 10
click at [0, 0] on button "Assura" at bounding box center [0, 0] width 0 height 0
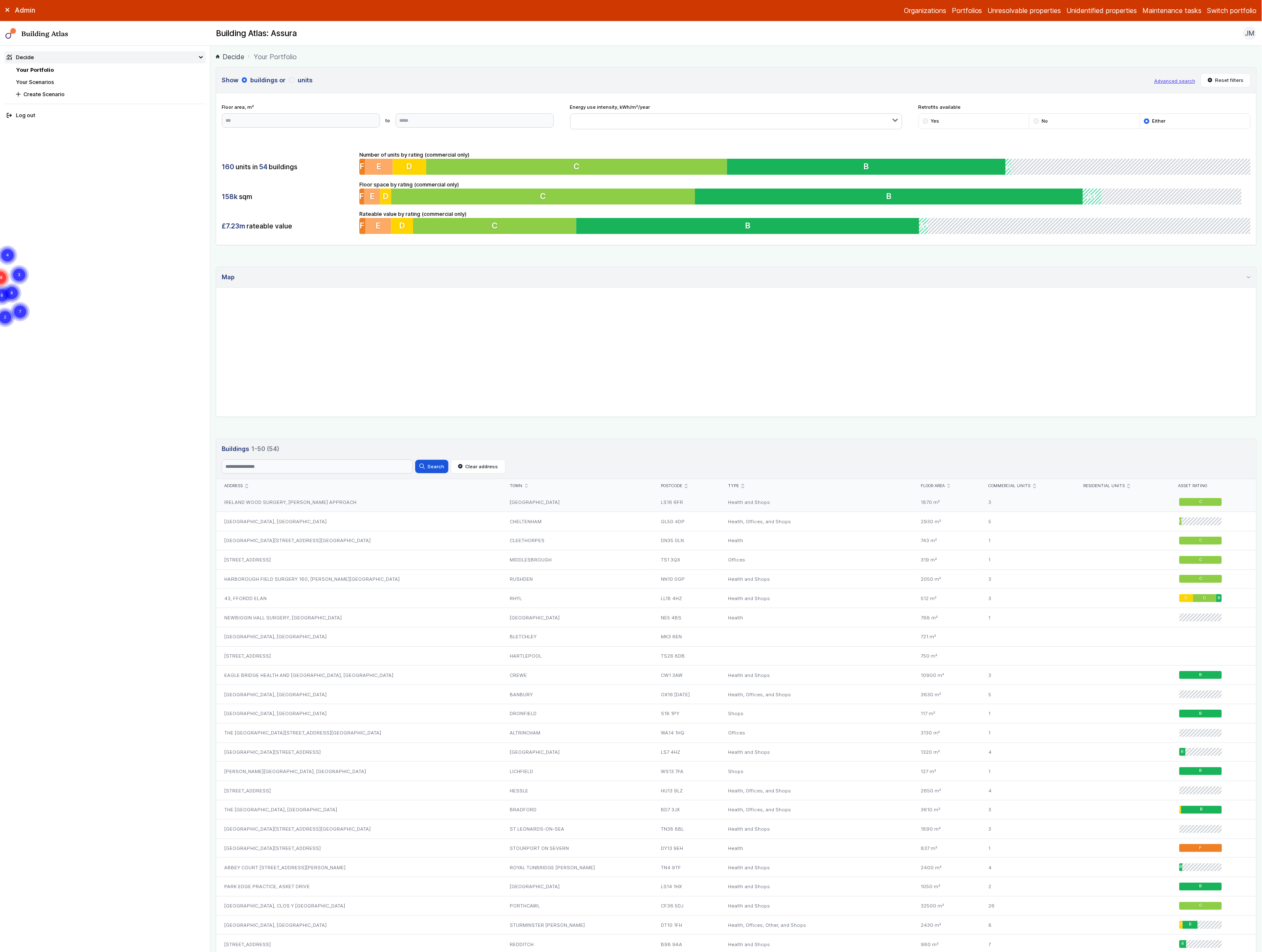
click at [307, 509] on div "IRELAND WOOD SURGERY, IVESON APPROACH" at bounding box center [359, 502] width 285 height 19
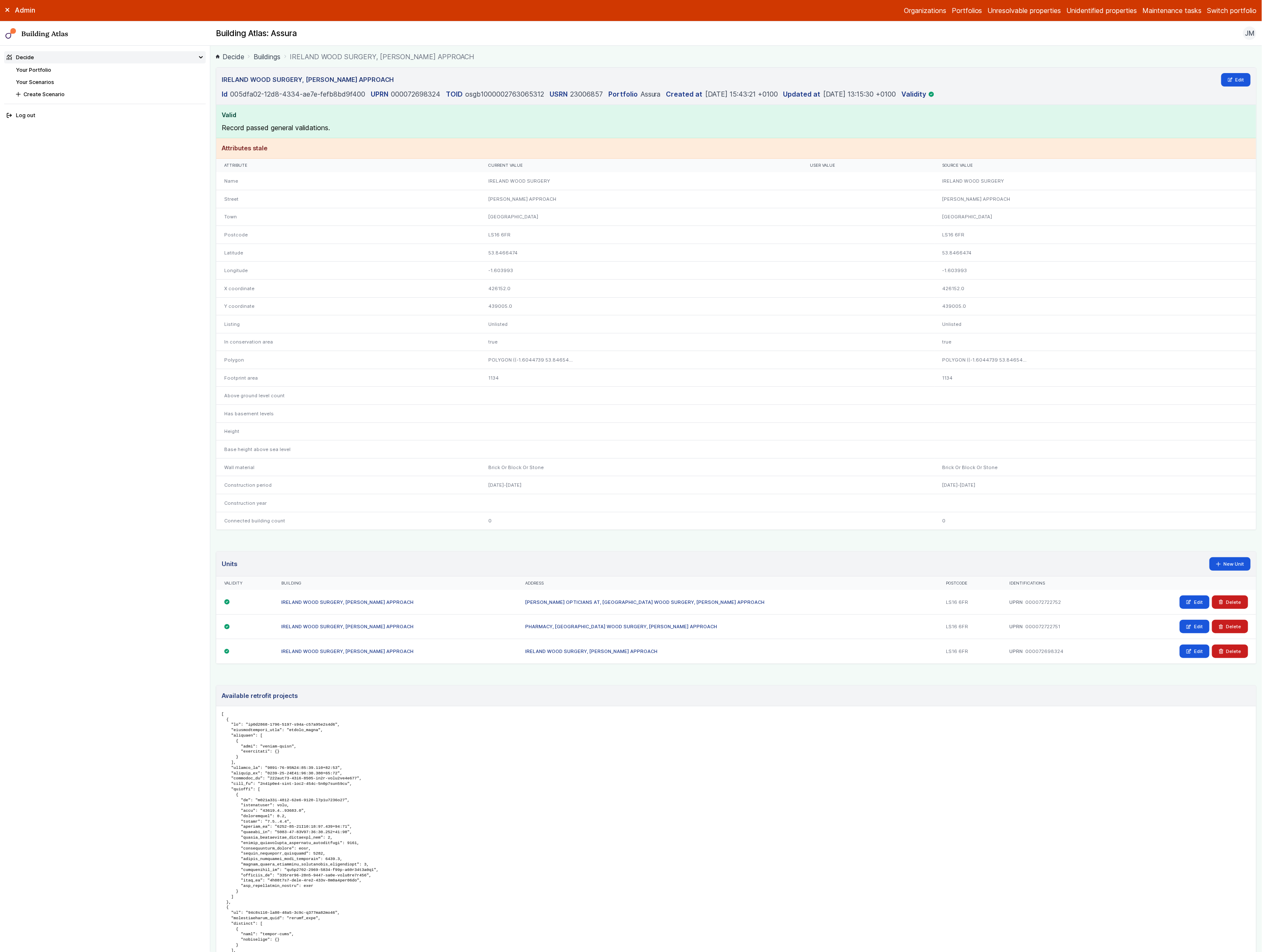
click at [943, 332] on div "Unlisted" at bounding box center [1095, 324] width 322 height 18
click at [1239, 78] on link "Edit" at bounding box center [1236, 79] width 30 height 13
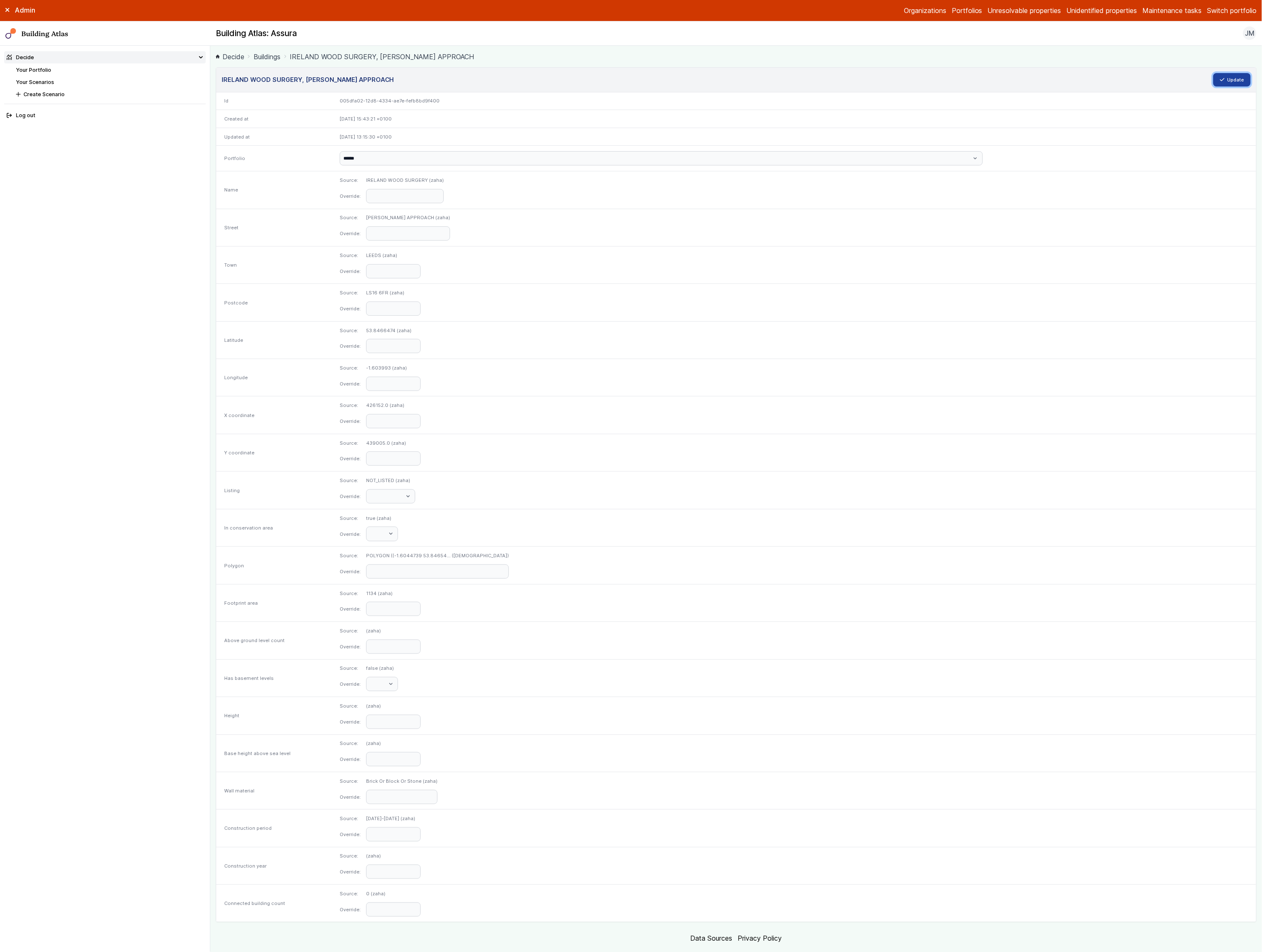
click at [1235, 79] on button "Update" at bounding box center [1232, 79] width 38 height 13
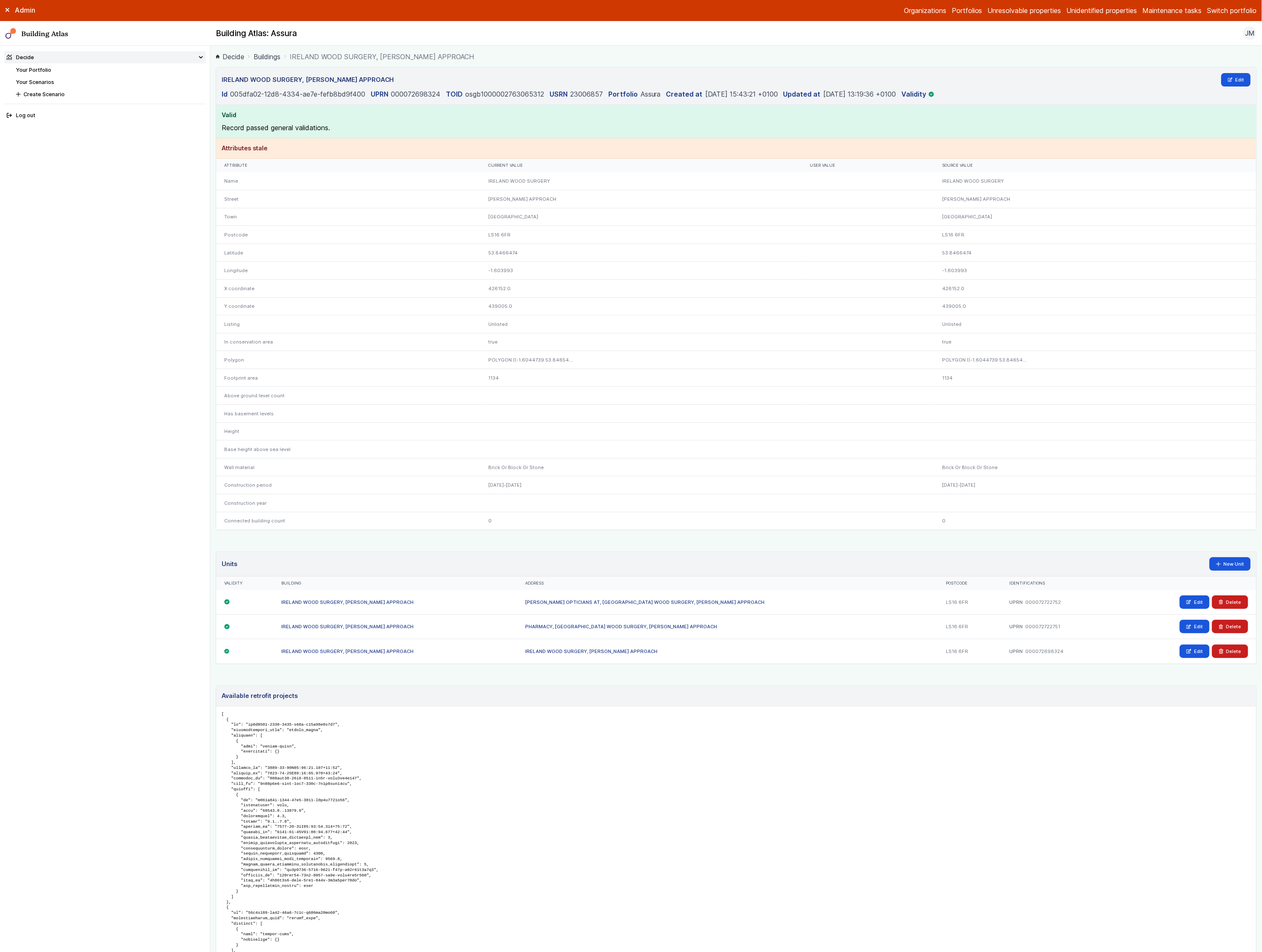
click at [276, 60] on link "Buildings" at bounding box center [267, 56] width 27 height 10
click at [46, 71] on link "Your Portfolio" at bounding box center [33, 70] width 36 height 6
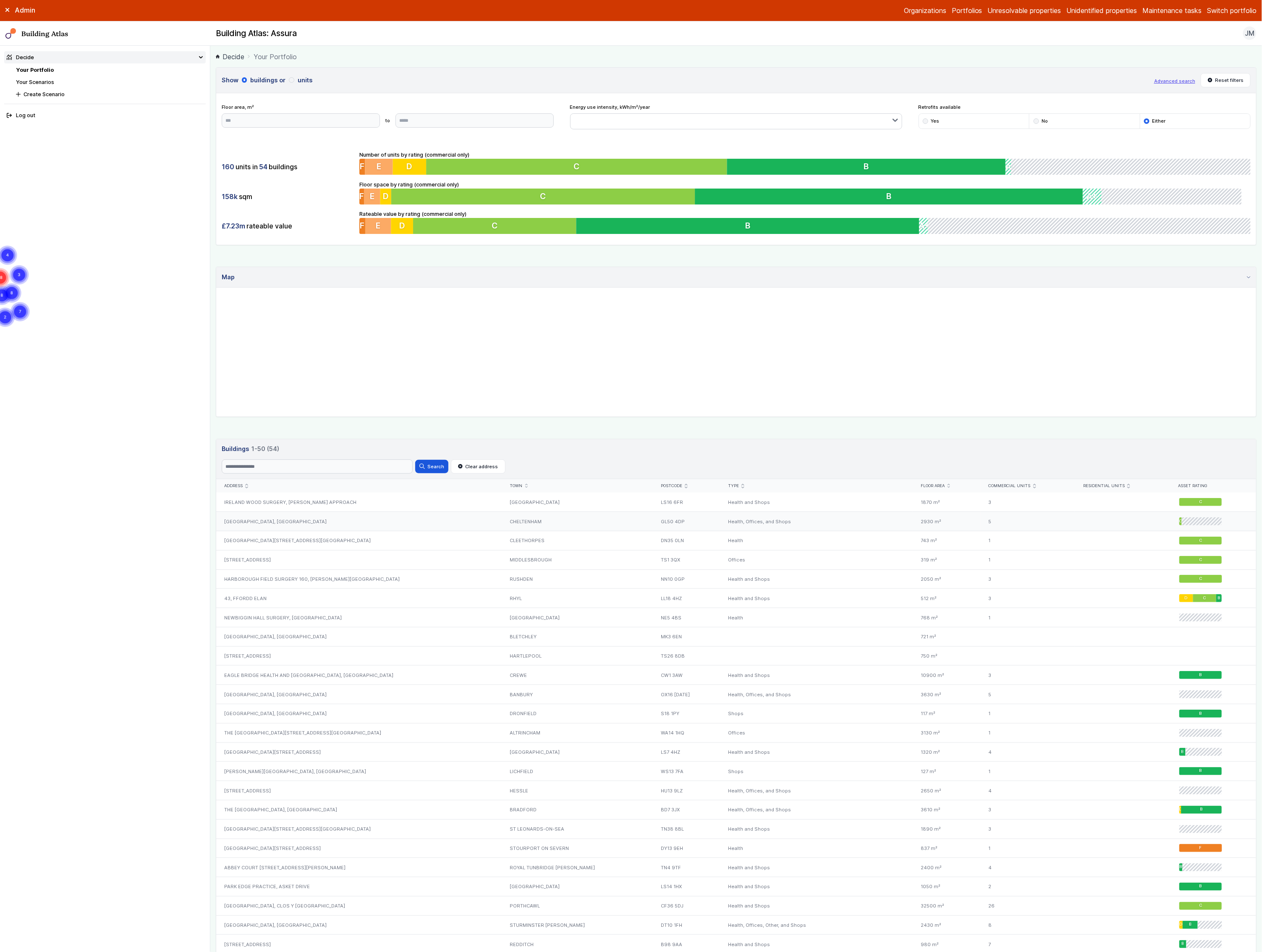
click at [269, 525] on div "[GEOGRAPHIC_DATA], [GEOGRAPHIC_DATA]" at bounding box center [359, 521] width 285 height 19
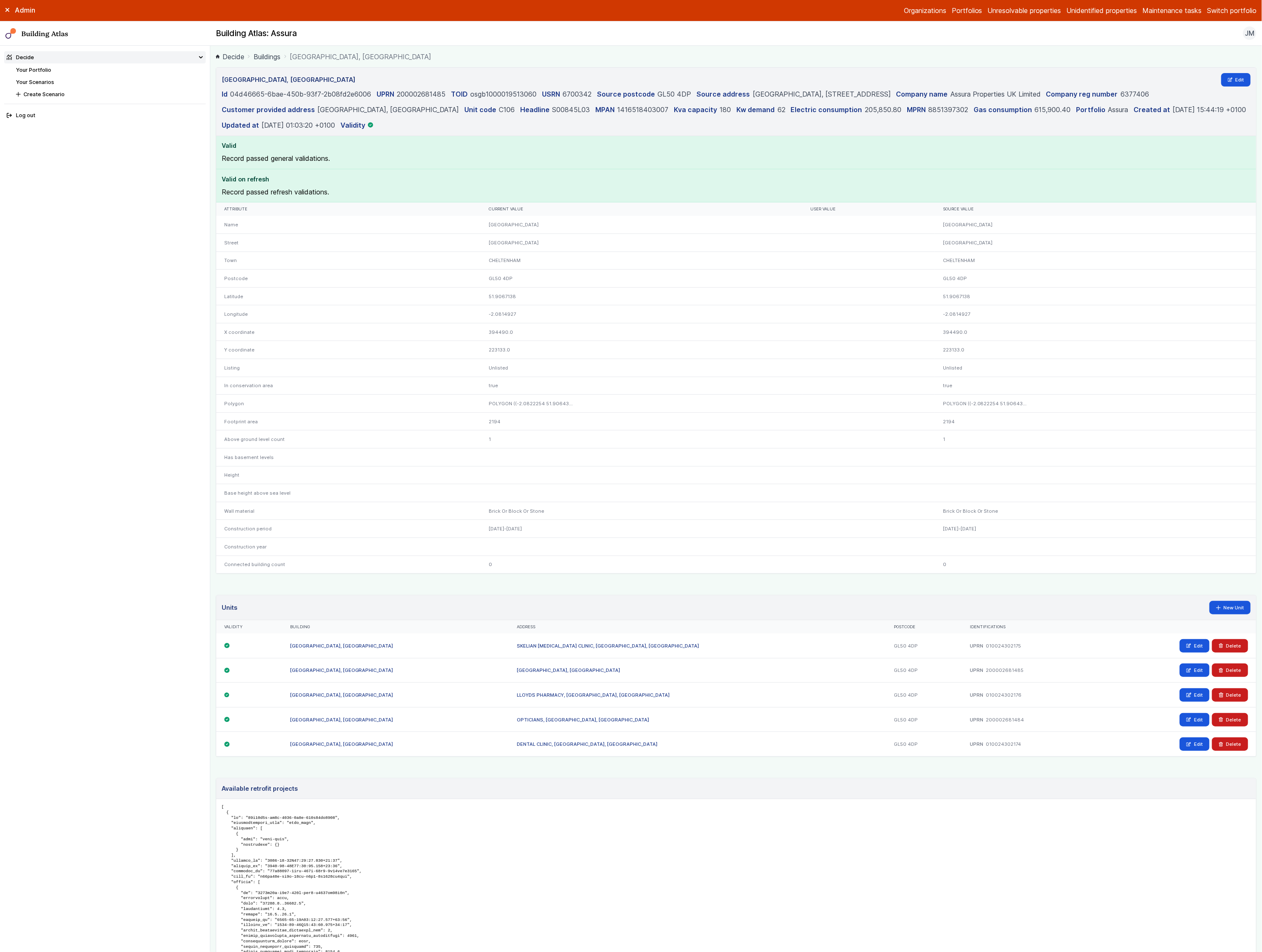
click at [1222, 88] on header "[GEOGRAPHIC_DATA], [GEOGRAPHIC_DATA] Edit Id 04d46665-6bae-450b-93f7-2b08fd2e60…" at bounding box center [736, 102] width 1040 height 69
click at [1226, 82] on link "Edit" at bounding box center [1236, 79] width 30 height 13
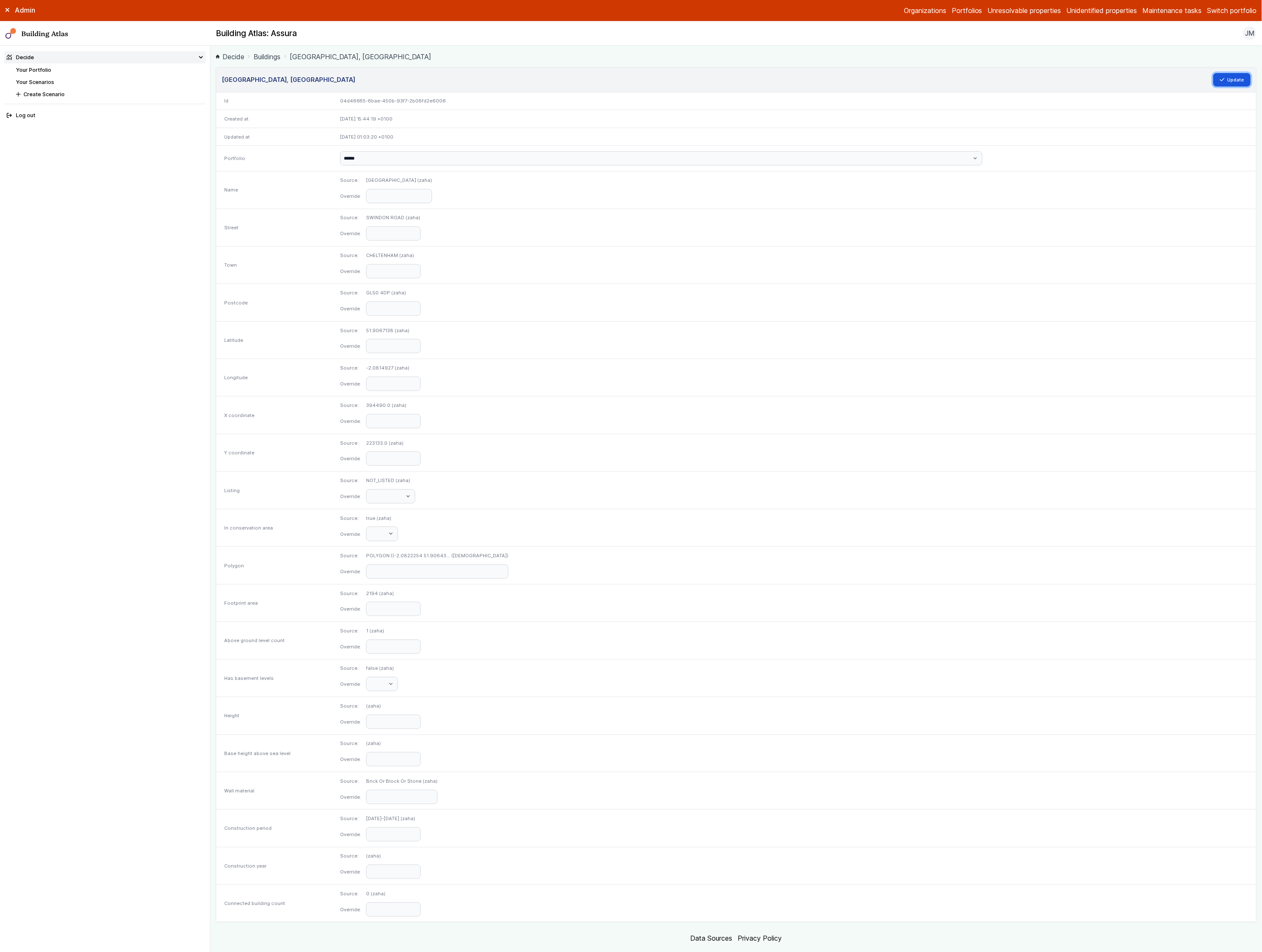
click at [1226, 82] on button "Update" at bounding box center [1232, 79] width 38 height 13
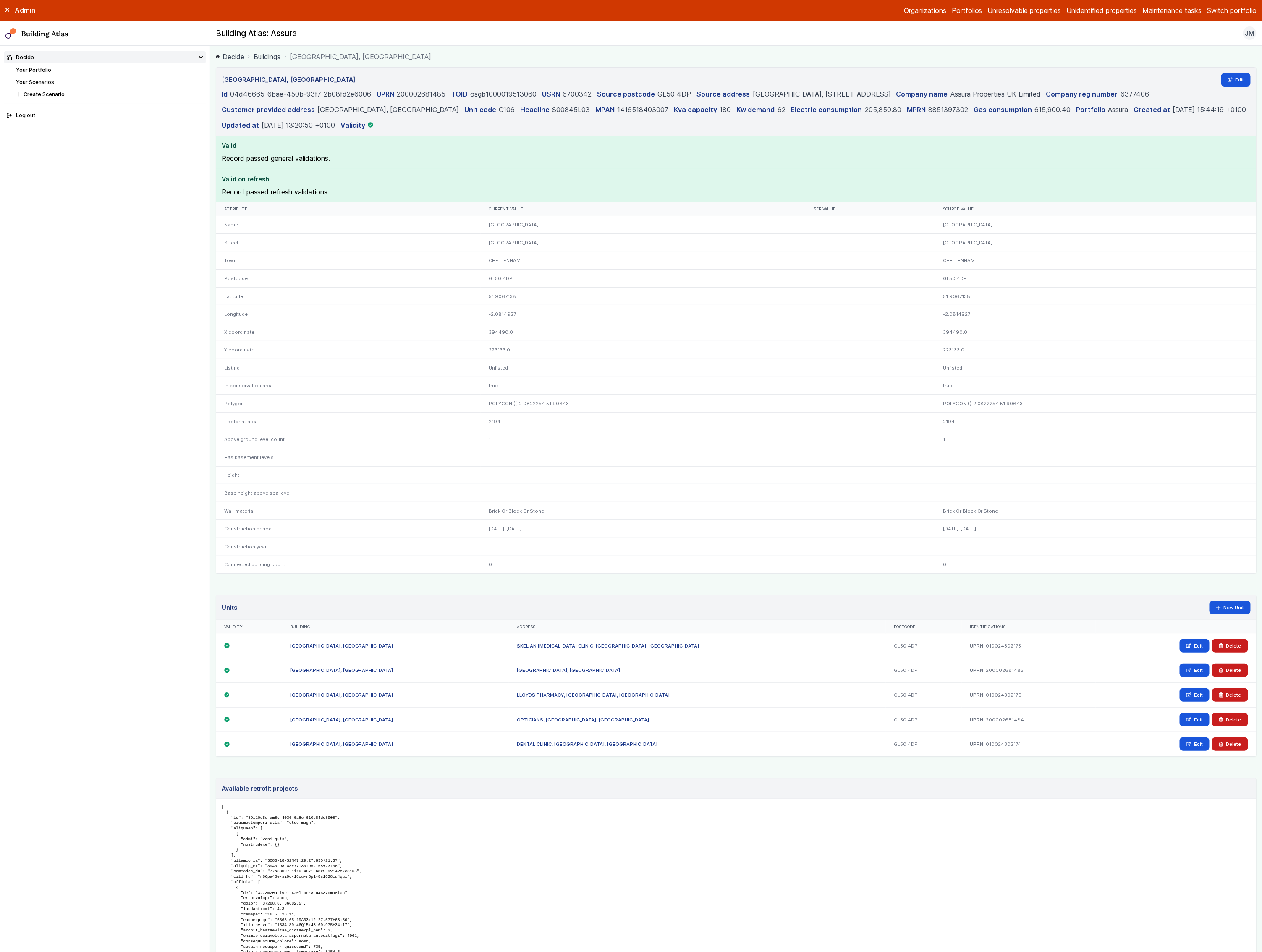
click at [38, 79] on link "Your Scenarios" at bounding box center [35, 82] width 38 height 6
